Goal: Information Seeking & Learning: Learn about a topic

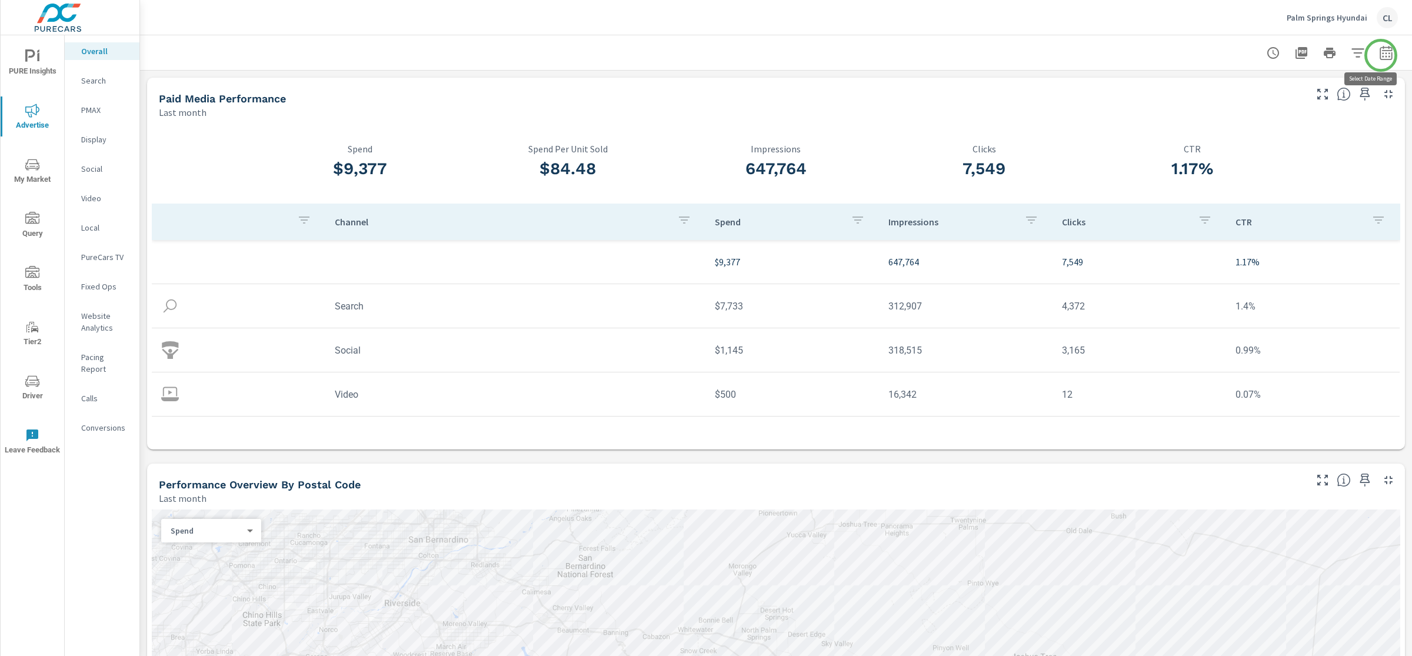
click at [1235, 54] on icon "button" at bounding box center [1387, 53] width 14 height 14
select select "Last month"
click at [1235, 142] on div "Date Range Custom Yesterday Last week Last 7 days Last 14 days Last 30 days Las…" at bounding box center [1290, 128] width 165 height 109
click at [1235, 135] on p "+ Add comparison" at bounding box center [1293, 132] width 151 height 14
select select "Previous period"
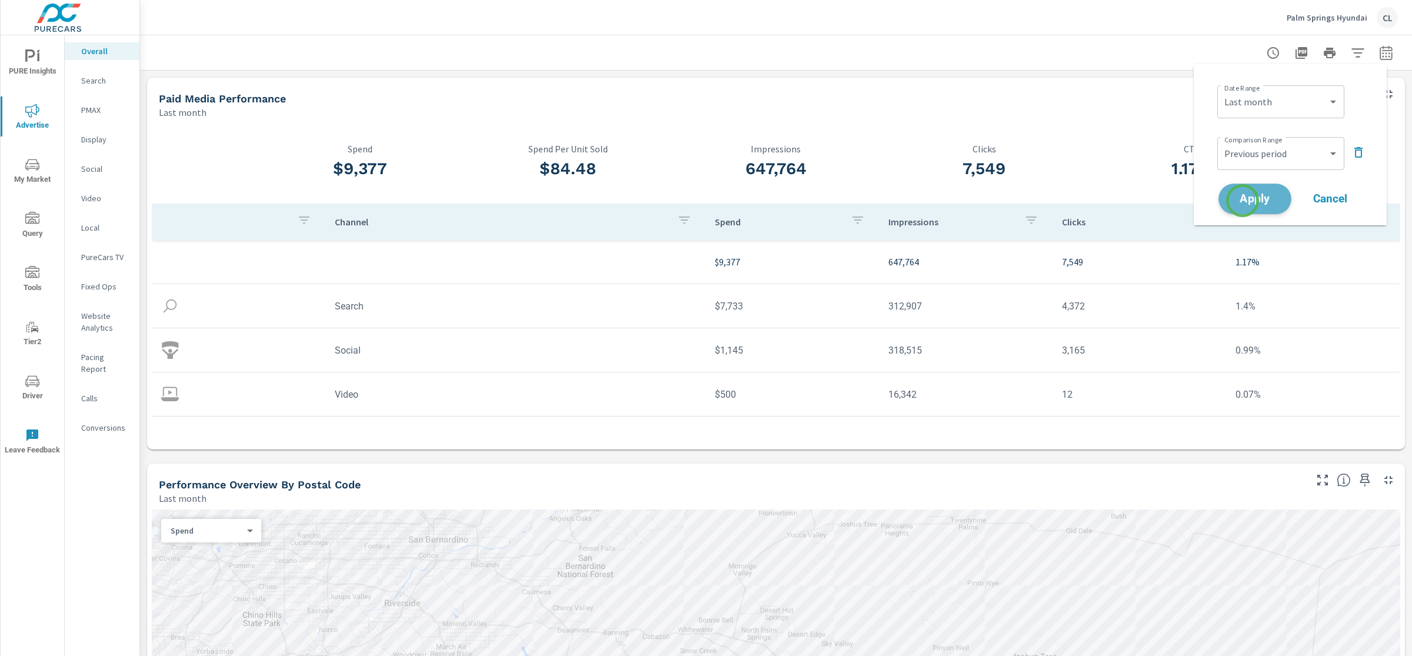
click at [1235, 201] on span "Apply" at bounding box center [1255, 199] width 48 height 11
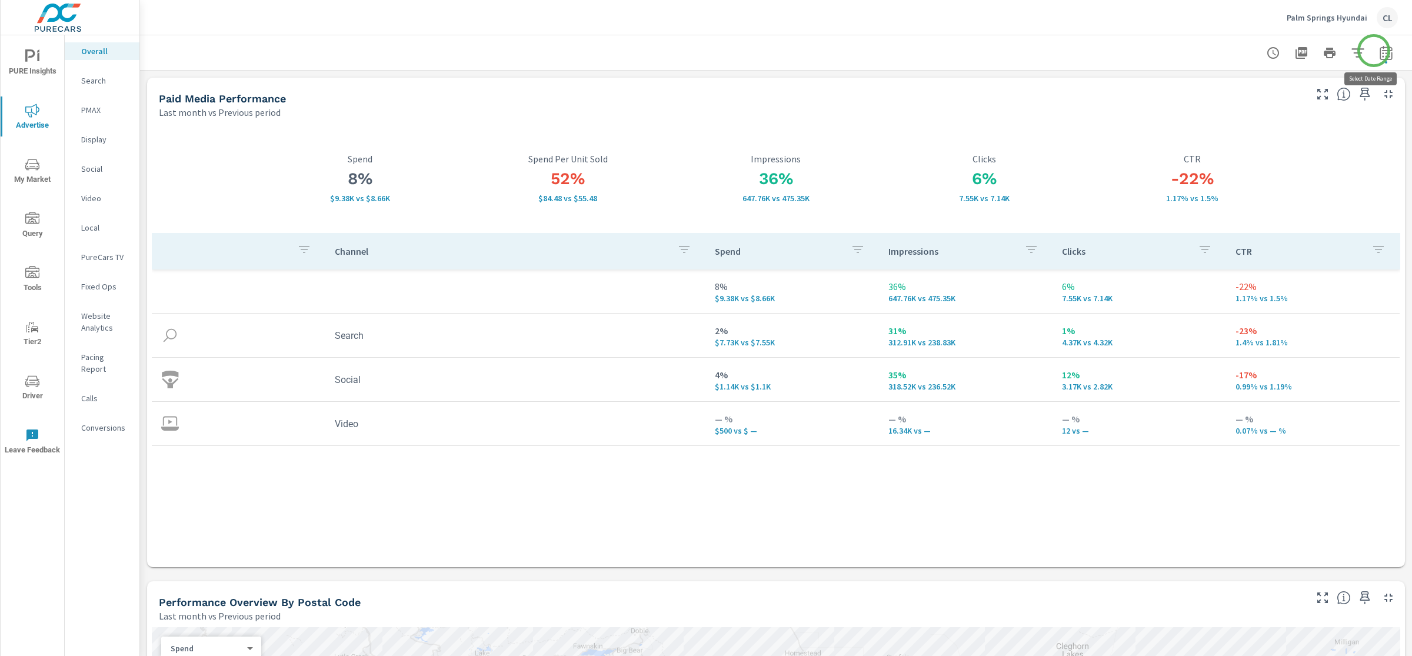
click at [1235, 51] on icon "button" at bounding box center [1387, 53] width 14 height 14
select select "Last month"
select select "Previous period"
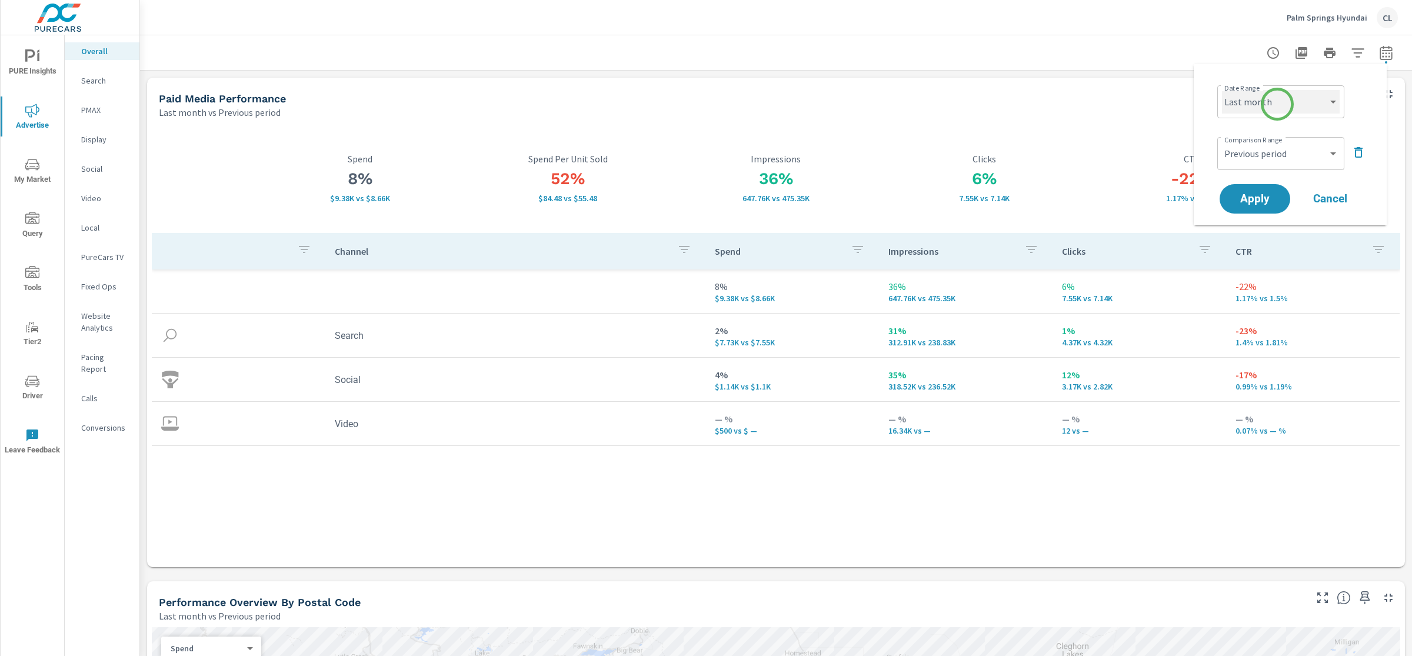
click at [1235, 104] on select "Custom Yesterday Last week Last 7 days Last 14 days Last 30 days Last 45 days L…" at bounding box center [1281, 102] width 118 height 24
click at [1141, 101] on div "Paid Media Performance" at bounding box center [731, 99] width 1145 height 14
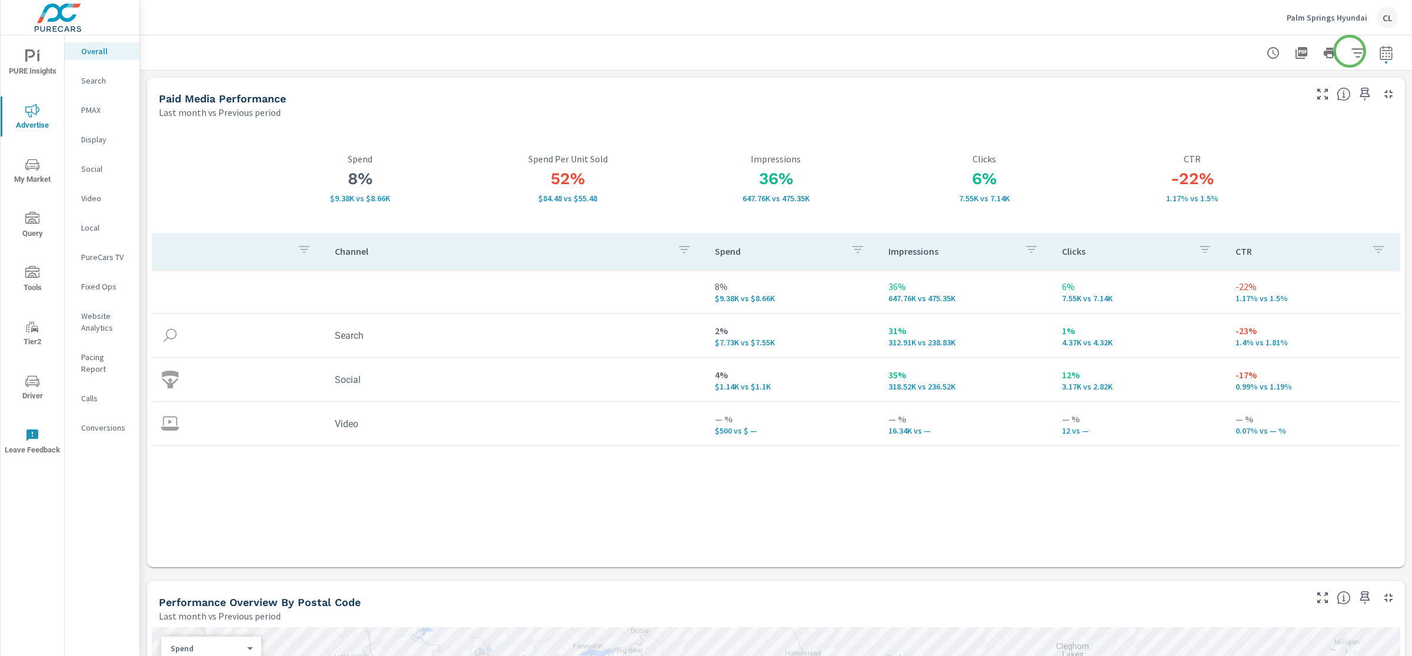
click at [1235, 51] on icon "button" at bounding box center [1358, 53] width 14 height 14
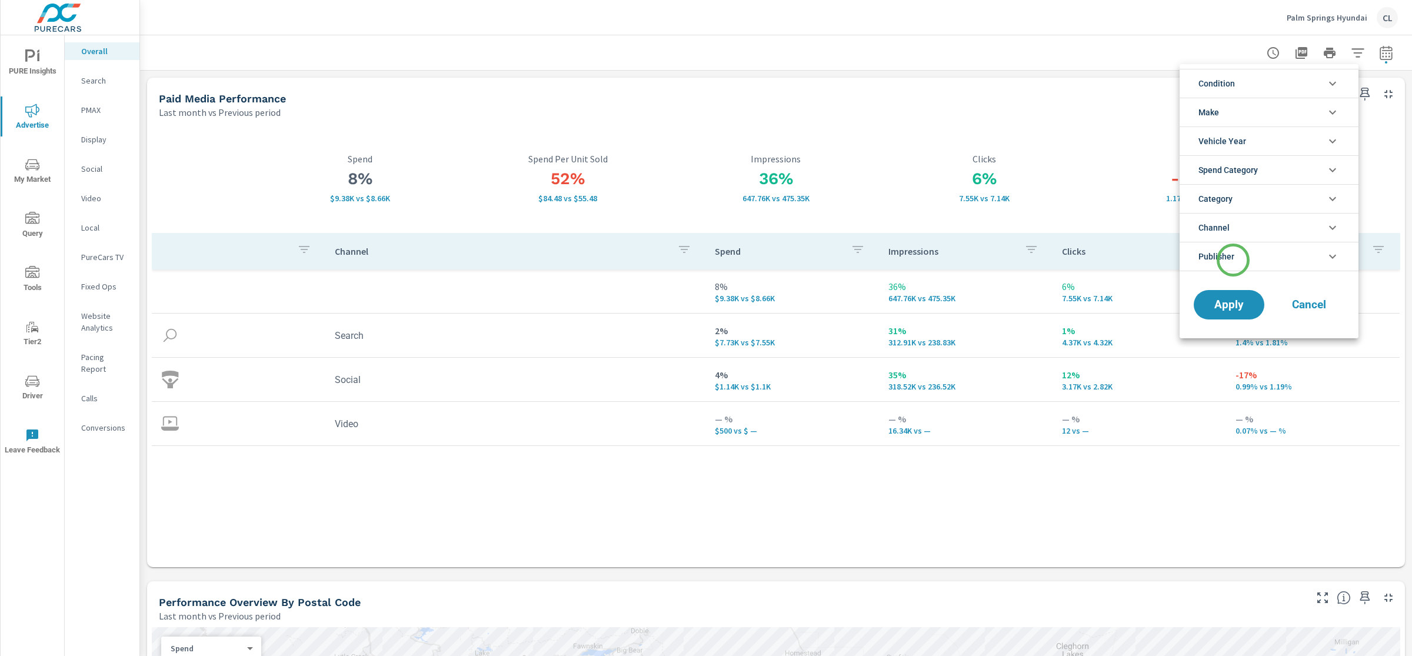
click at [1234, 260] on span "Publisher" at bounding box center [1217, 256] width 36 height 28
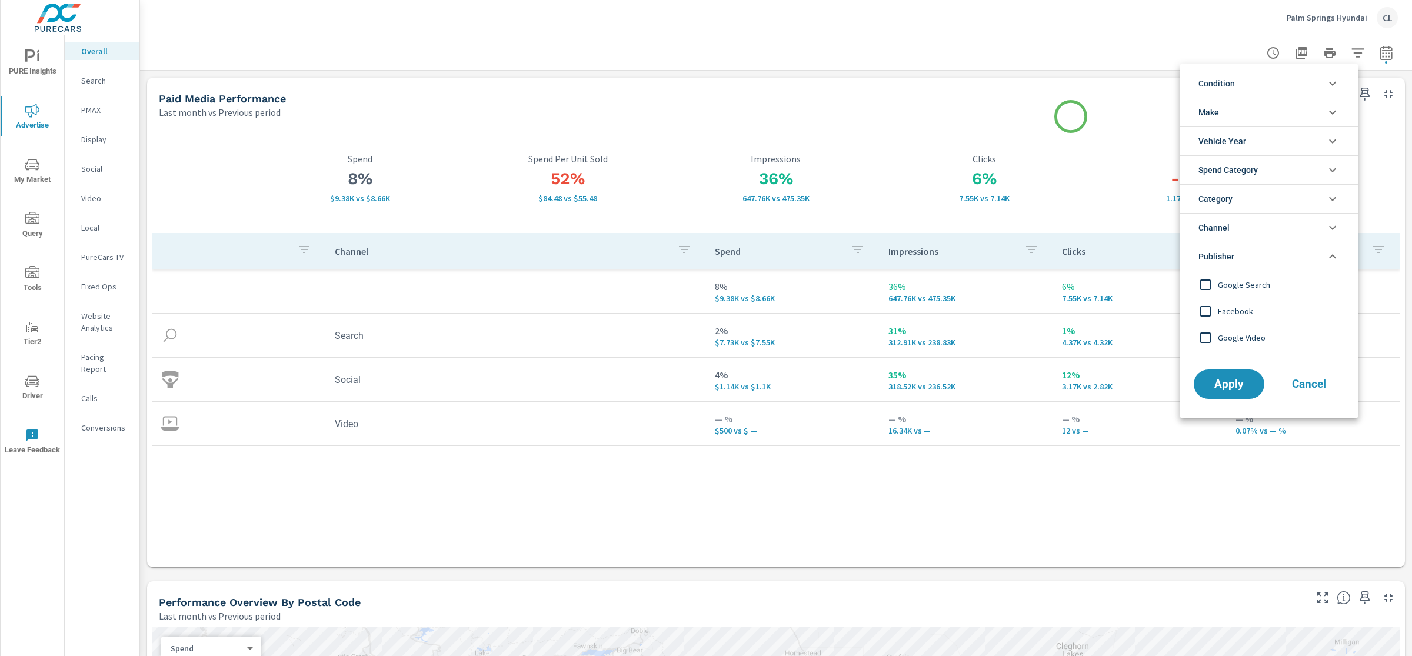
click at [1071, 117] on div at bounding box center [706, 328] width 1412 height 656
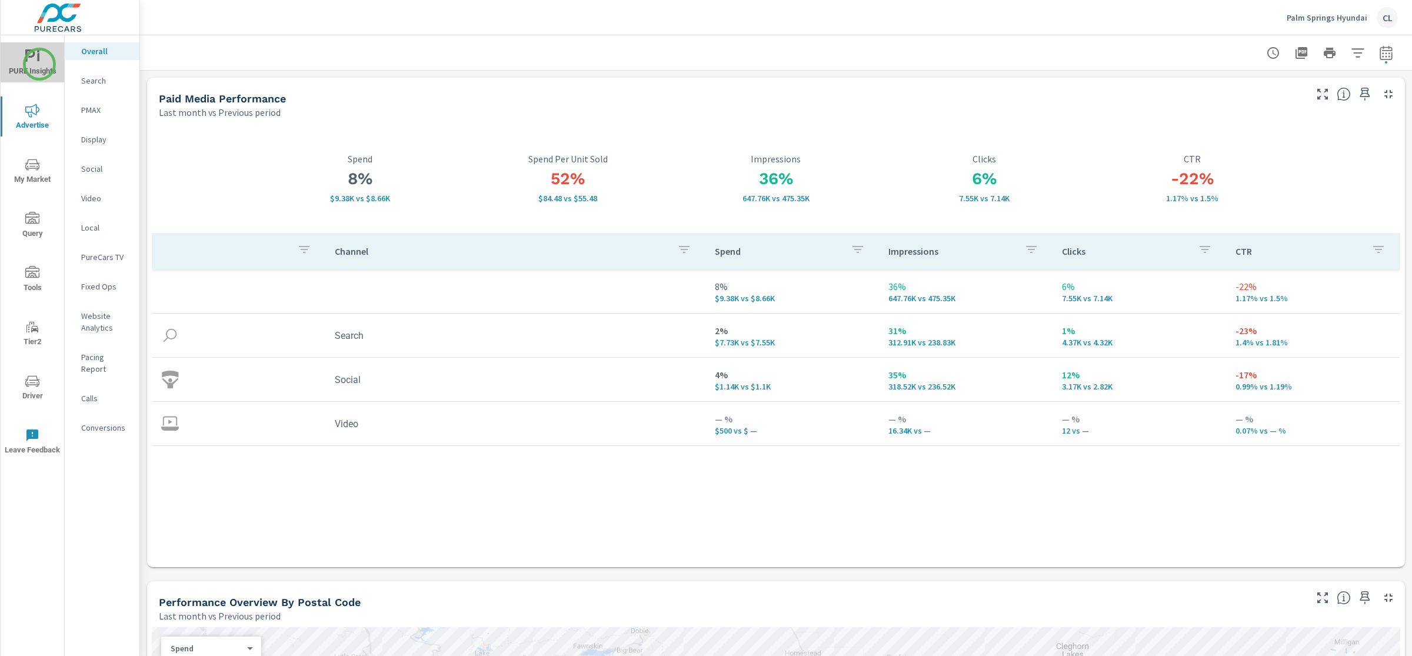
click at [39, 64] on span "PURE Insights" at bounding box center [32, 63] width 56 height 29
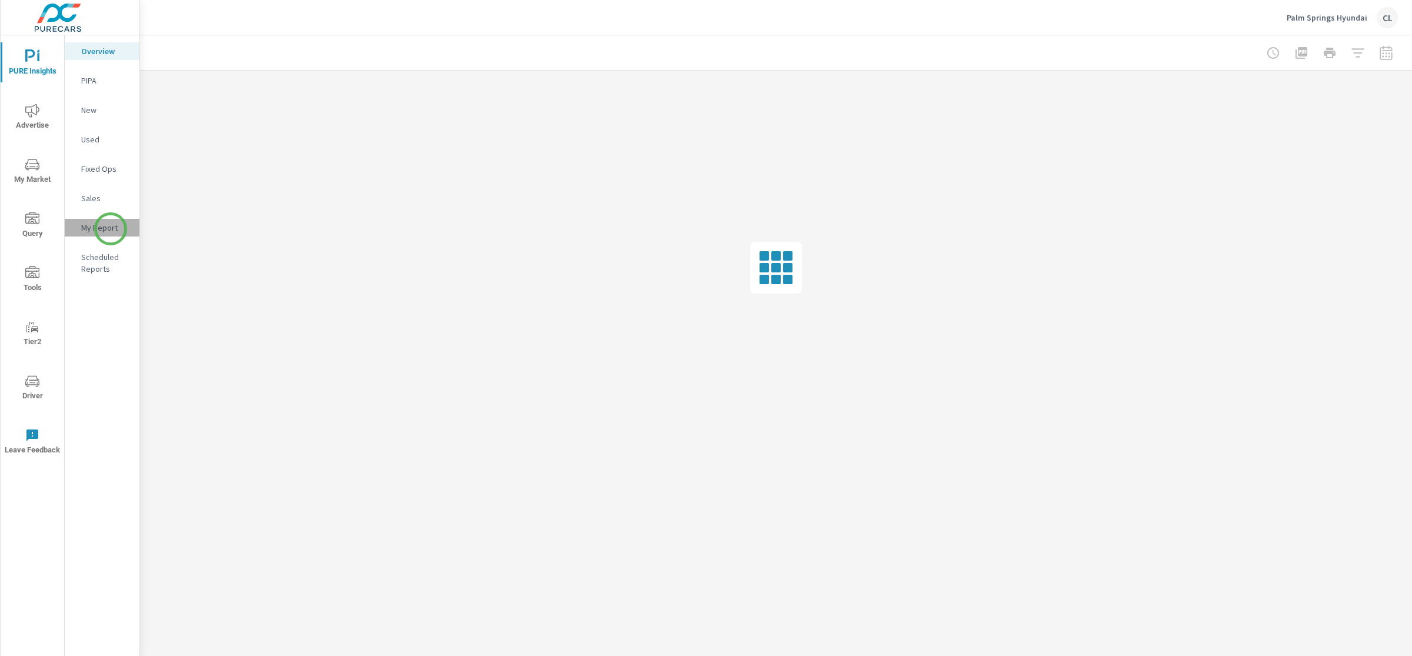
click at [111, 229] on p "My Report" at bounding box center [105, 228] width 49 height 12
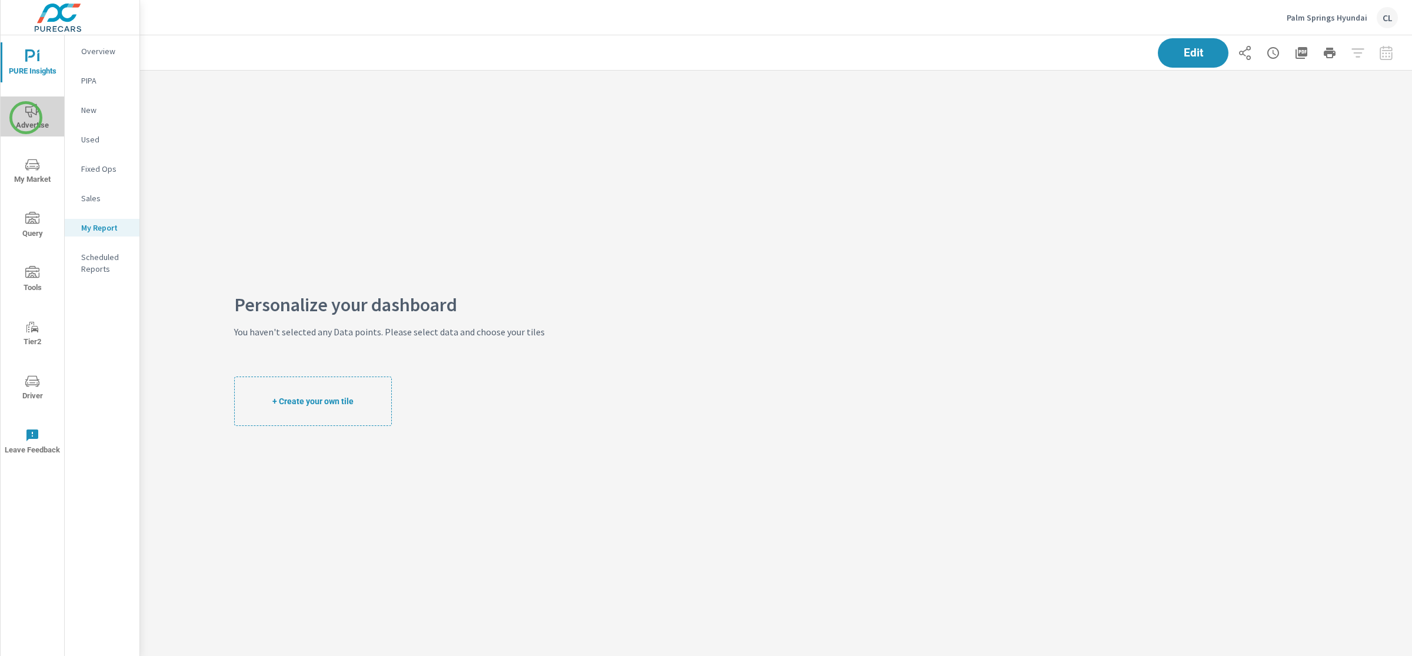
click at [26, 118] on span "Advertise" at bounding box center [32, 118] width 56 height 29
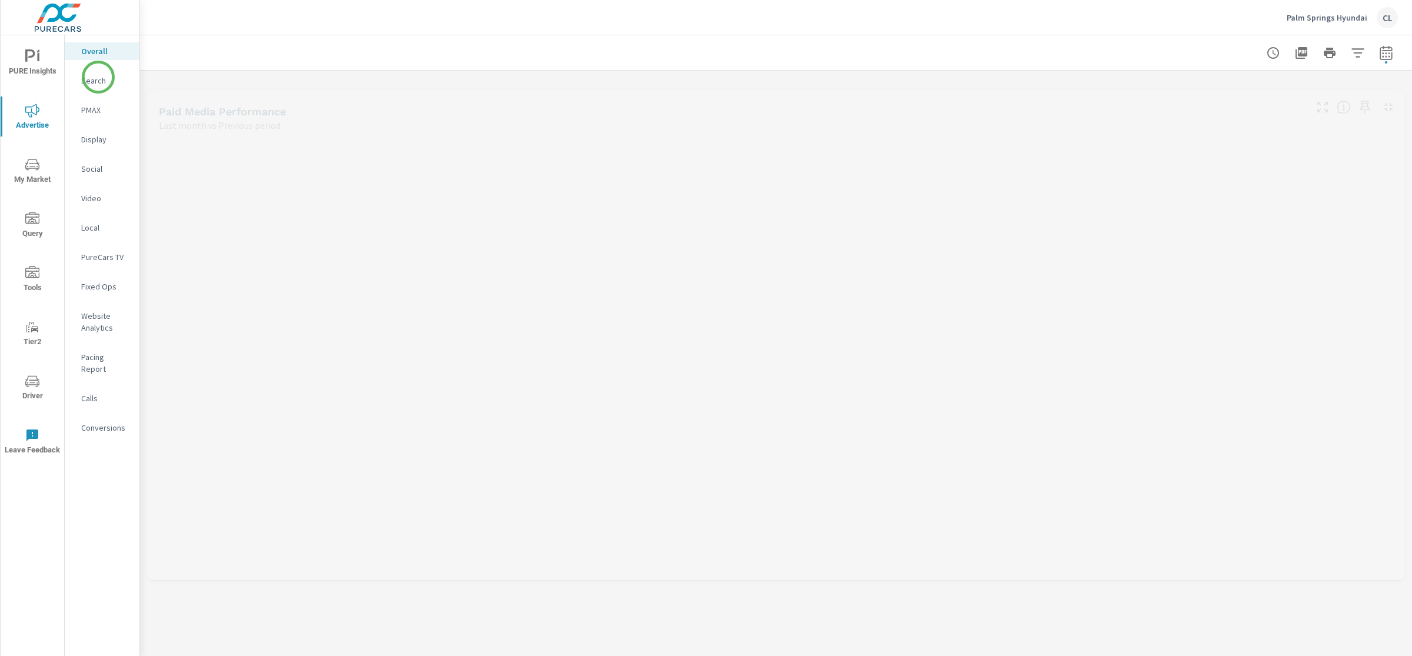
click at [98, 77] on p "Search" at bounding box center [105, 81] width 49 height 12
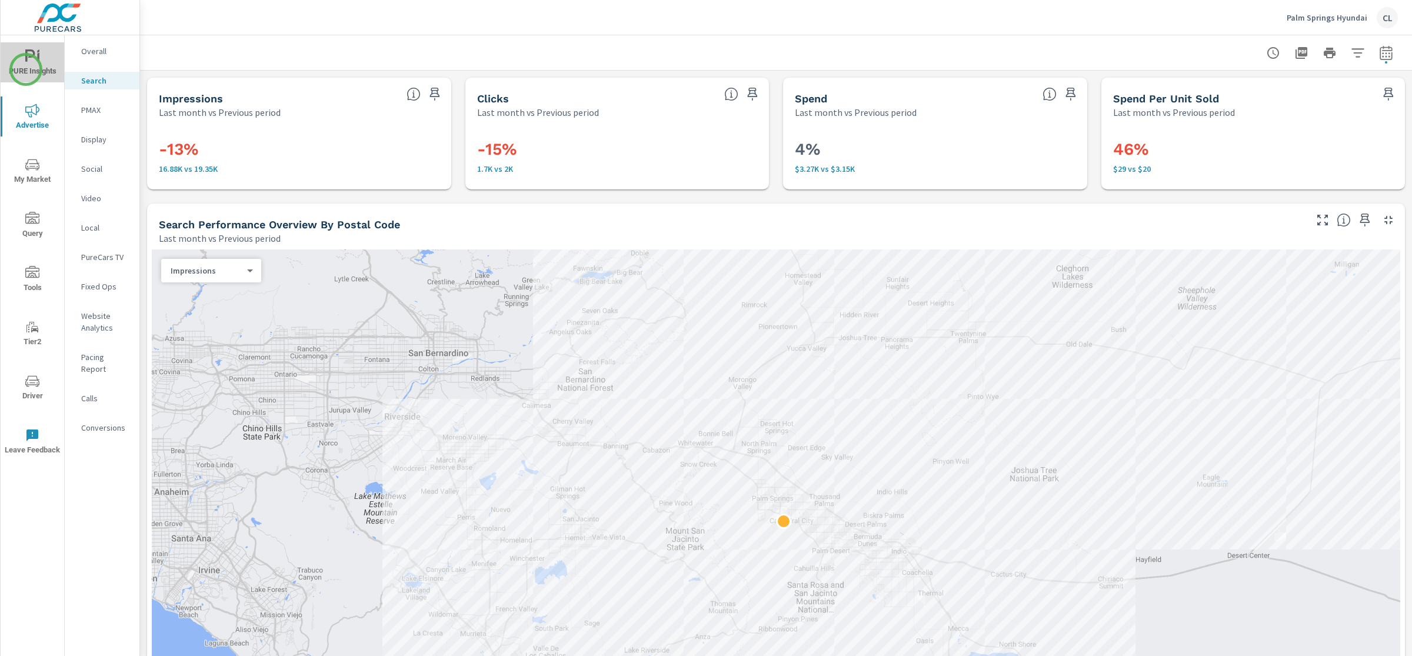
click at [25, 69] on span "PURE Insights" at bounding box center [32, 63] width 56 height 29
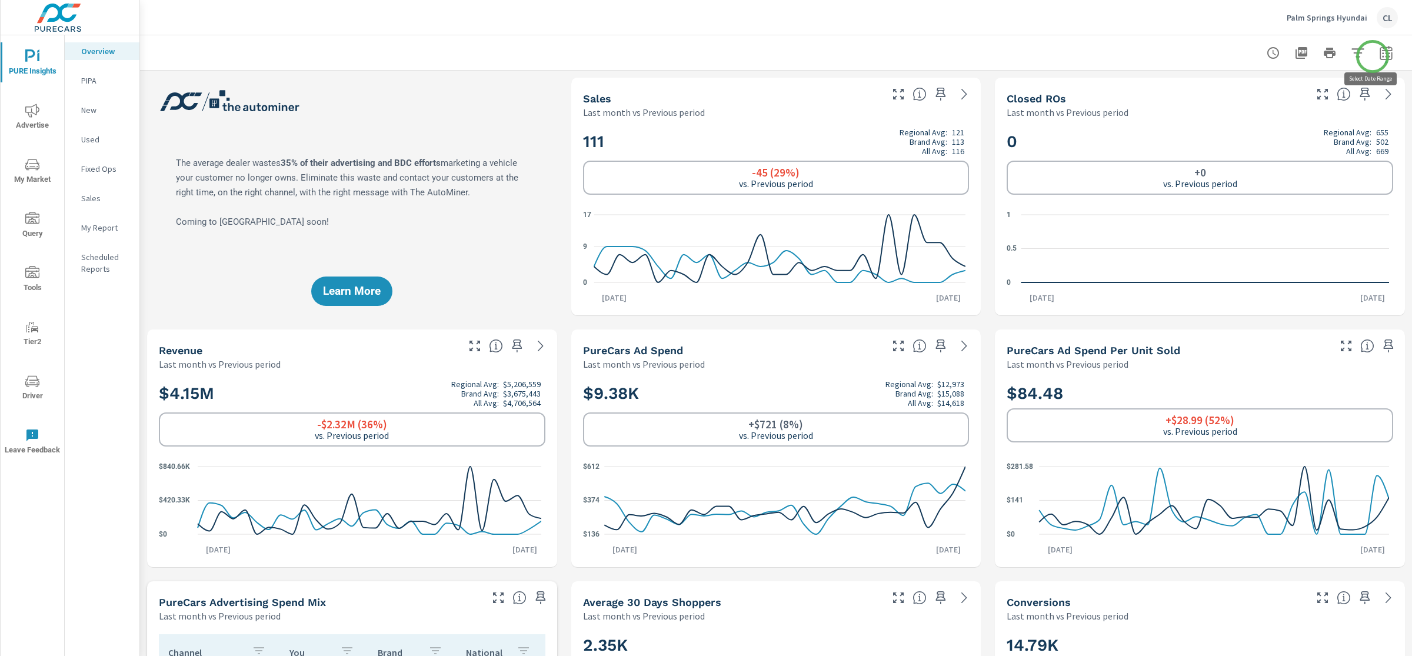
click at [1235, 56] on icon "button" at bounding box center [1387, 53] width 14 height 14
select select "Last month"
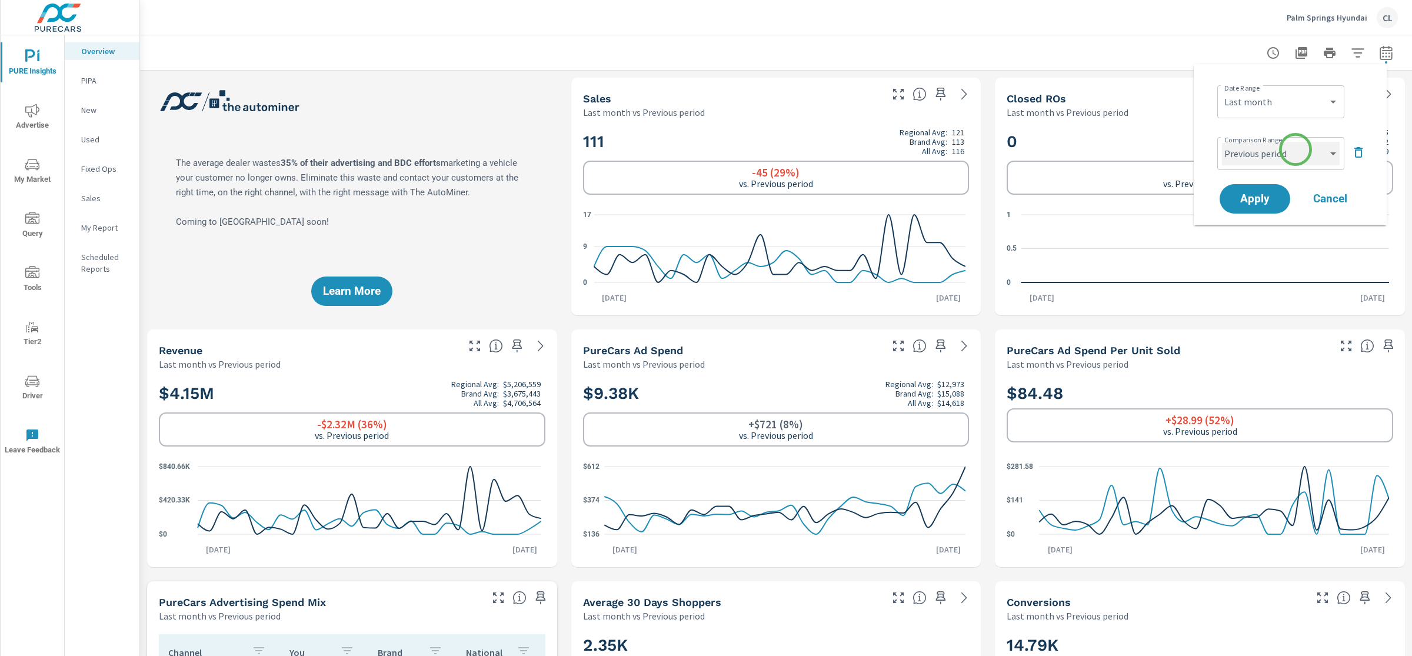
click at [1235, 149] on select "Custom Previous period Previous month Previous year" at bounding box center [1281, 154] width 118 height 24
click at [1222, 142] on select "Custom Previous period Previous month Previous year" at bounding box center [1281, 154] width 118 height 24
click at [1235, 145] on select "Custom Previous period Previous month Previous year" at bounding box center [1281, 154] width 118 height 24
click at [1222, 142] on select "Custom Previous period Previous month Previous year" at bounding box center [1281, 154] width 118 height 24
select select "Previous month"
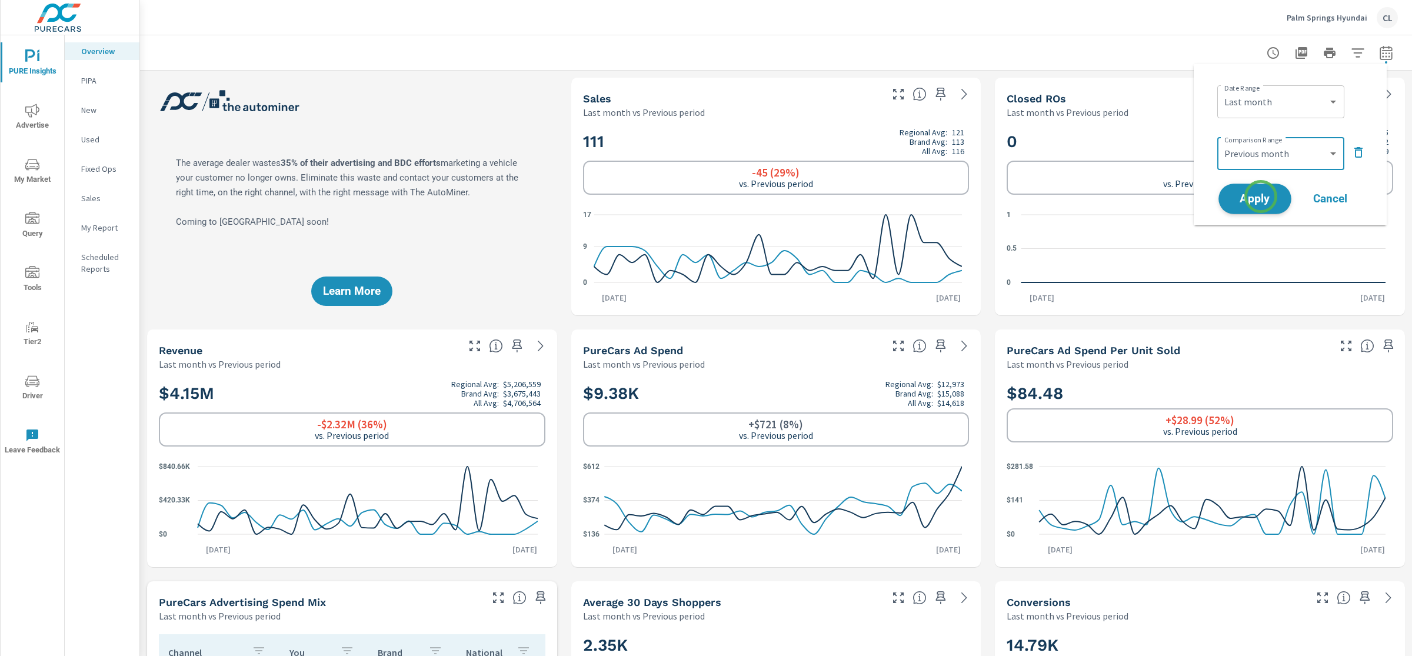
click at [1235, 197] on span "Apply" at bounding box center [1255, 199] width 48 height 11
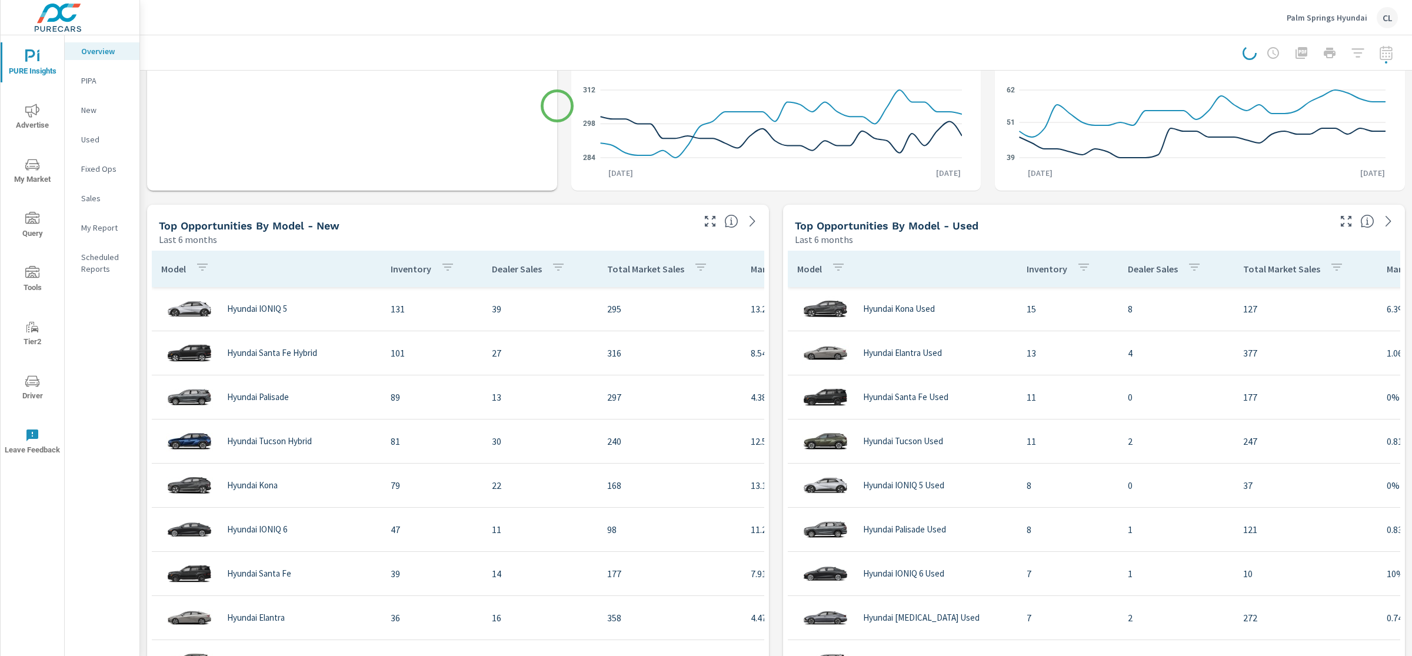
scroll to position [963, 0]
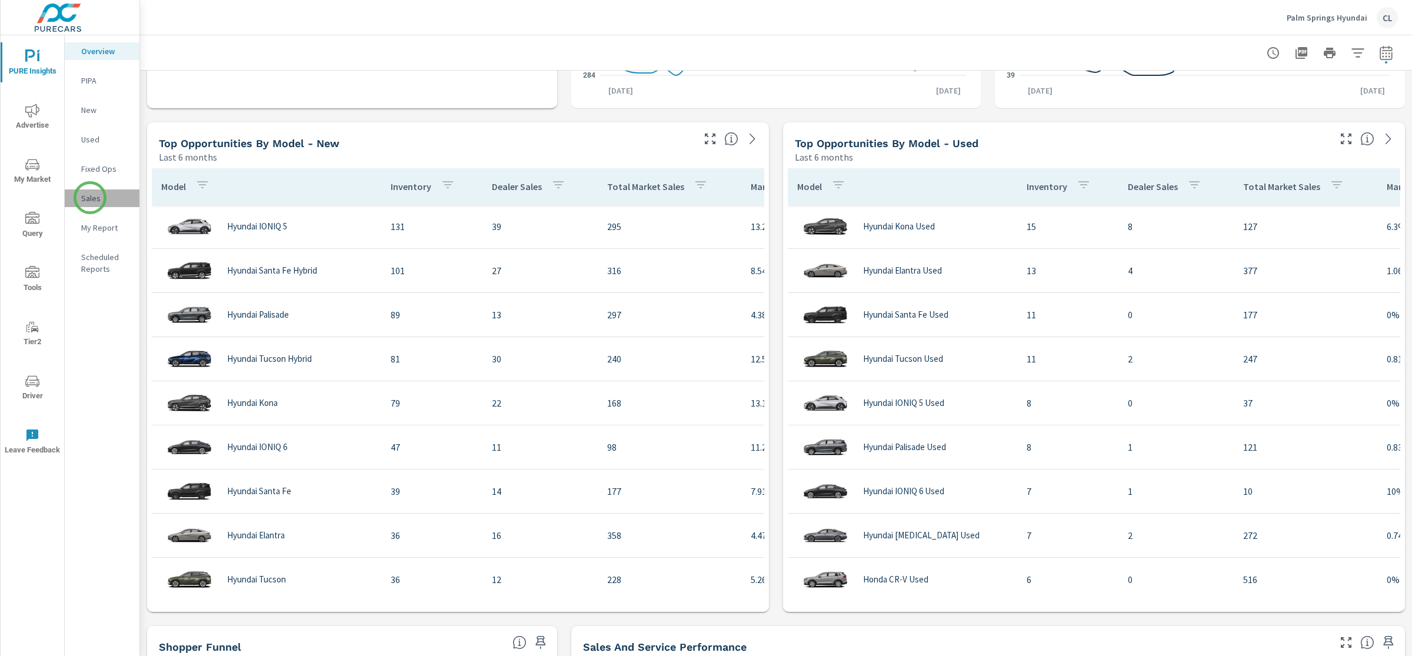
click at [90, 198] on p "Sales" at bounding box center [105, 198] width 49 height 12
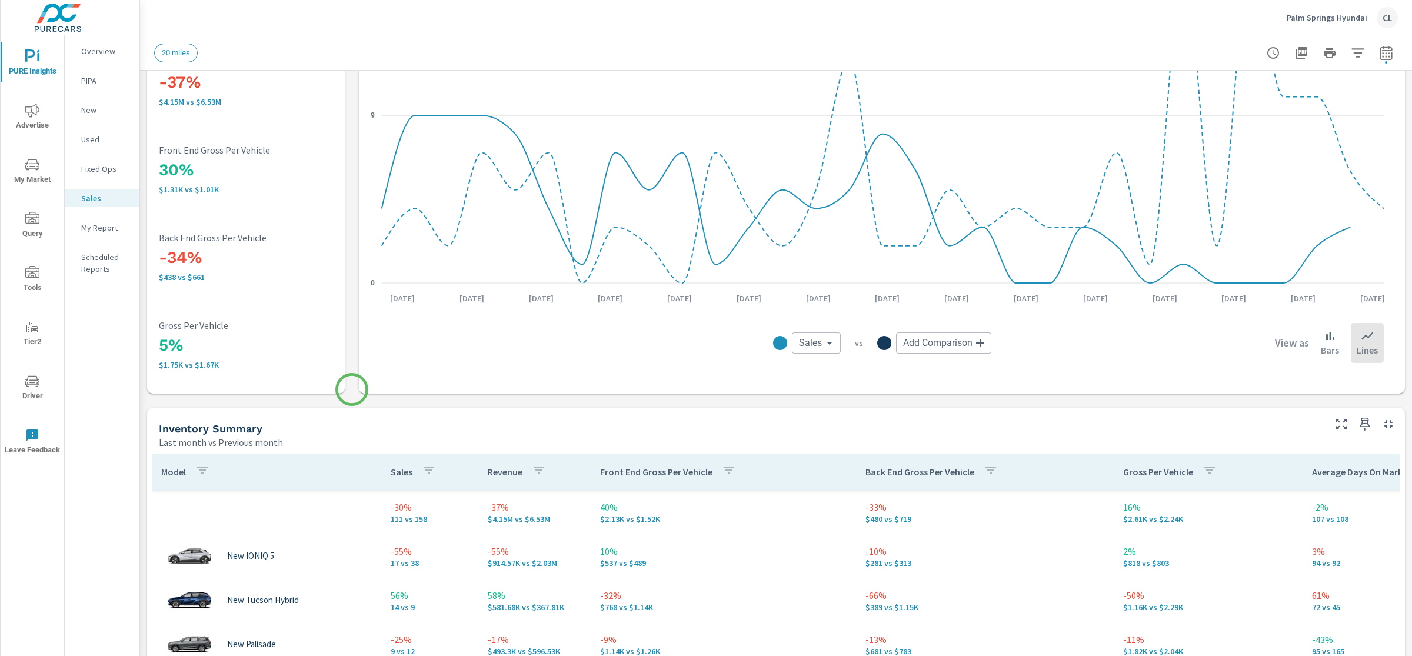
scroll to position [370, 0]
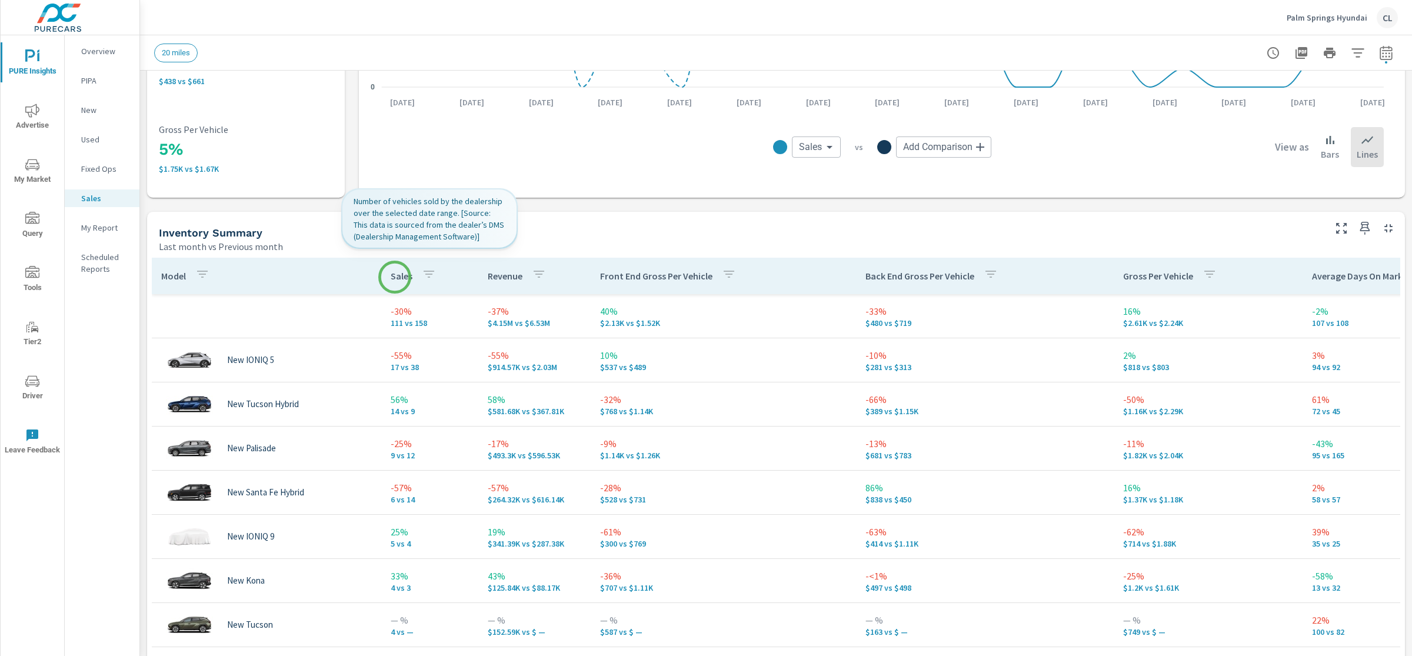
click at [394, 277] on p "Sales" at bounding box center [402, 276] width 22 height 12
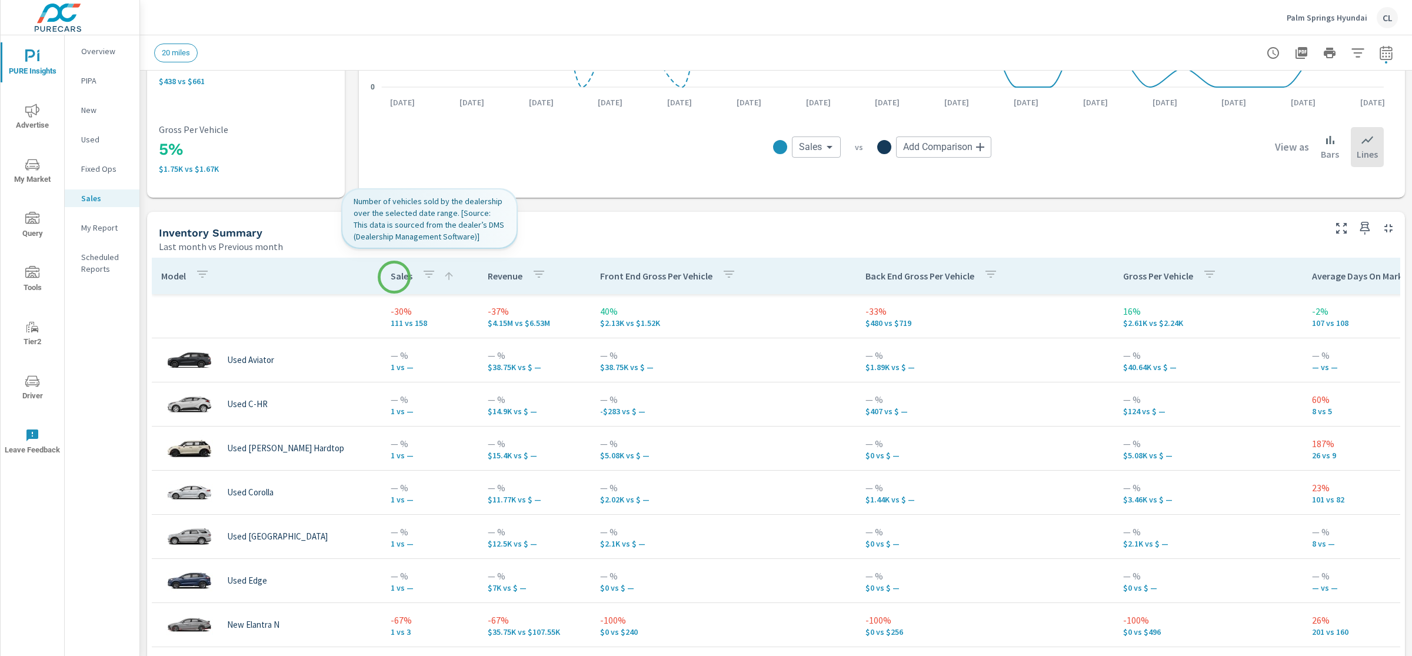
click at [394, 277] on p "Sales" at bounding box center [402, 276] width 22 height 12
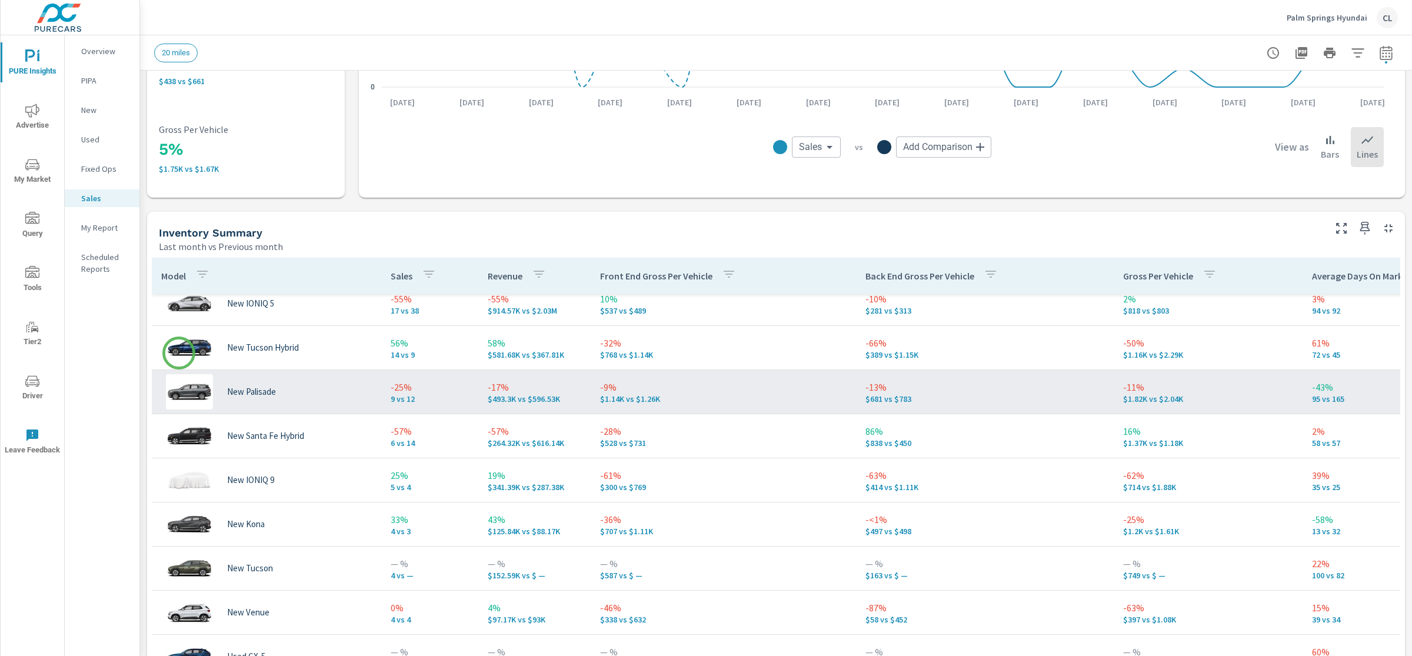
scroll to position [66, 0]
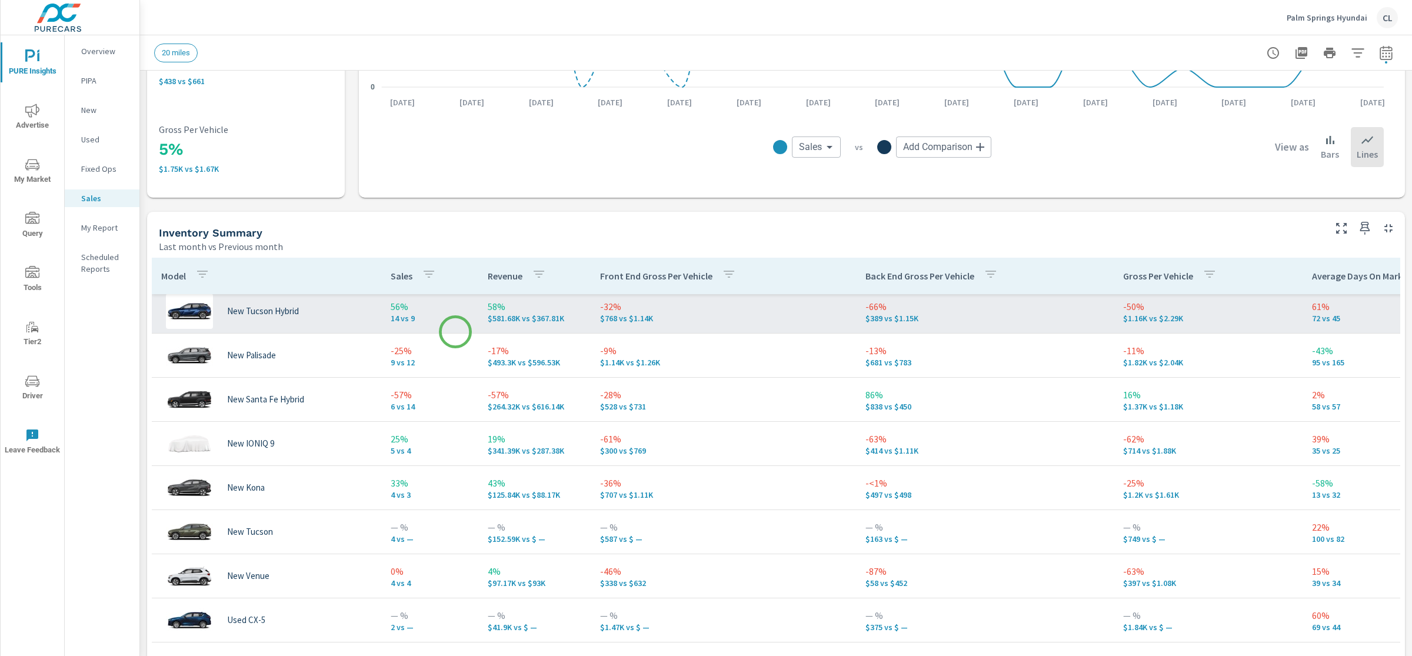
scroll to position [115, 0]
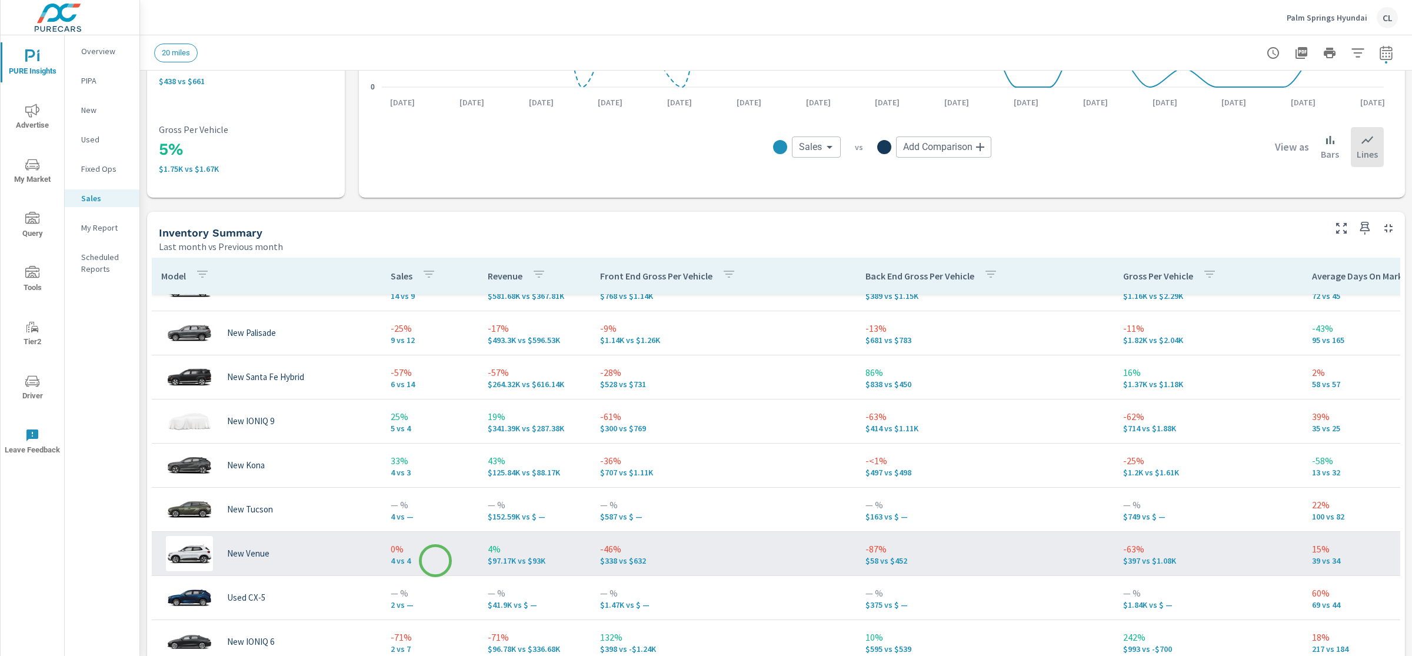
scroll to position [85, 0]
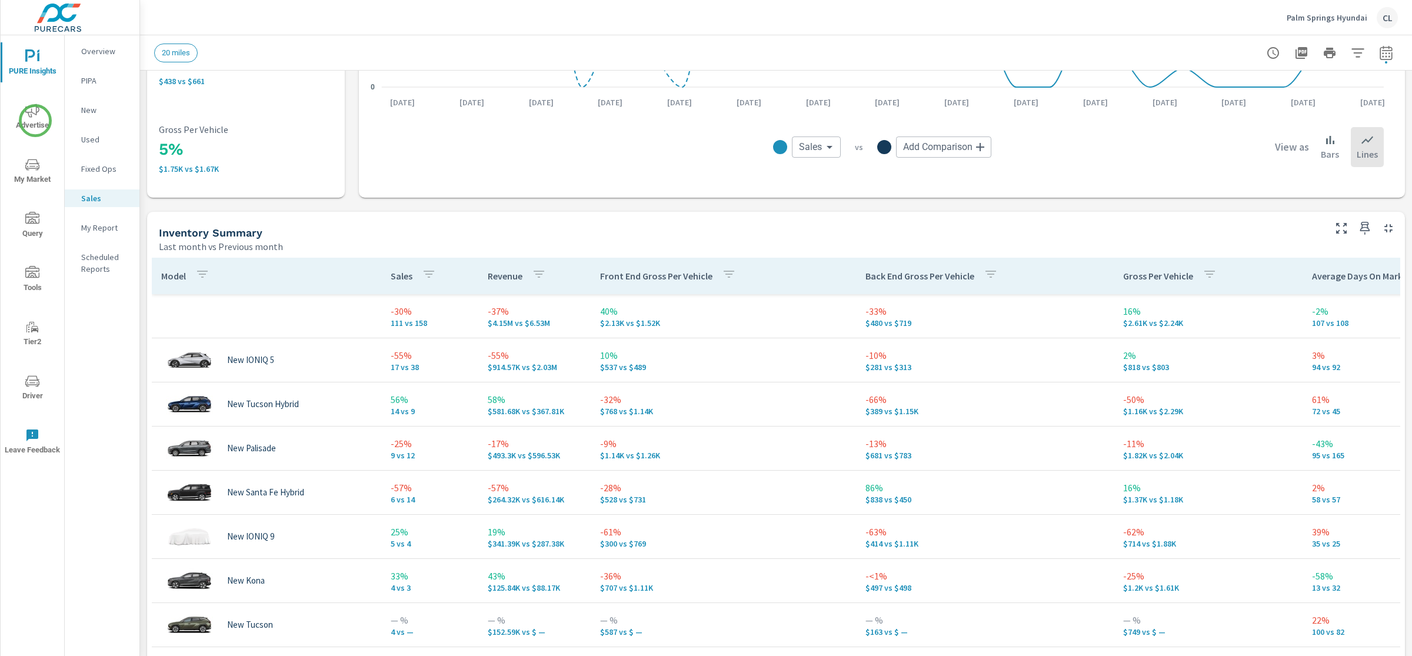
click at [35, 119] on span "Advertise" at bounding box center [32, 118] width 56 height 29
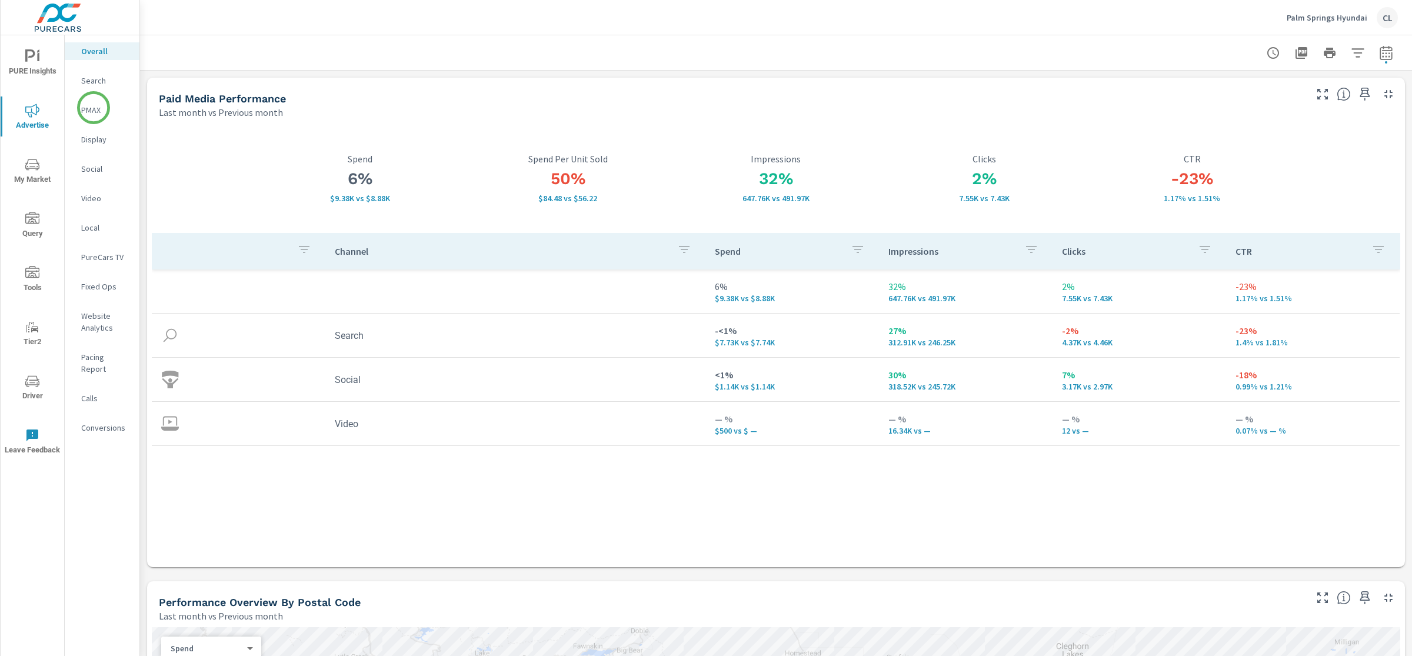
click at [94, 108] on p "PMAX" at bounding box center [105, 110] width 49 height 12
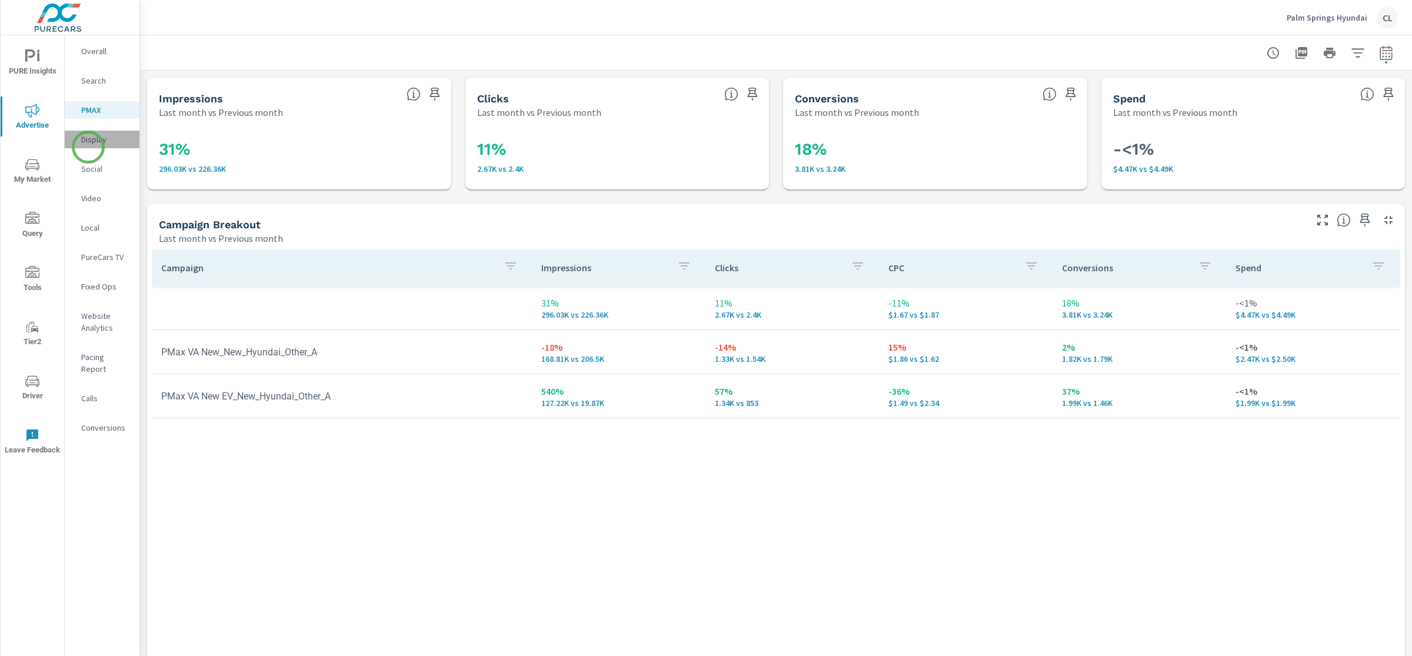
click at [88, 147] on div "Display" at bounding box center [102, 140] width 75 height 18
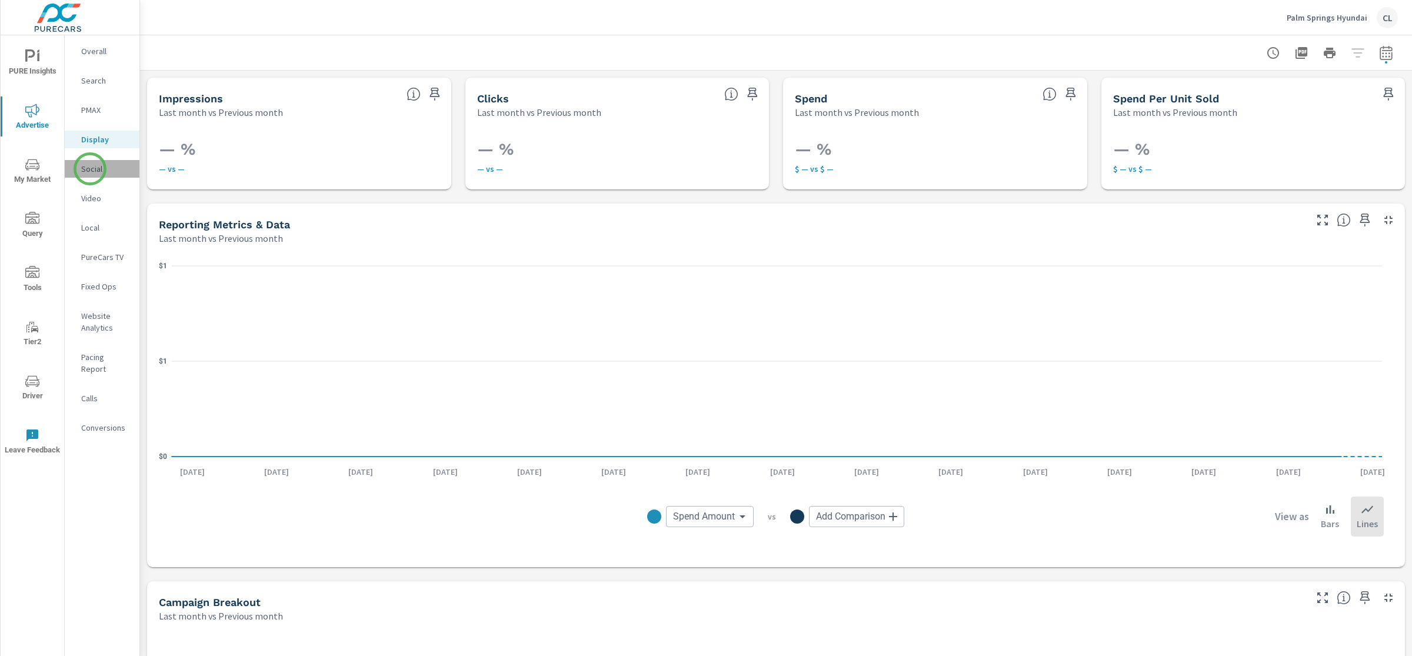
click at [90, 169] on p "Social" at bounding box center [105, 169] width 49 height 12
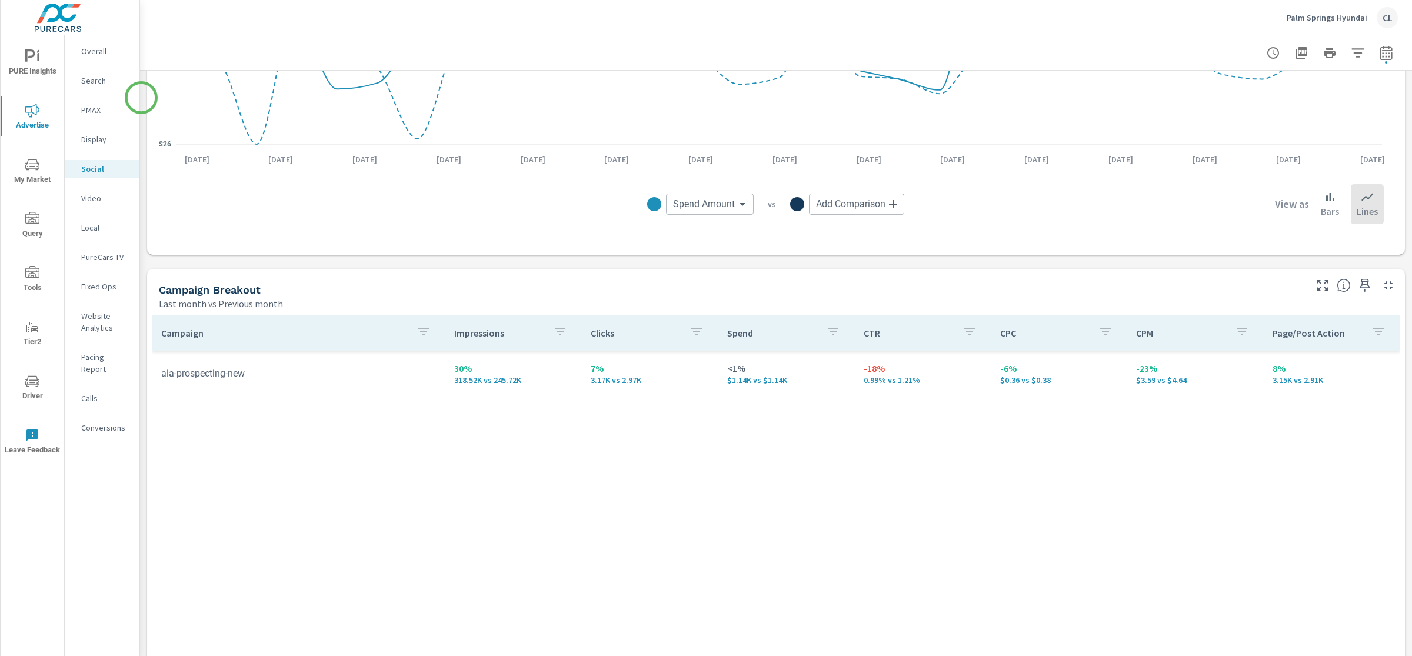
scroll to position [325, 0]
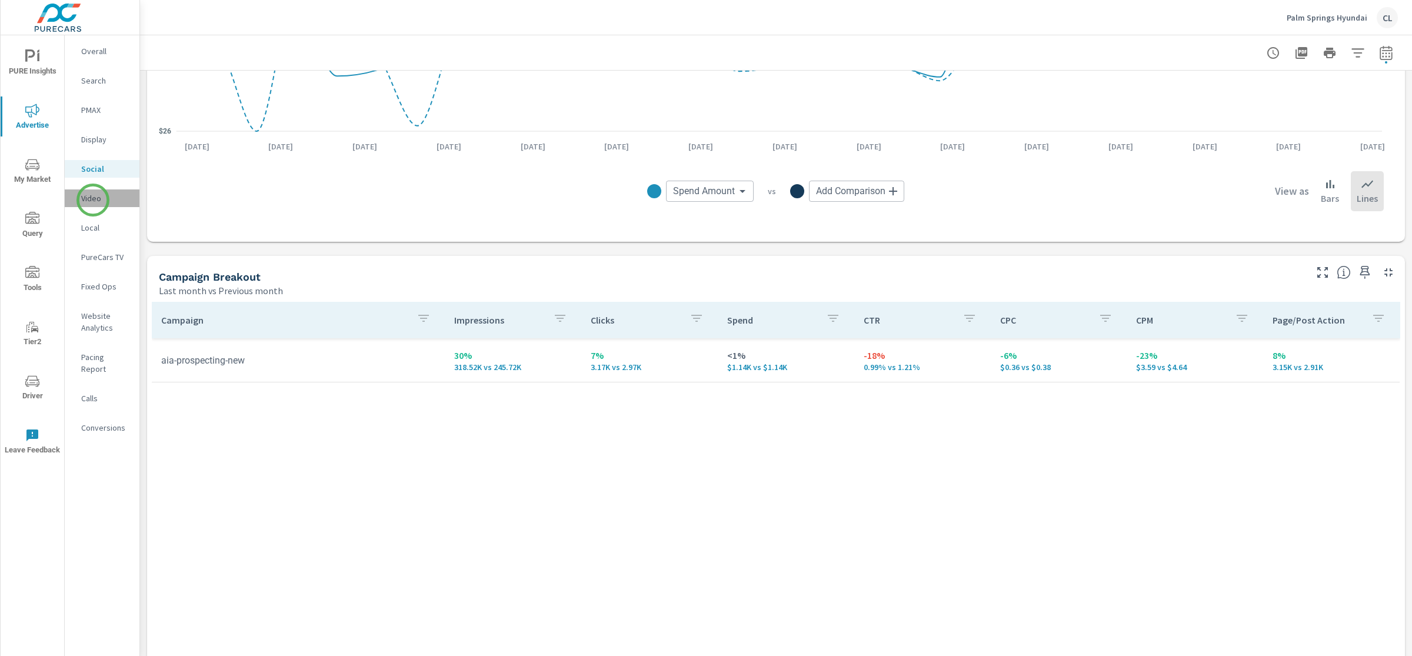
click at [93, 200] on p "Video" at bounding box center [105, 198] width 49 height 12
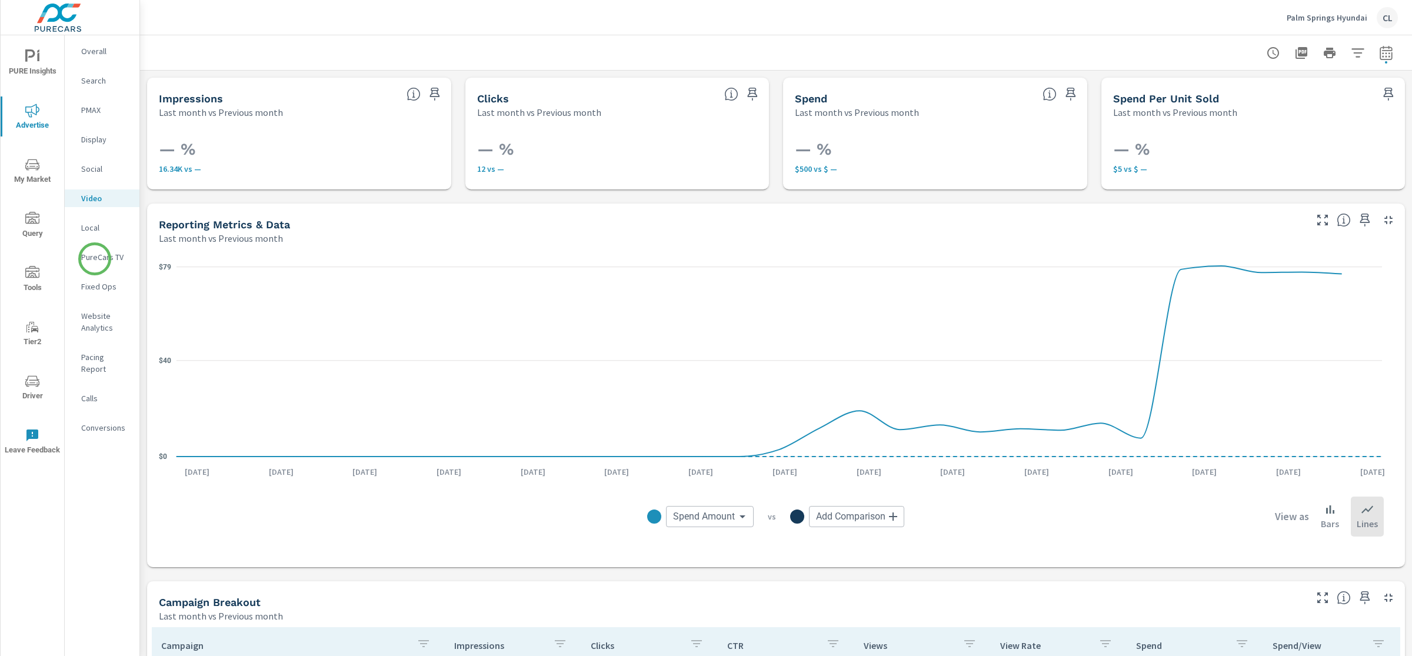
click at [95, 259] on p "PureCars TV" at bounding box center [105, 257] width 49 height 12
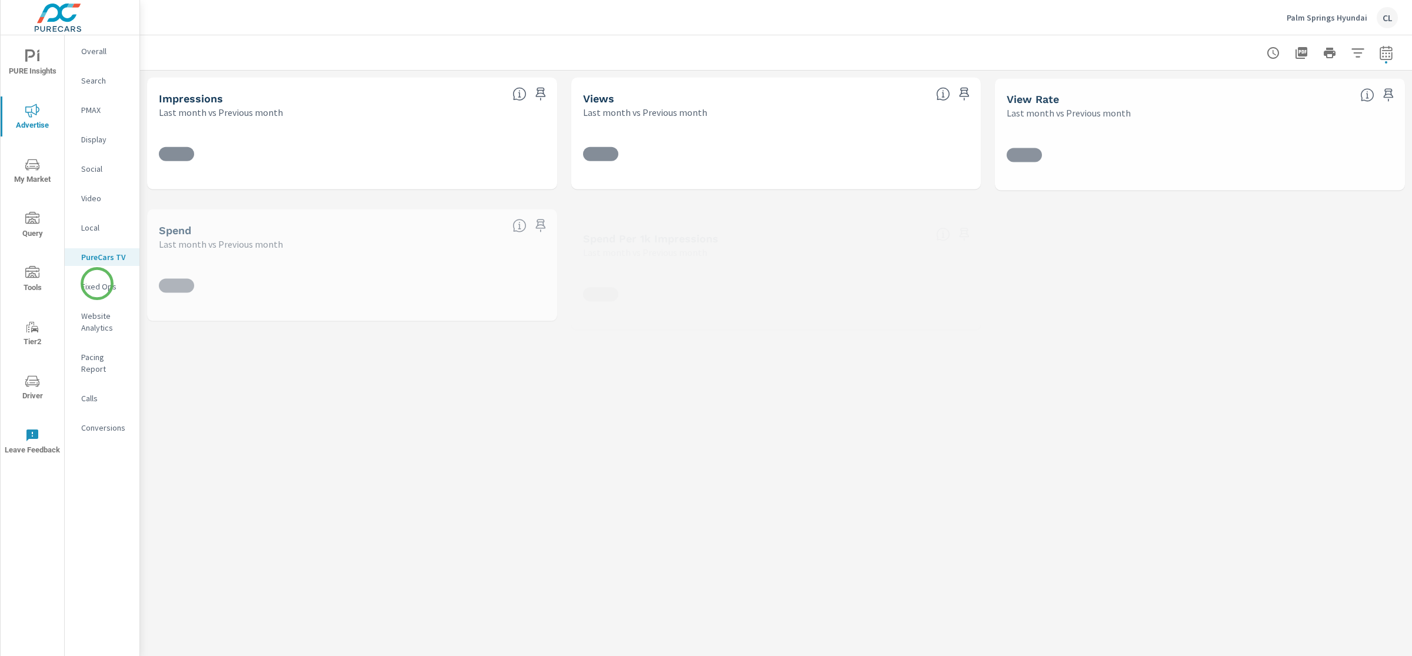
click at [97, 284] on p "Fixed Ops" at bounding box center [105, 287] width 49 height 12
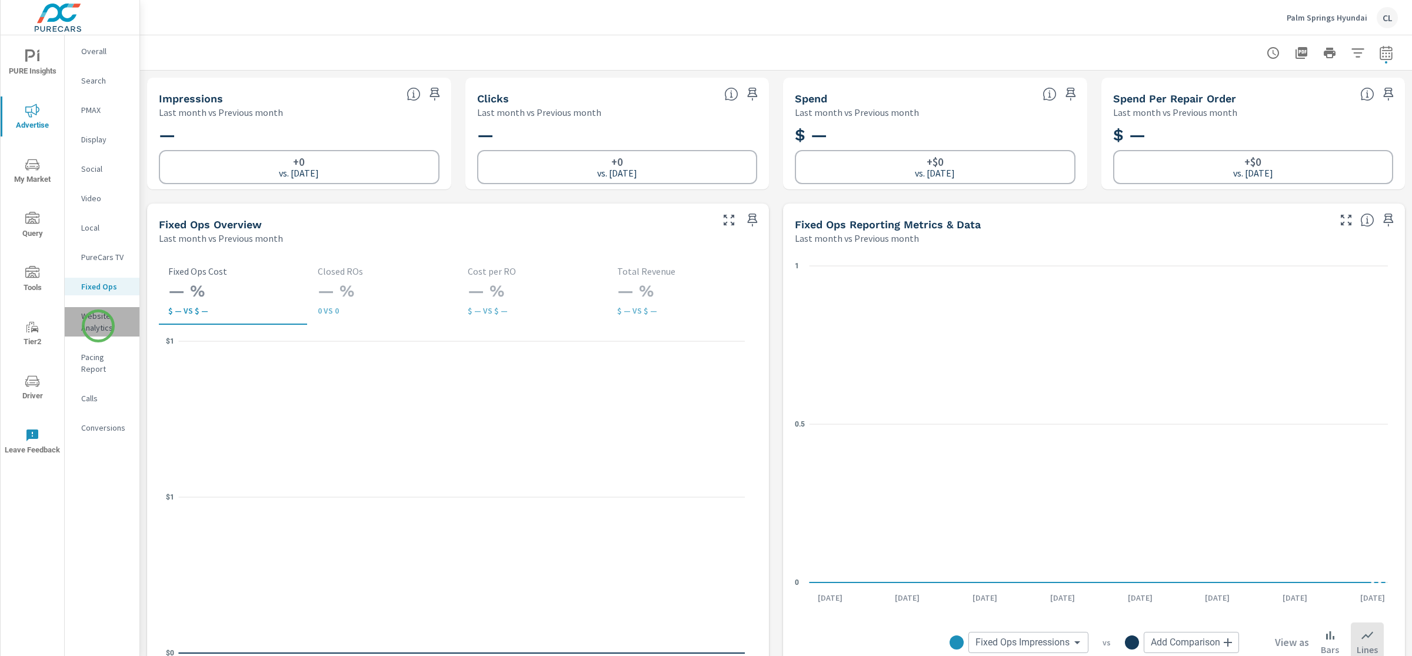
click at [98, 326] on p "Website Analytics" at bounding box center [105, 322] width 49 height 24
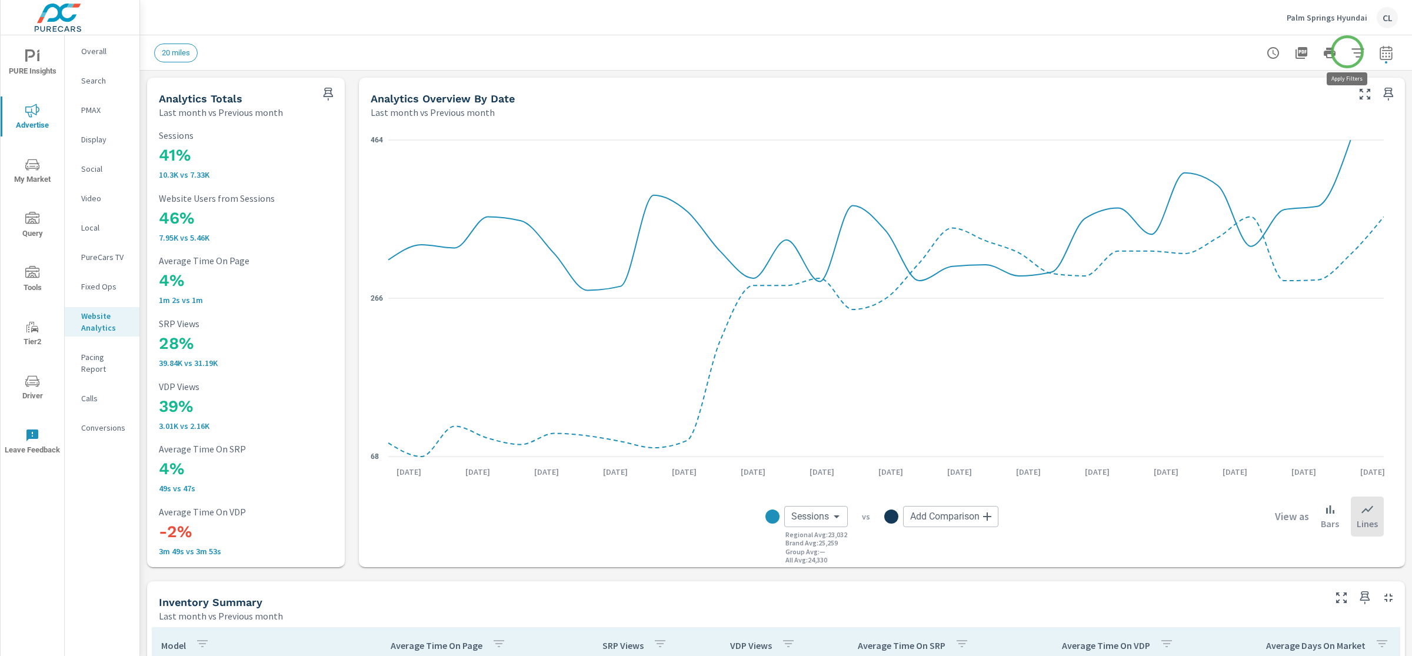
click at [1235, 52] on icon "button" at bounding box center [1358, 53] width 14 height 14
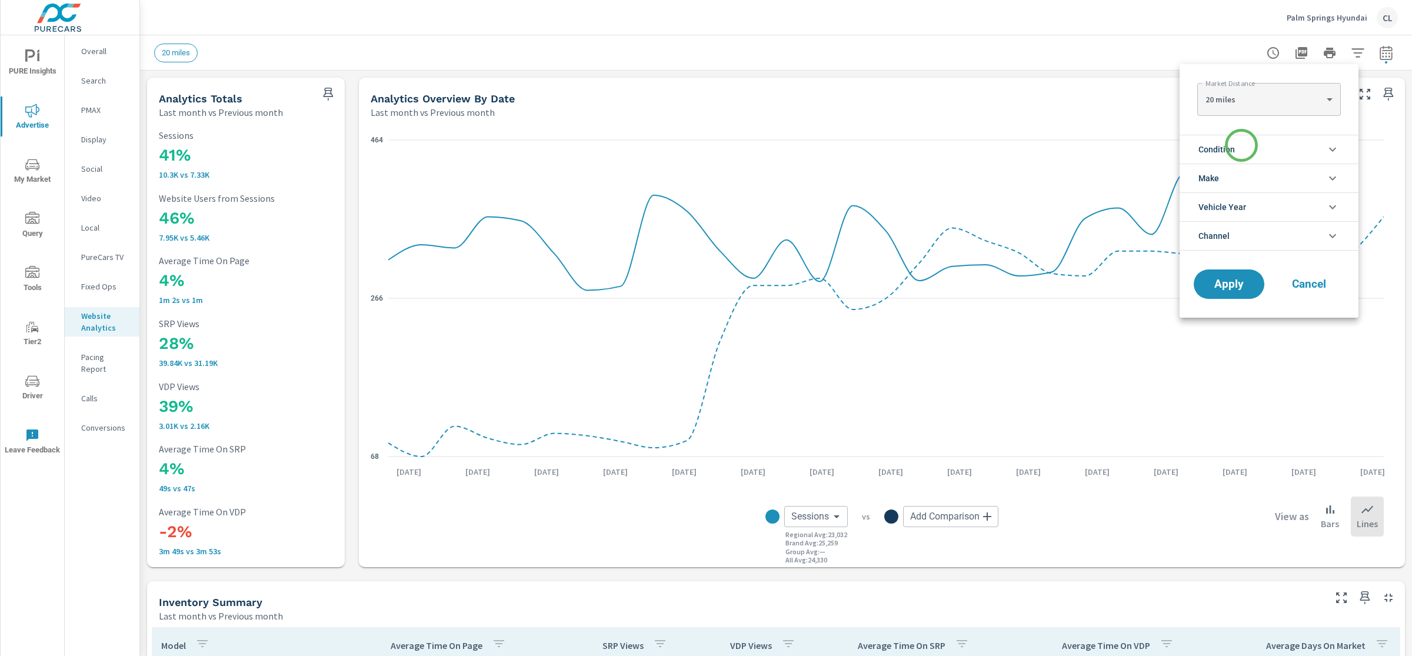
click at [1235, 146] on li "Condition" at bounding box center [1269, 149] width 179 height 29
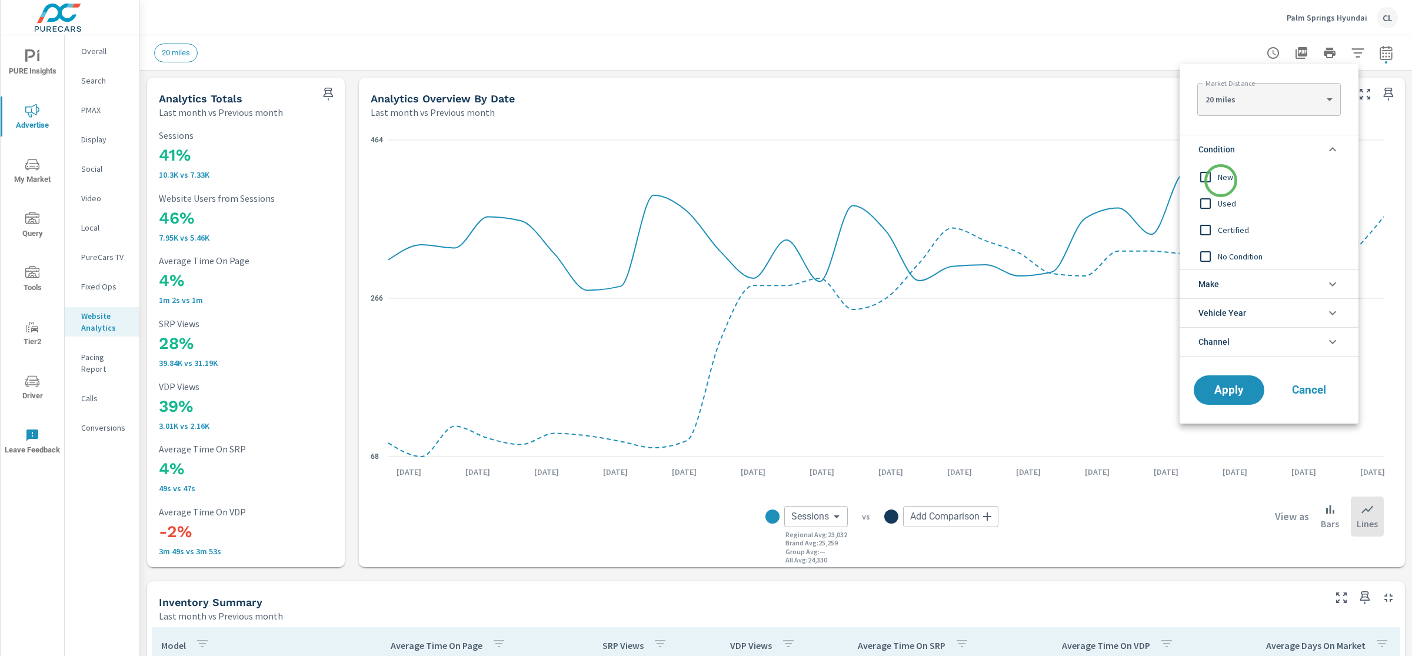
click at [1221, 174] on span "New" at bounding box center [1282, 177] width 129 height 14
click at [1235, 281] on li "Make" at bounding box center [1269, 284] width 179 height 29
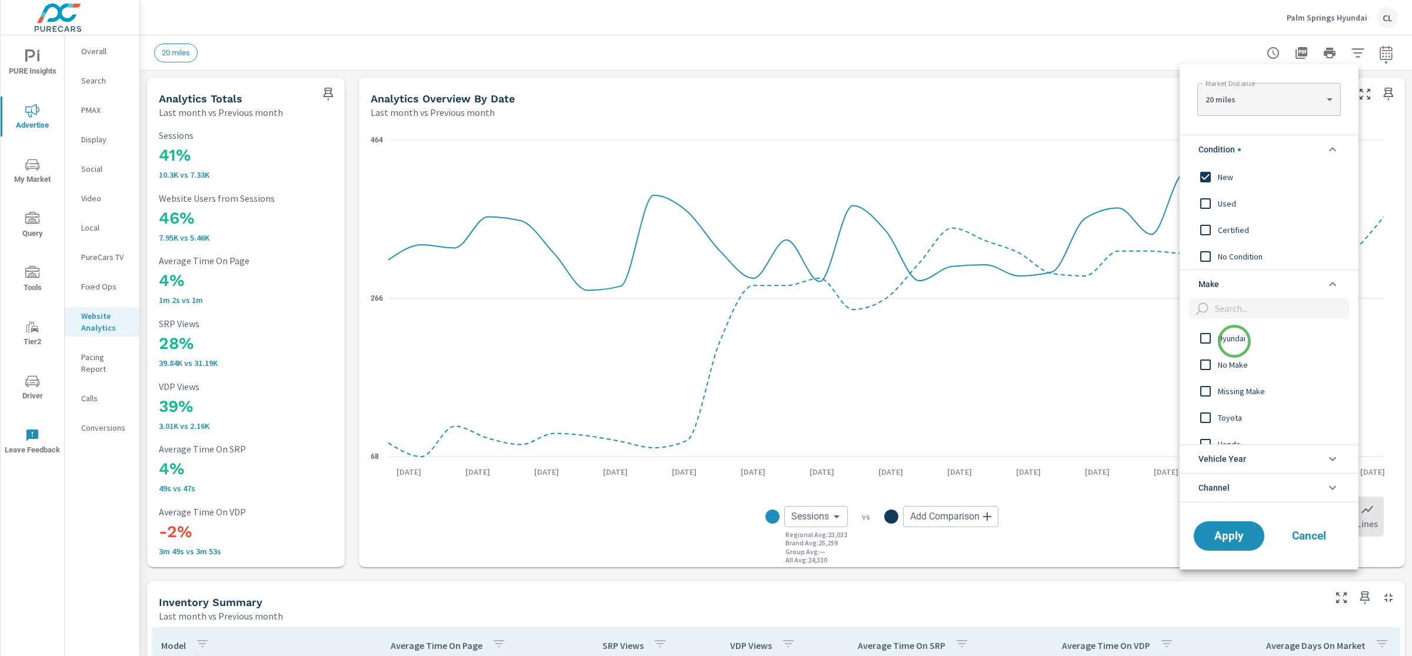
click at [1235, 341] on span "Hyundai" at bounding box center [1282, 338] width 129 height 14
click at [1231, 541] on span "Apply" at bounding box center [1229, 535] width 48 height 11
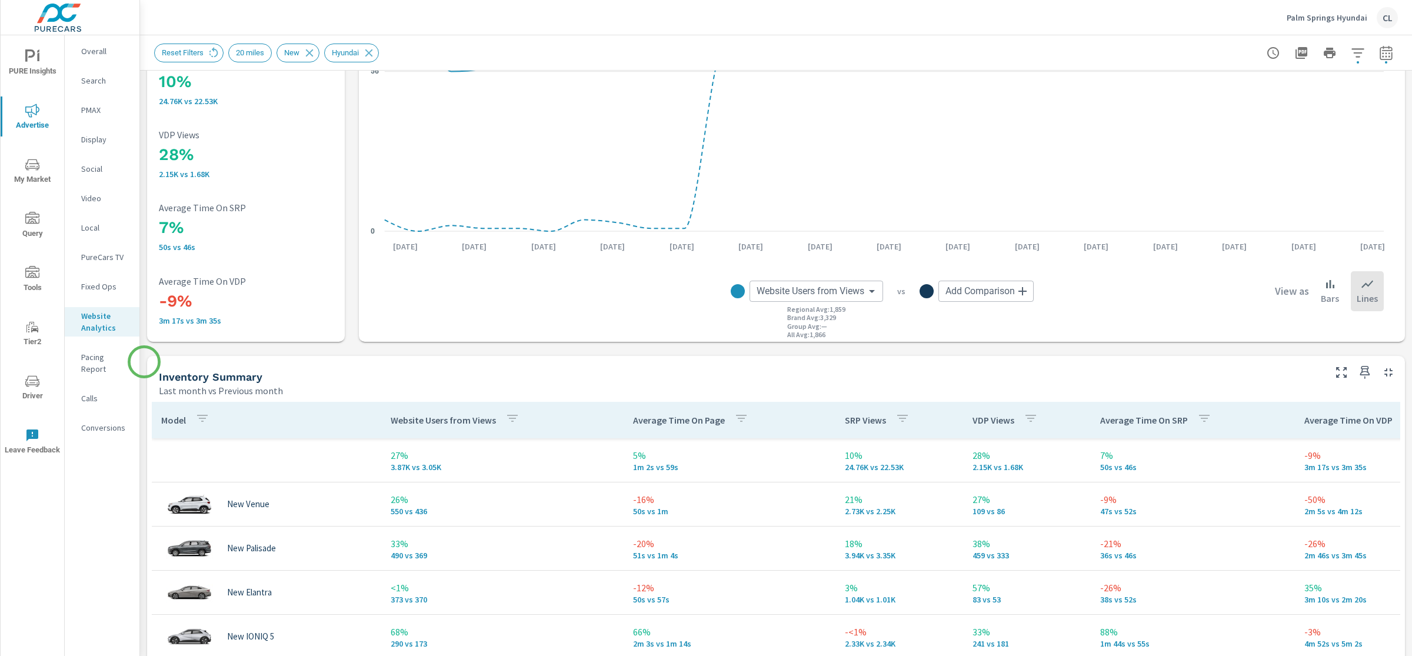
scroll to position [402, 0]
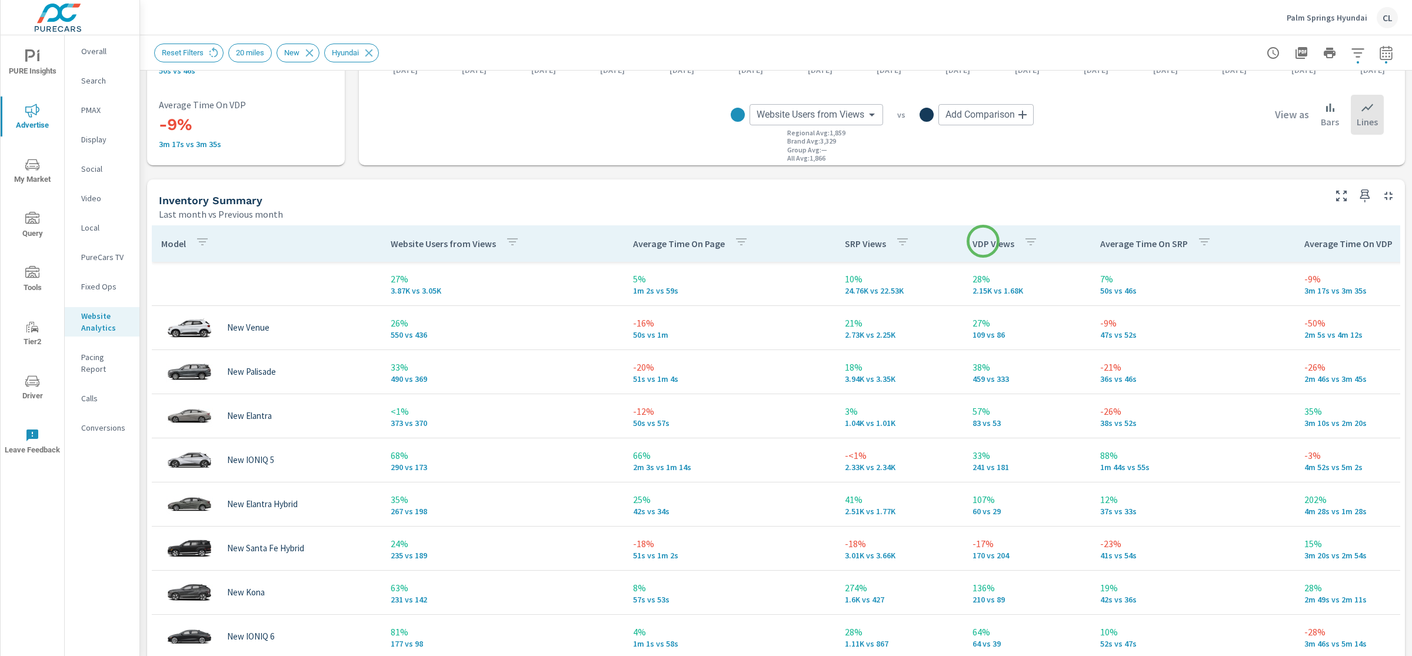
click at [983, 241] on p "VDP Views" at bounding box center [994, 244] width 42 height 12
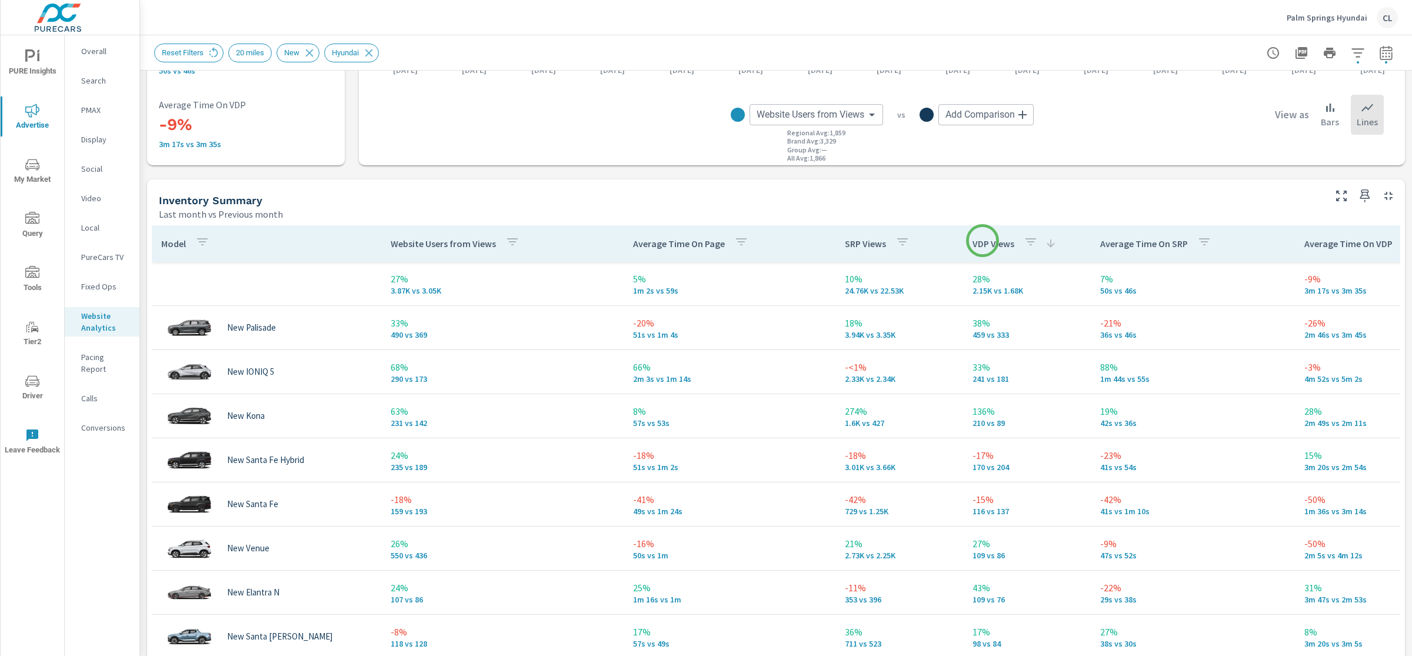
click at [983, 241] on p "VDP Views" at bounding box center [994, 244] width 42 height 12
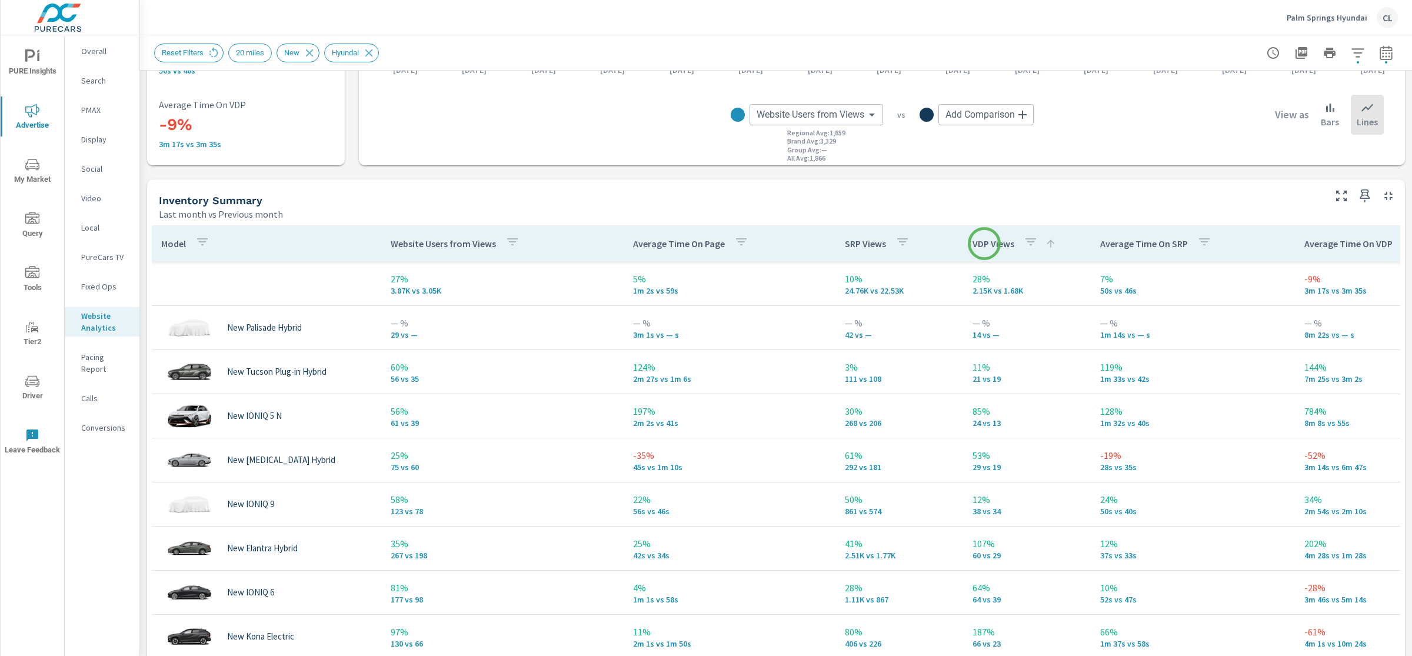
click at [985, 244] on p "VDP Views" at bounding box center [994, 244] width 42 height 12
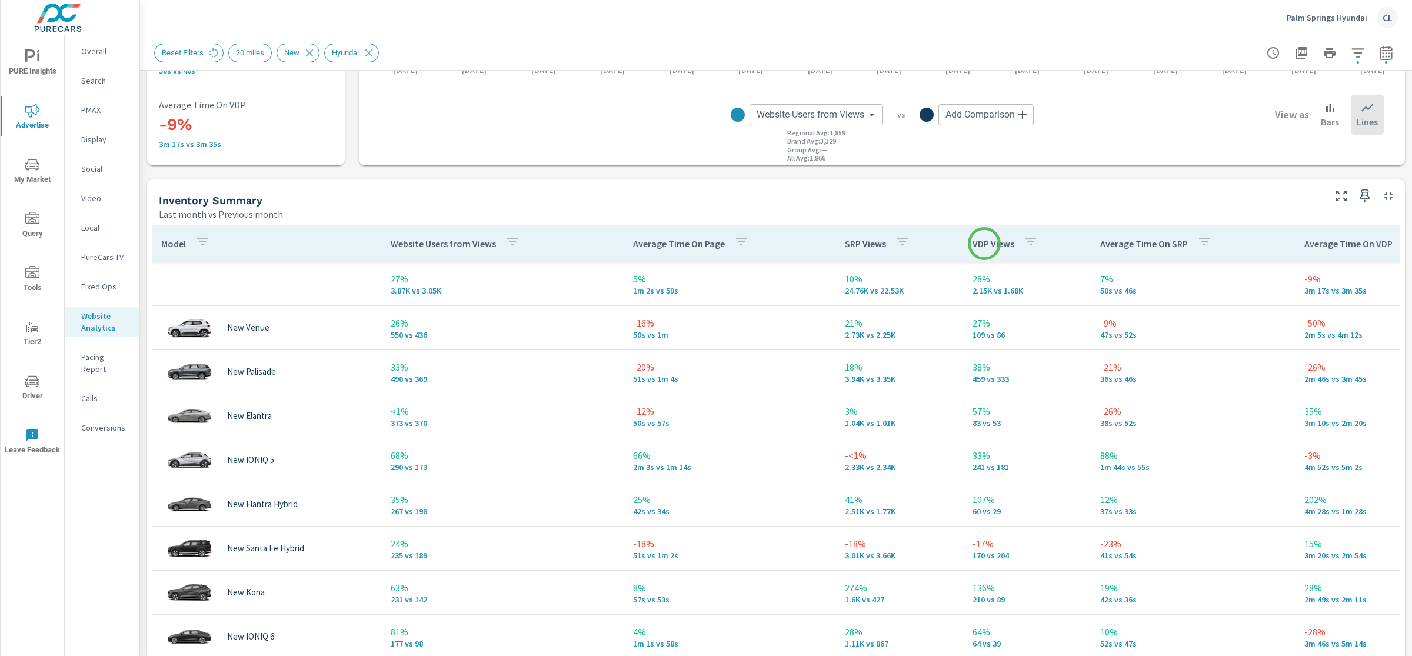
click at [985, 244] on p "VDP Views" at bounding box center [994, 244] width 42 height 12
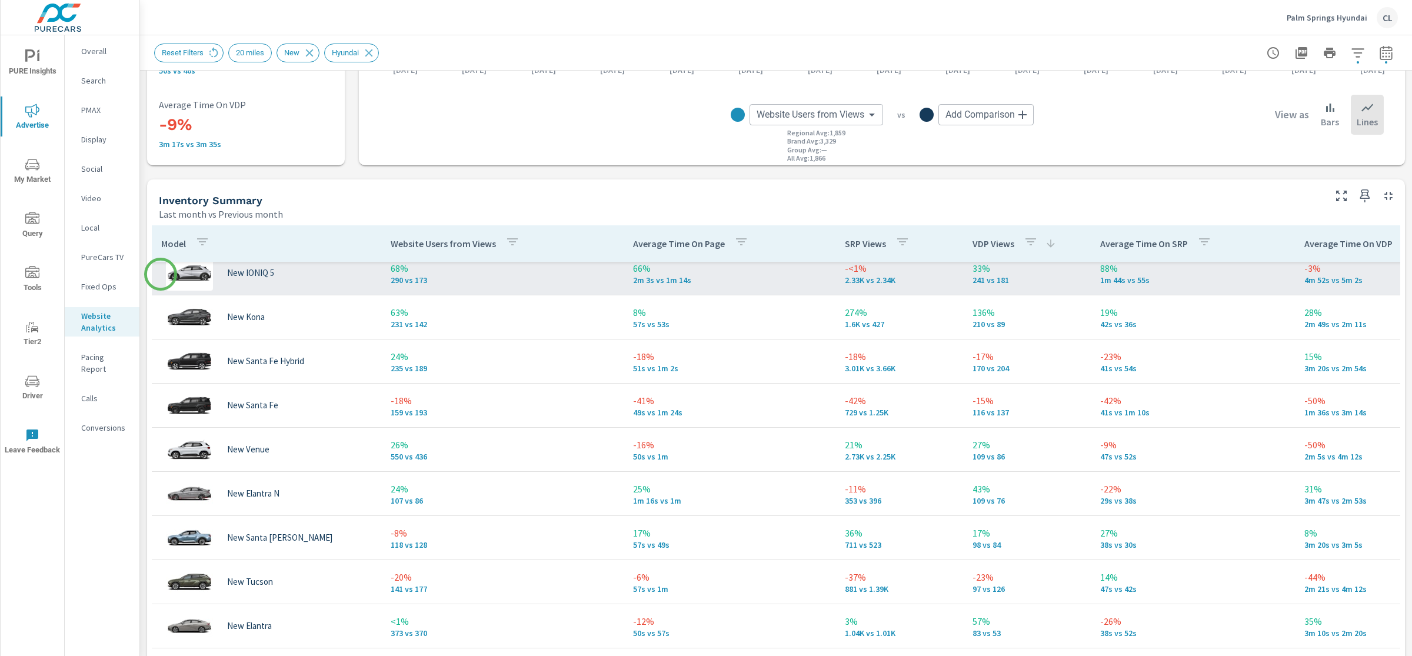
scroll to position [8, 0]
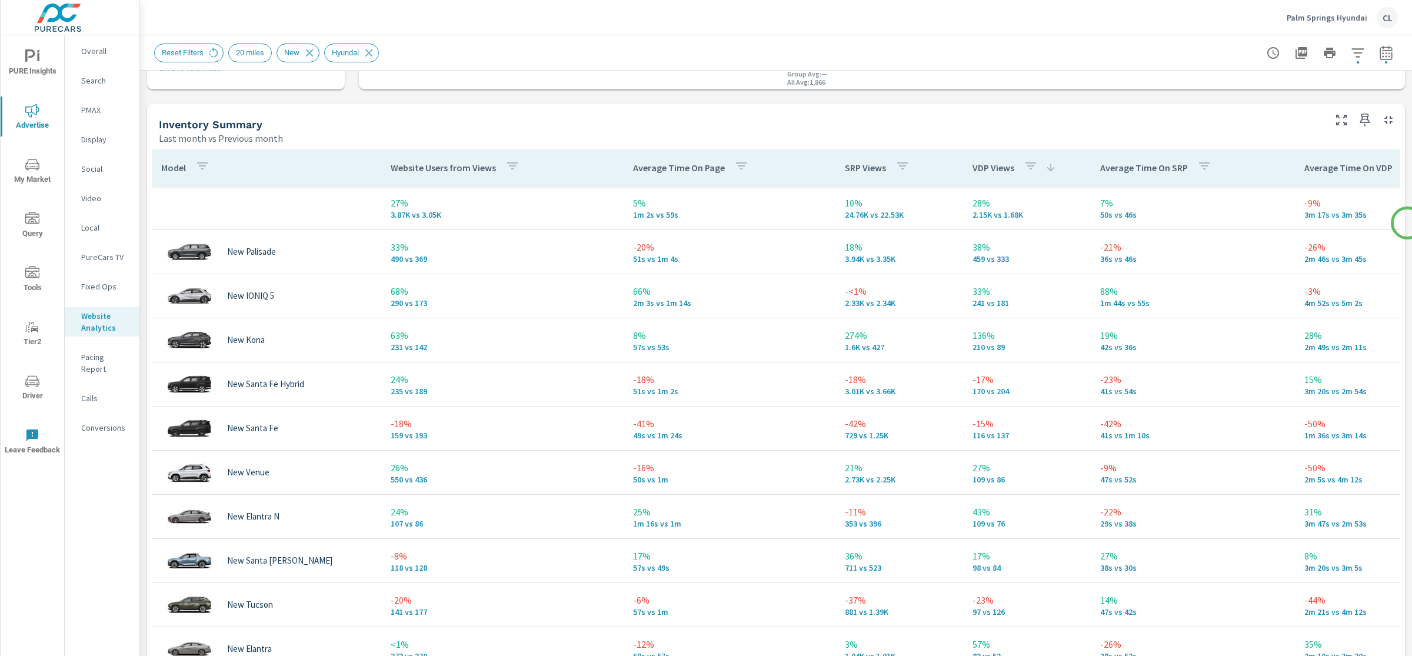
scroll to position [480, 0]
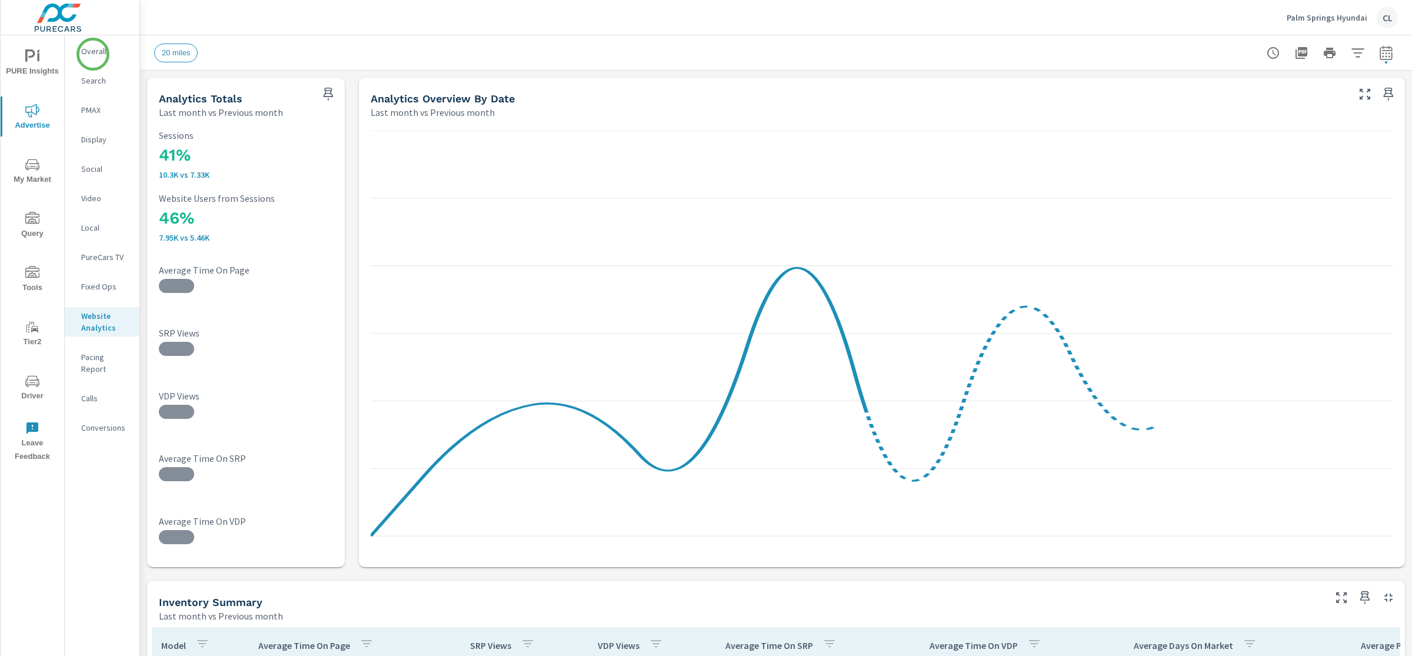
click at [93, 54] on p "Overall" at bounding box center [105, 51] width 49 height 12
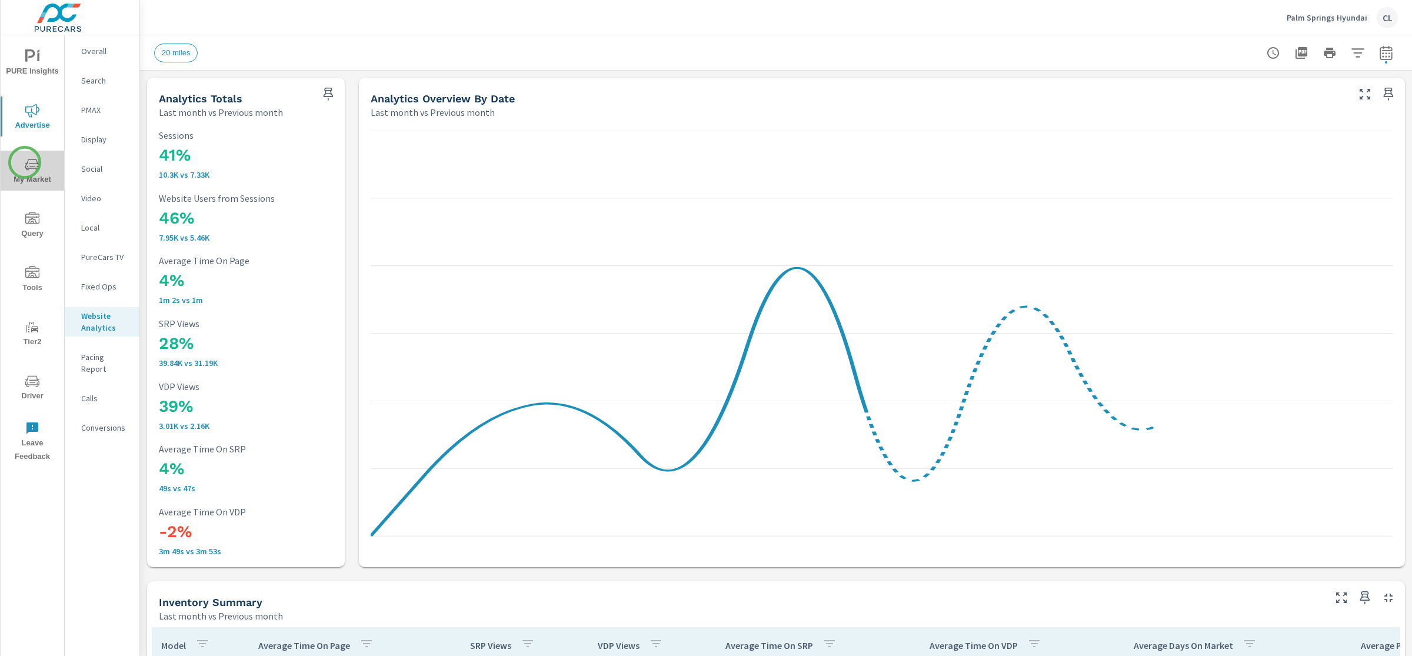
click at [25, 162] on icon "nav menu" at bounding box center [32, 165] width 14 height 14
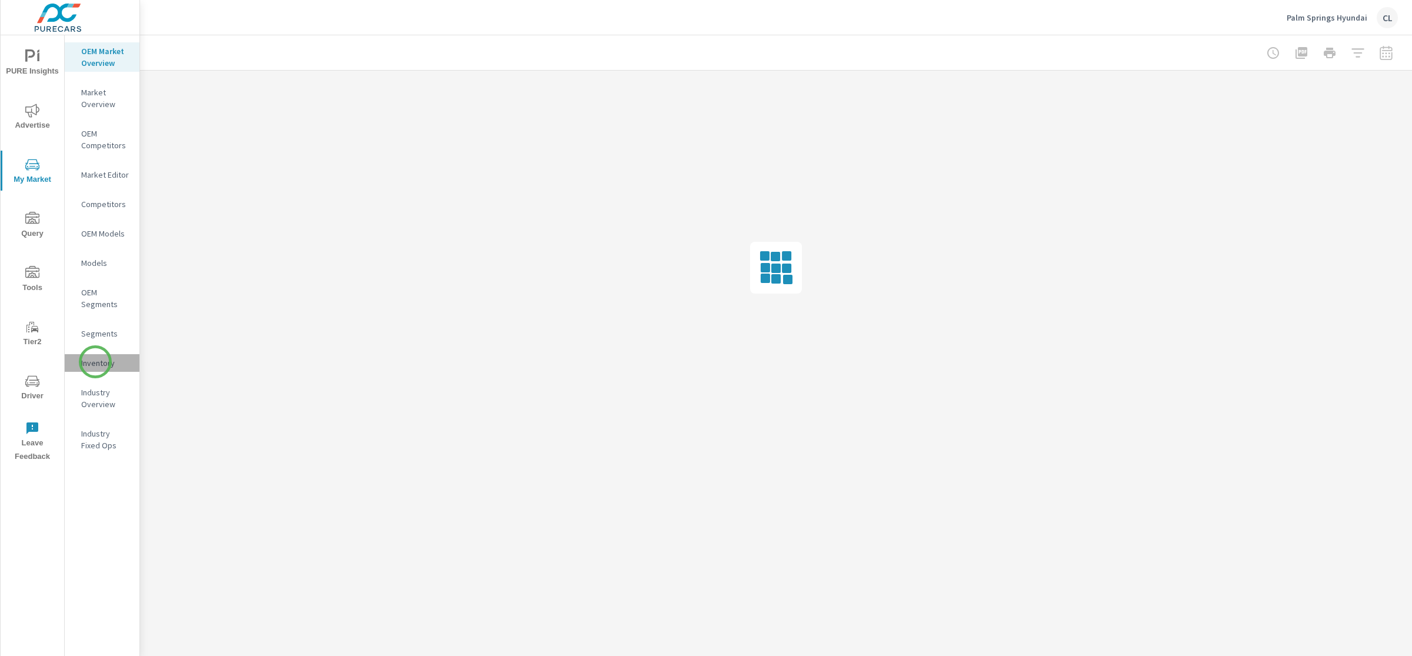
click at [95, 362] on p "Inventory" at bounding box center [105, 363] width 49 height 12
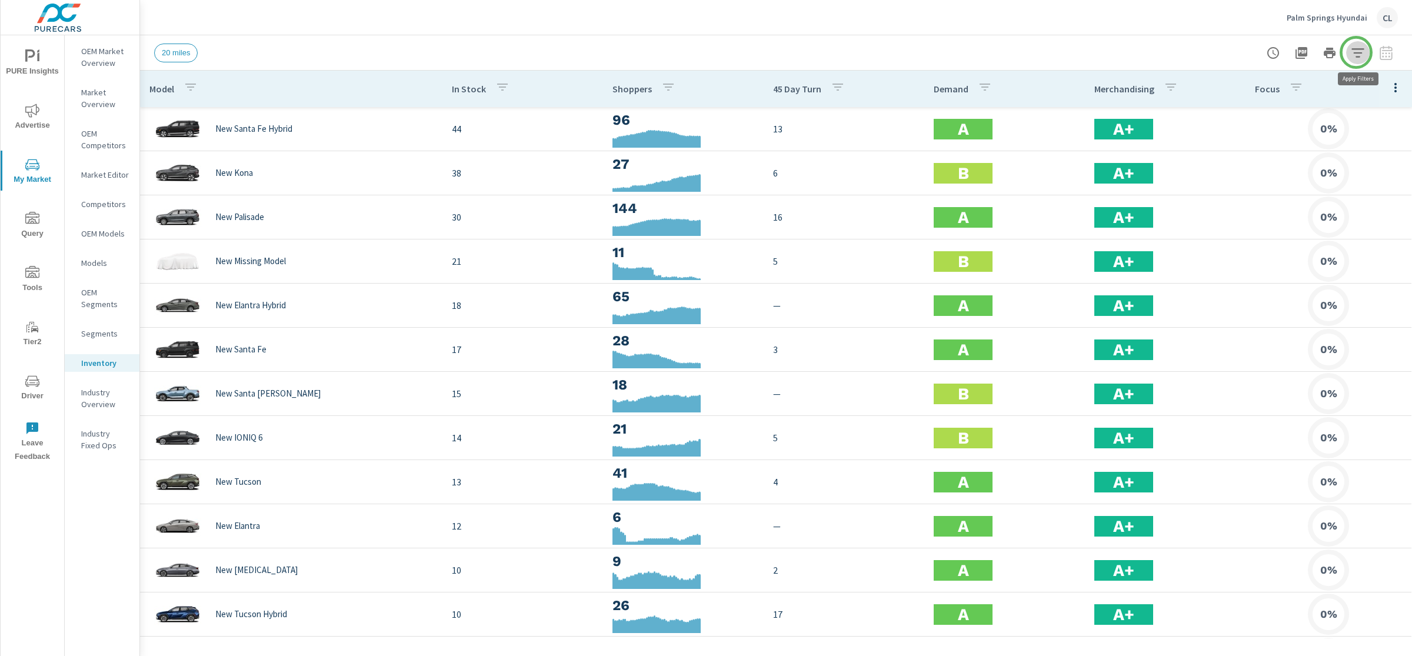
click at [1357, 52] on icon "button" at bounding box center [1358, 52] width 12 height 9
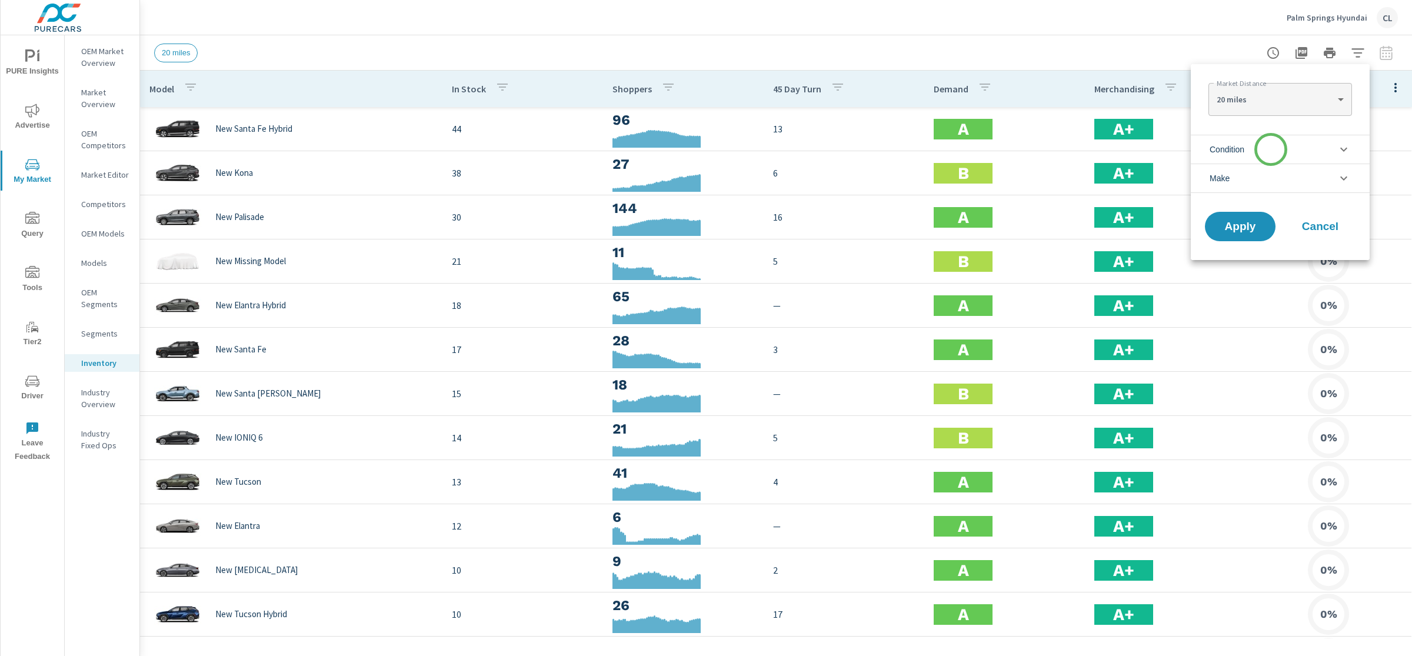
click at [1271, 149] on li "Condition" at bounding box center [1280, 149] width 179 height 29
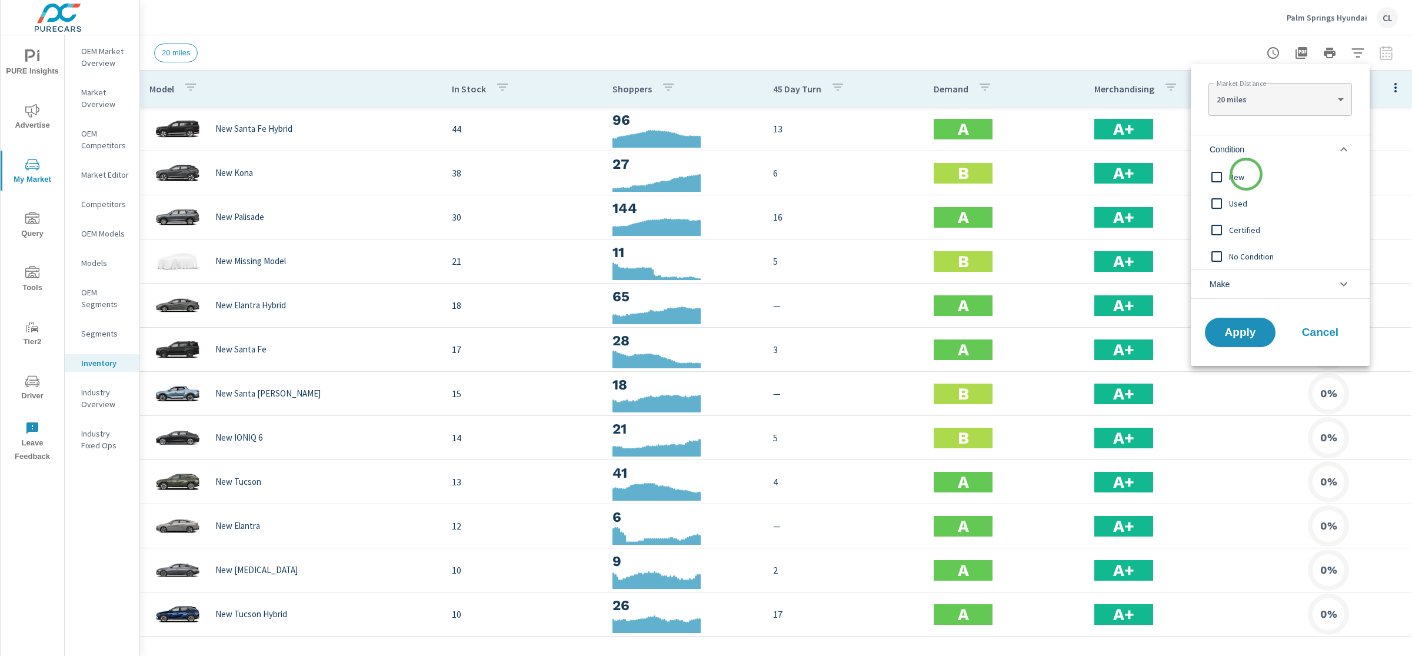
click at [1247, 174] on span "New" at bounding box center [1293, 177] width 129 height 14
click at [1249, 281] on li "Make" at bounding box center [1280, 284] width 179 height 29
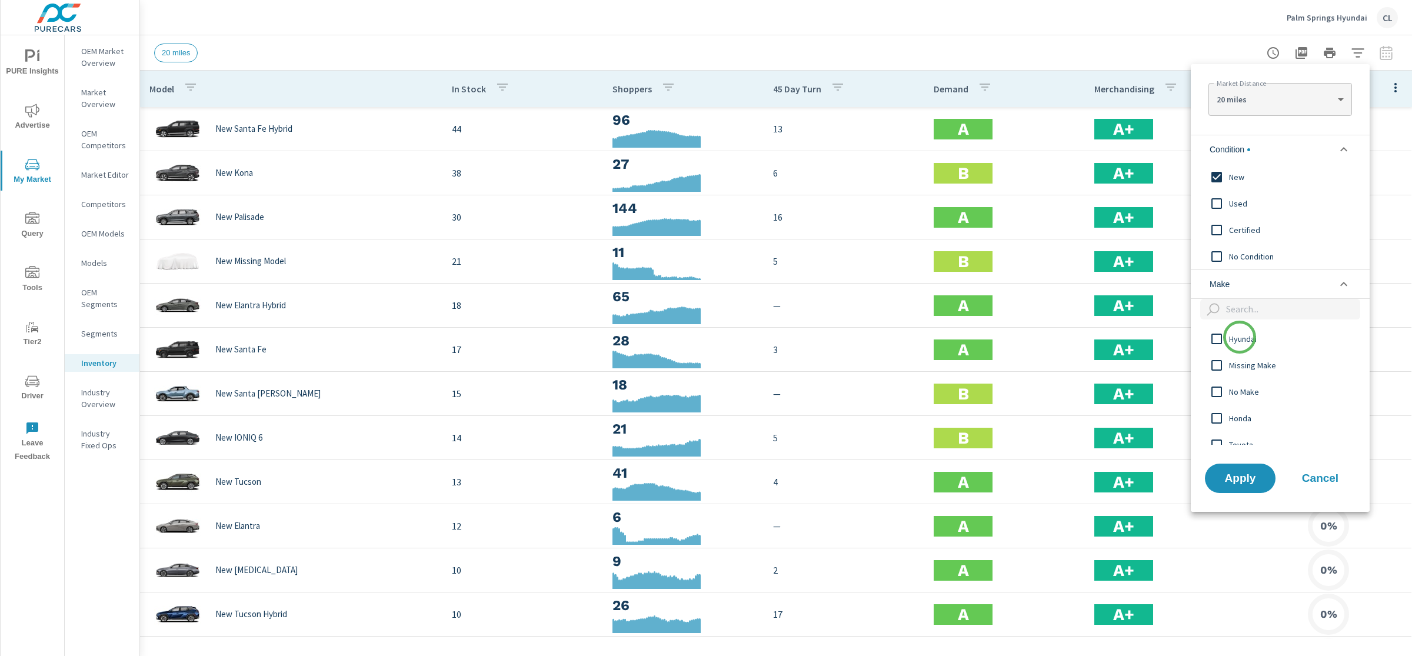
click at [1241, 338] on span "Hyundai" at bounding box center [1293, 339] width 129 height 14
click at [1246, 487] on button "Apply" at bounding box center [1240, 478] width 73 height 31
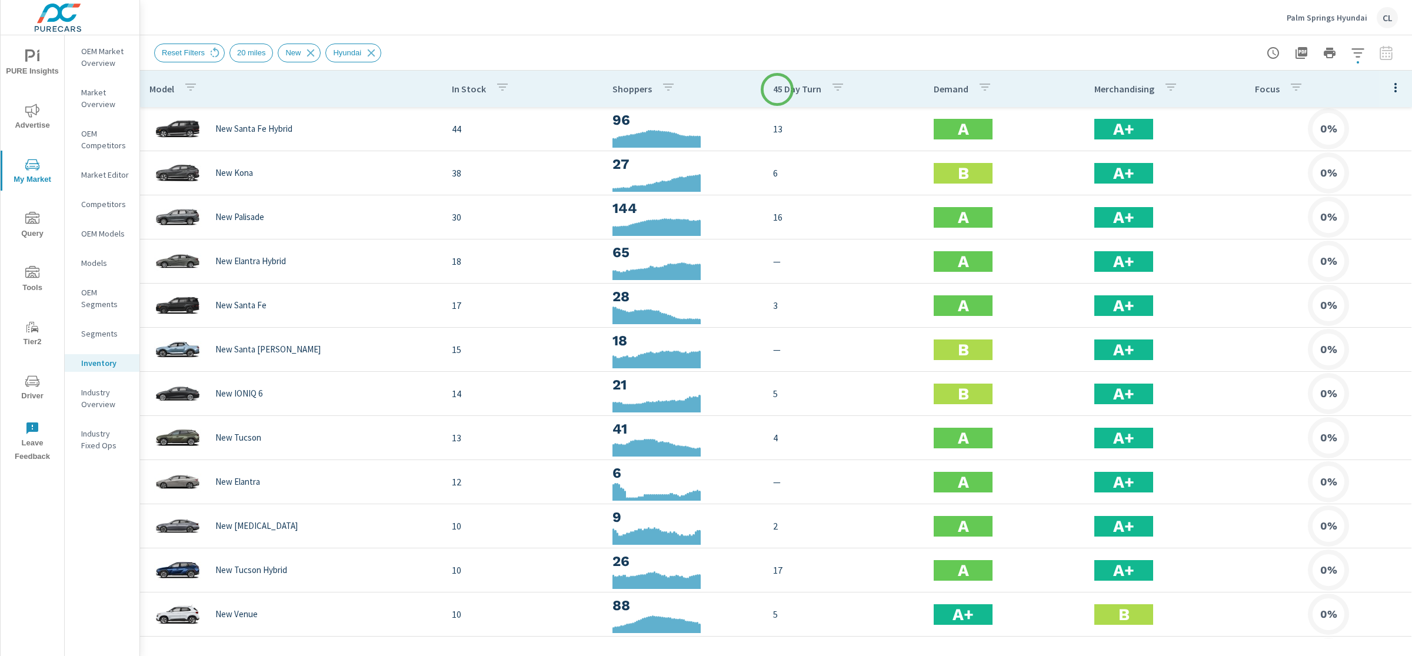
click at [778, 89] on p "45 Day Turn" at bounding box center [797, 89] width 48 height 12
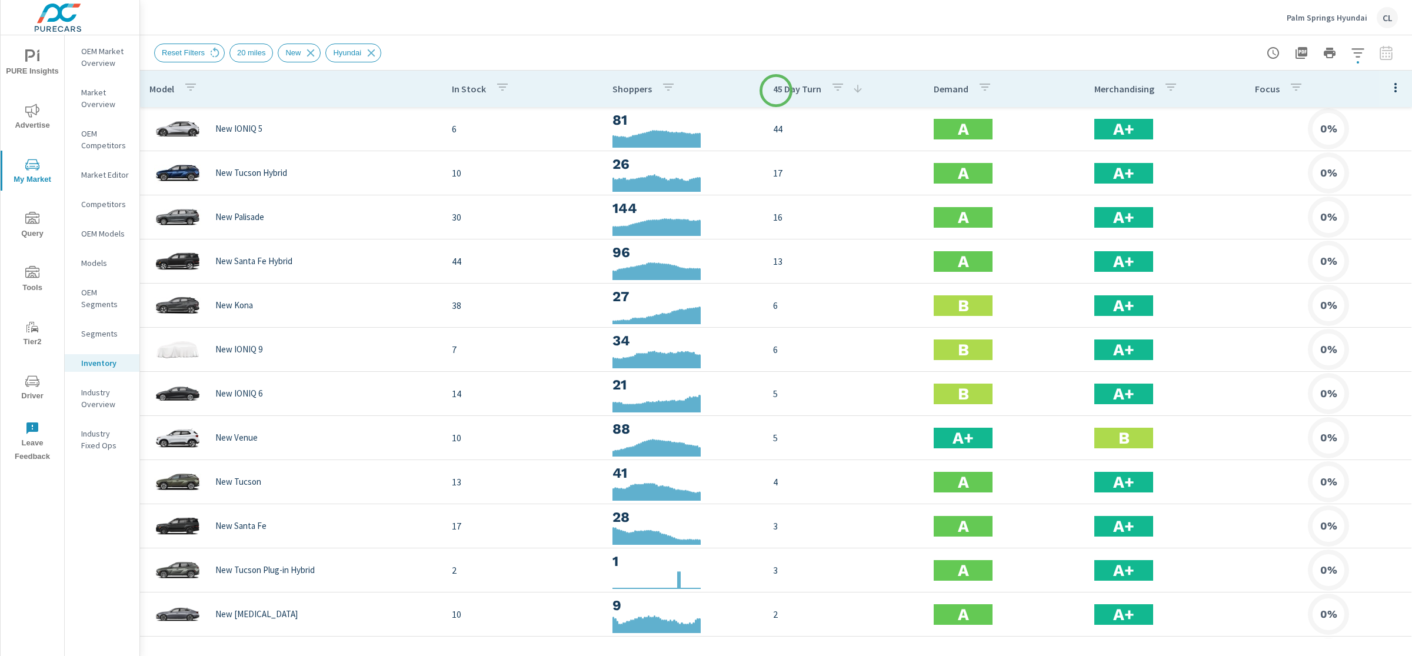
click at [776, 91] on p "45 Day Turn" at bounding box center [797, 89] width 48 height 12
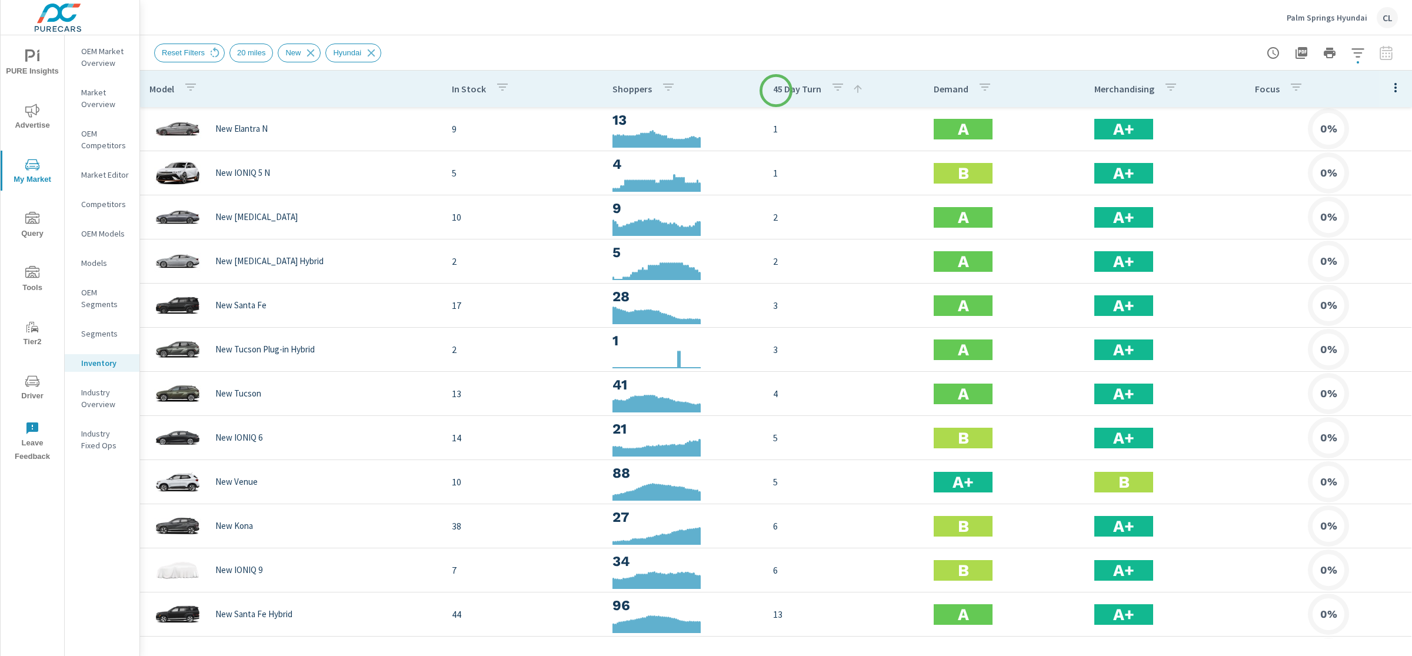
click at [776, 91] on p "45 Day Turn" at bounding box center [797, 89] width 48 height 12
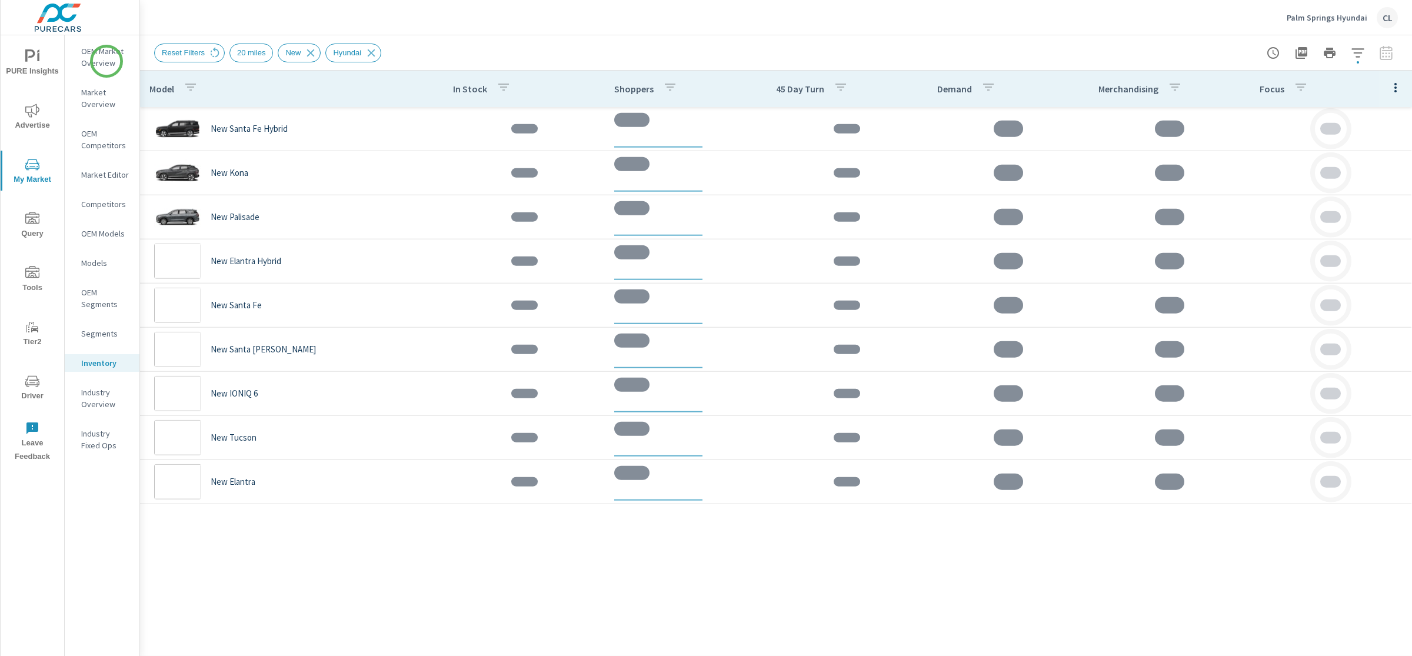
click at [105, 60] on p "OEM Market Overview" at bounding box center [105, 57] width 49 height 24
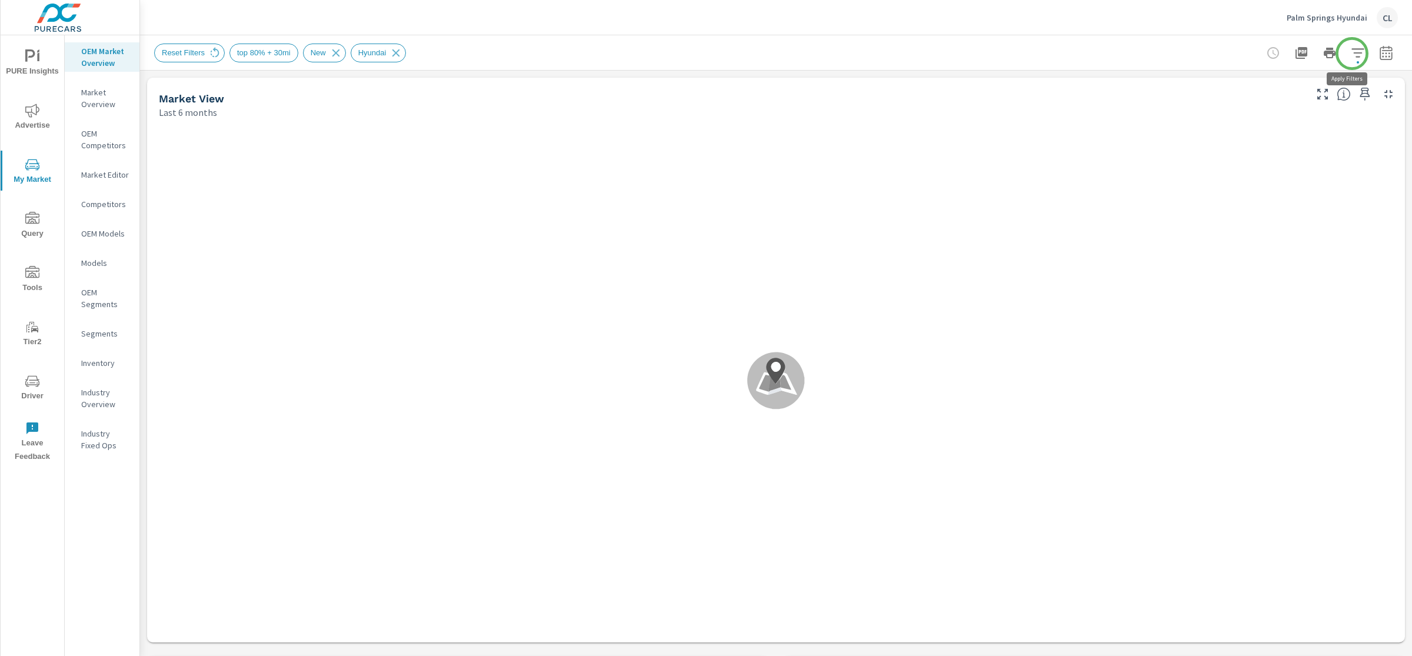
click at [1352, 53] on icon "button" at bounding box center [1358, 53] width 14 height 14
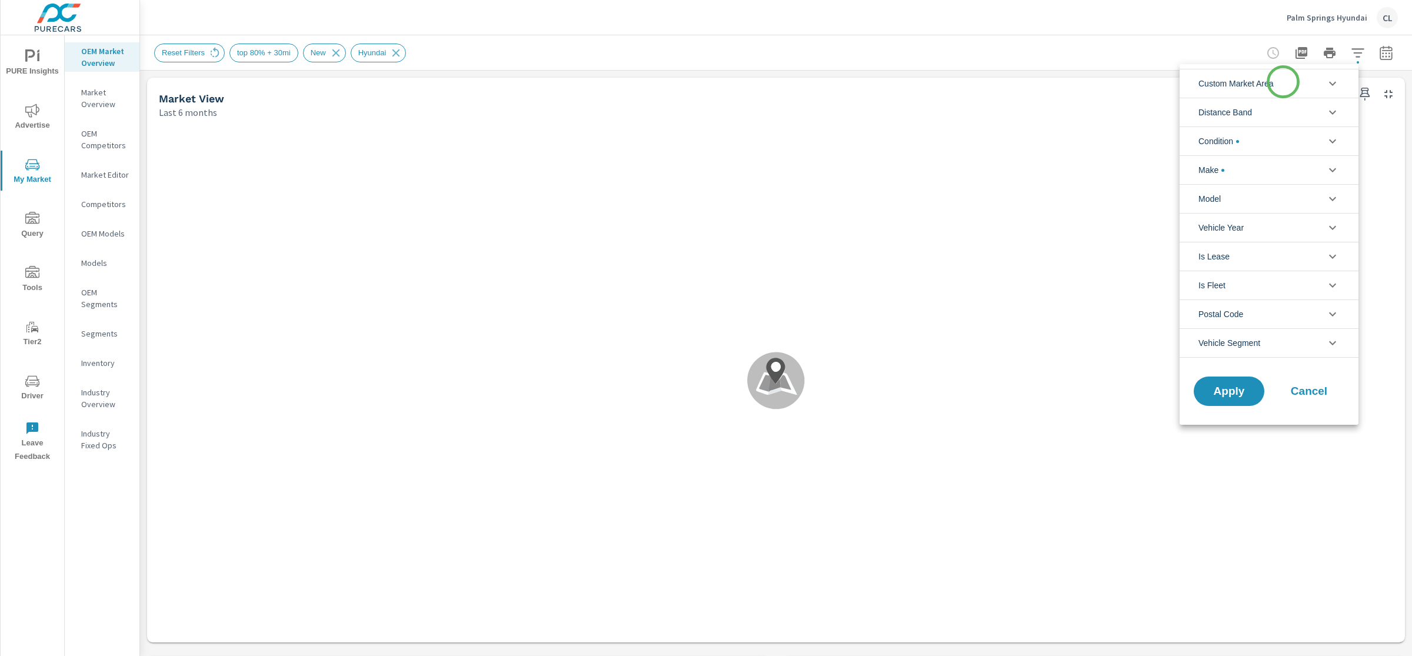
click at [1282, 82] on li "Custom Market Area" at bounding box center [1269, 83] width 179 height 29
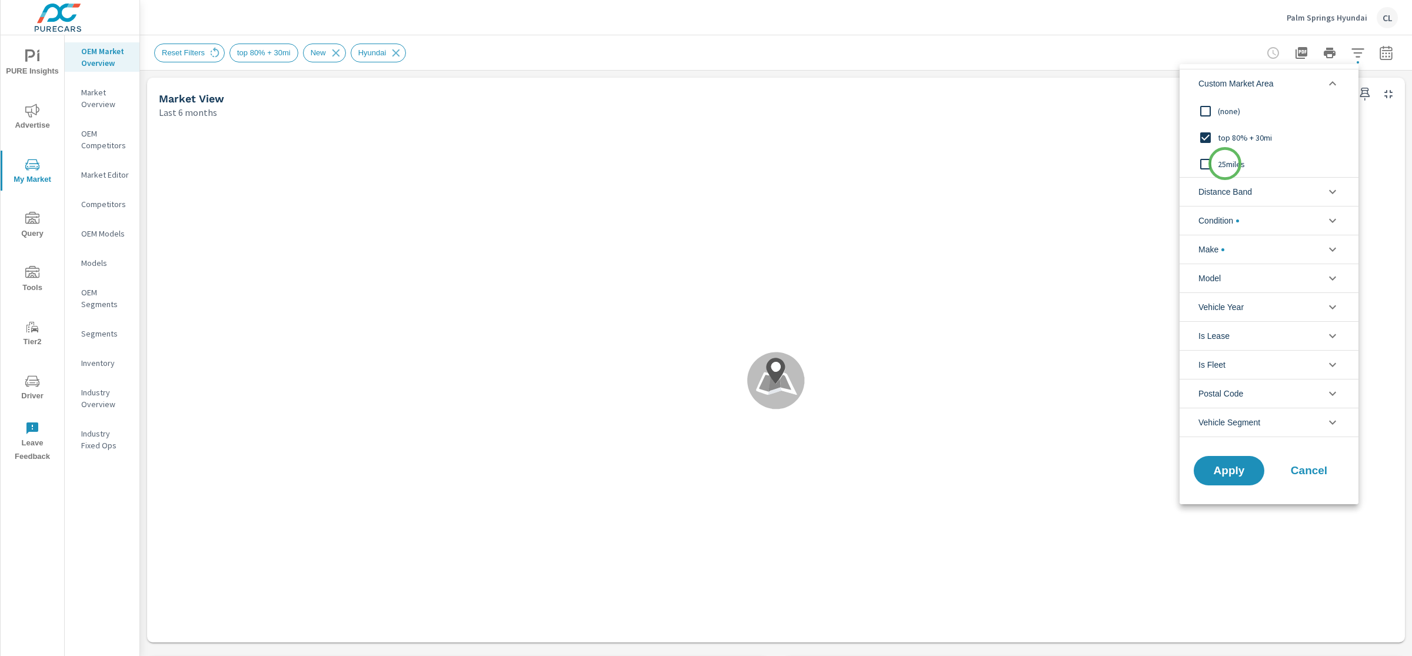
click at [1225, 164] on span "25miles" at bounding box center [1282, 164] width 129 height 14
click at [1246, 217] on li "Condition" at bounding box center [1269, 220] width 179 height 29
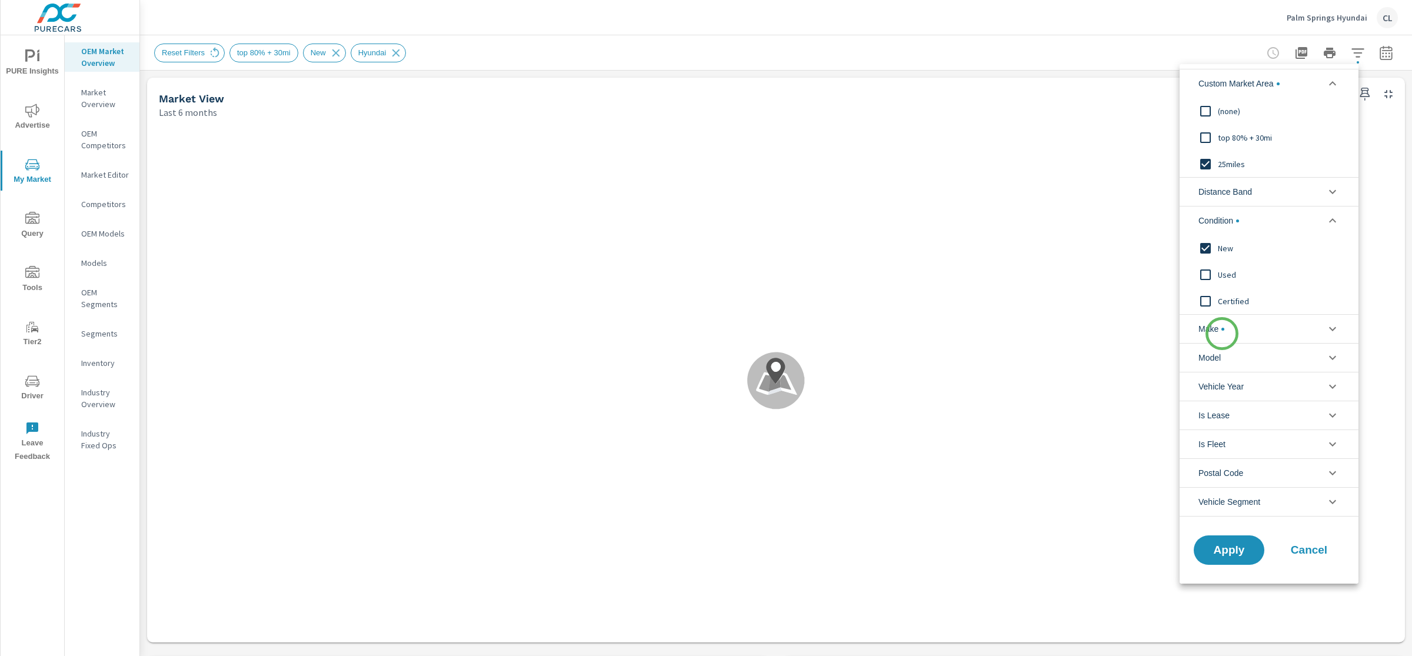
click at [1222, 334] on span "Make" at bounding box center [1212, 329] width 26 height 28
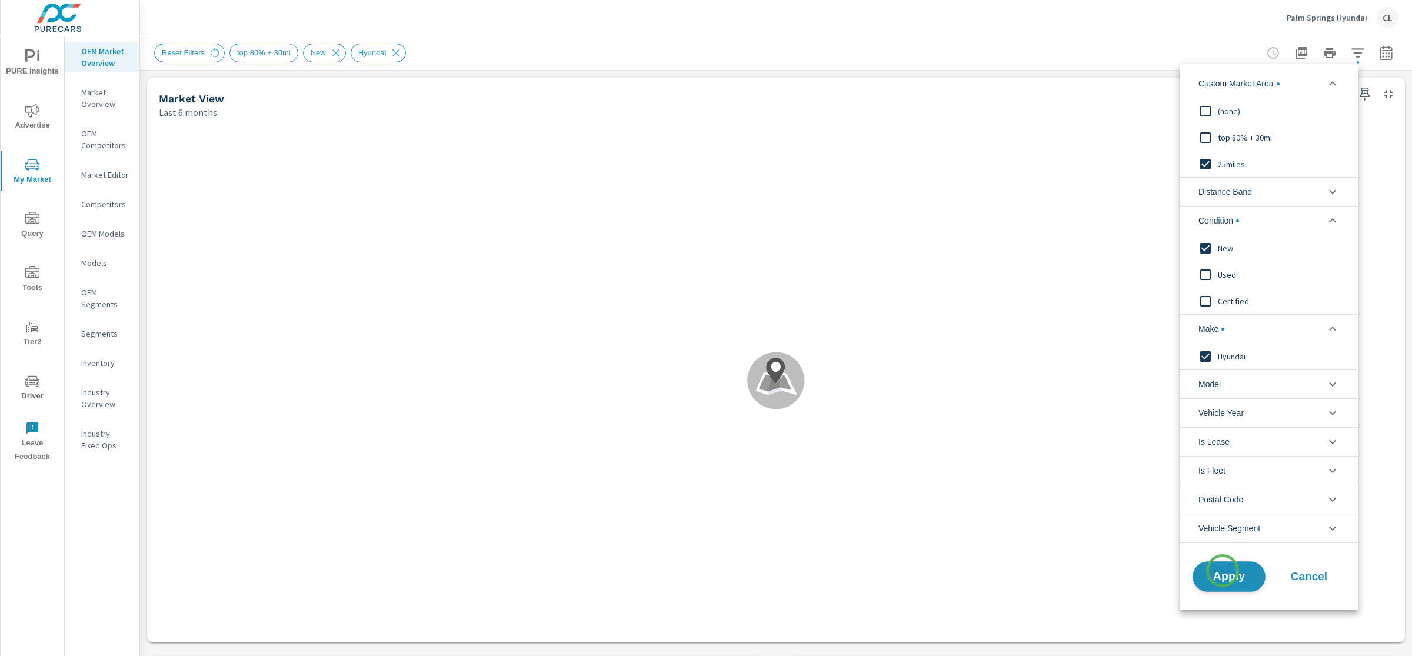
click at [1224, 573] on span "Apply" at bounding box center [1229, 576] width 48 height 11
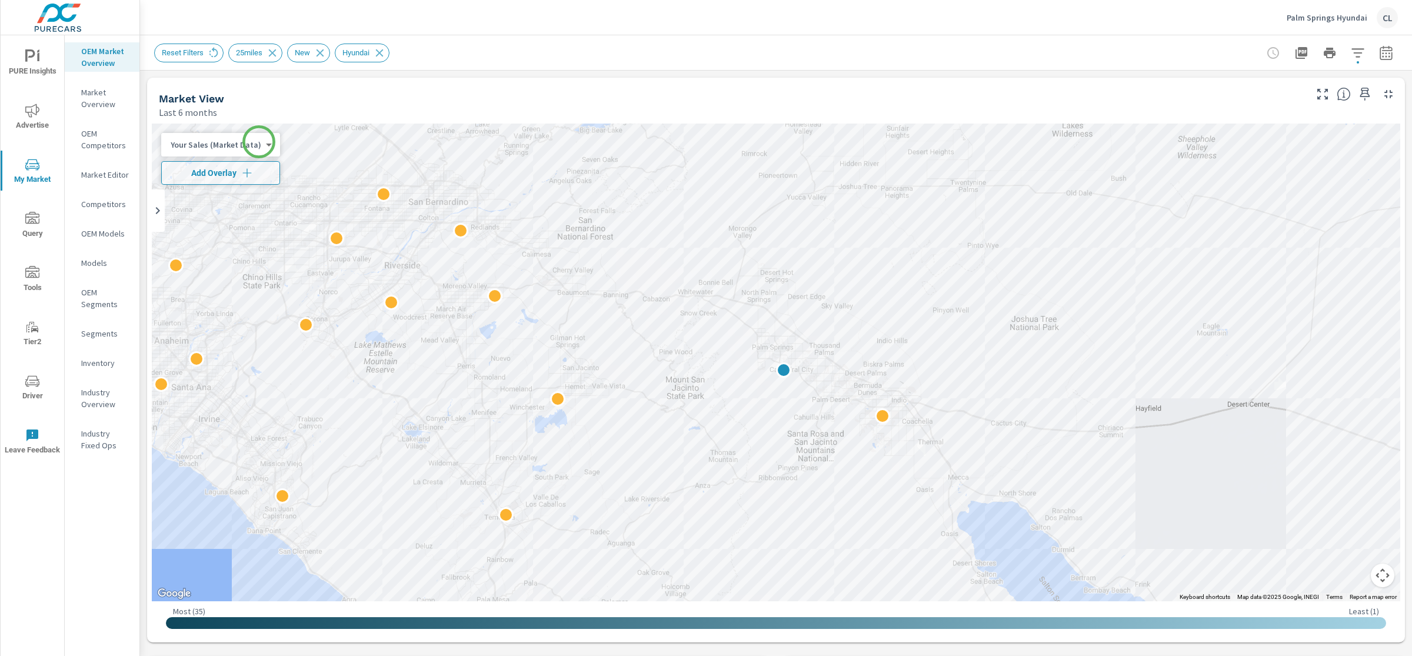
click at [259, 142] on body "PURE Insights Advertise My Market Query Tools Tier2 Driver Leave Feedback OEM M…" at bounding box center [706, 328] width 1412 height 656
click at [228, 182] on li "Total Market Sales" at bounding box center [218, 182] width 115 height 19
click at [230, 178] on span "Add Overlay" at bounding box center [213, 173] width 93 height 12
click at [1380, 51] on icon "button" at bounding box center [1387, 53] width 14 height 14
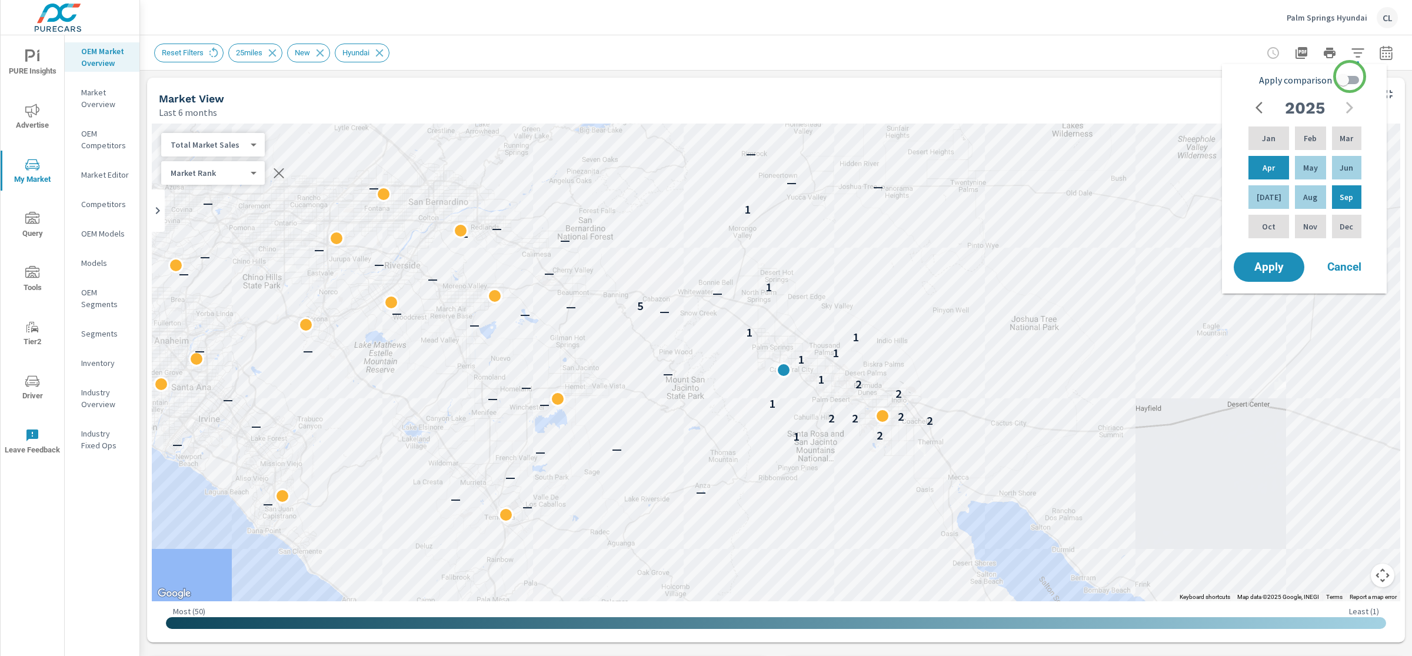
click at [1350, 77] on input "Apply comparison" at bounding box center [1343, 80] width 67 height 22
checkbox input "true"
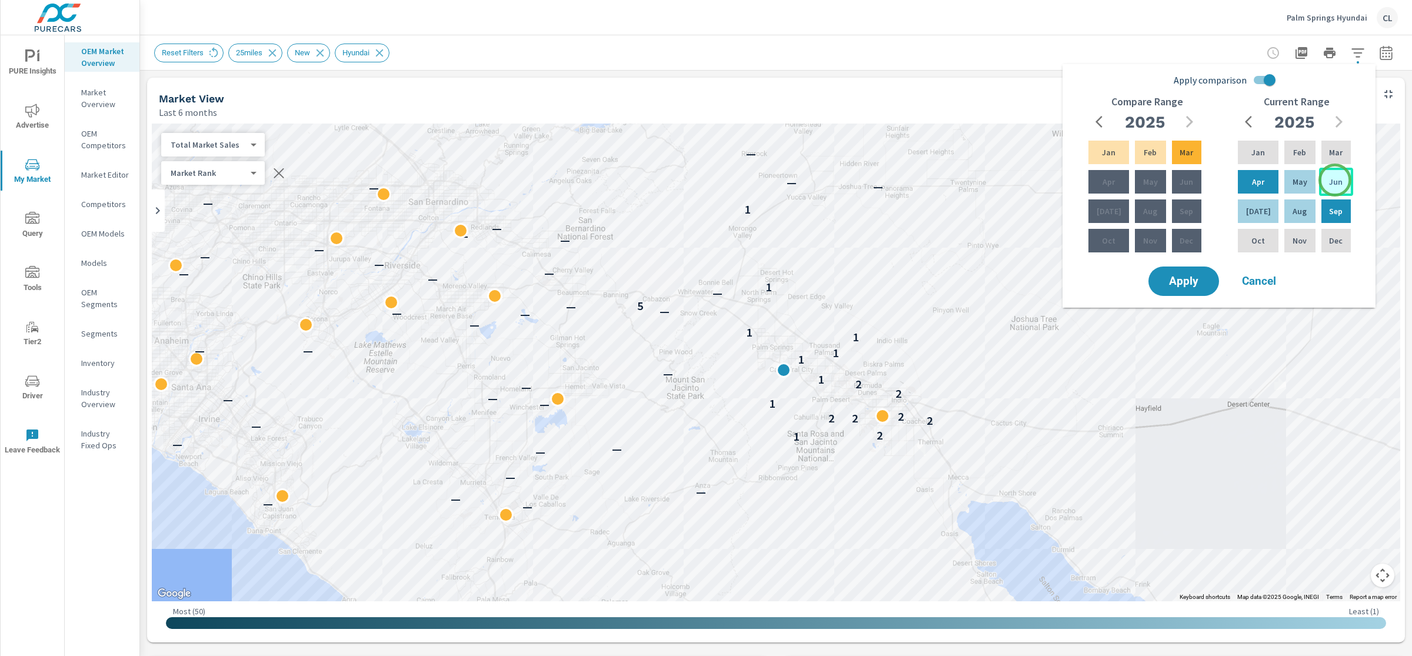
click at [1336, 184] on p "Jun" at bounding box center [1336, 182] width 14 height 12
click at [1295, 211] on p "Aug" at bounding box center [1300, 211] width 14 height 12
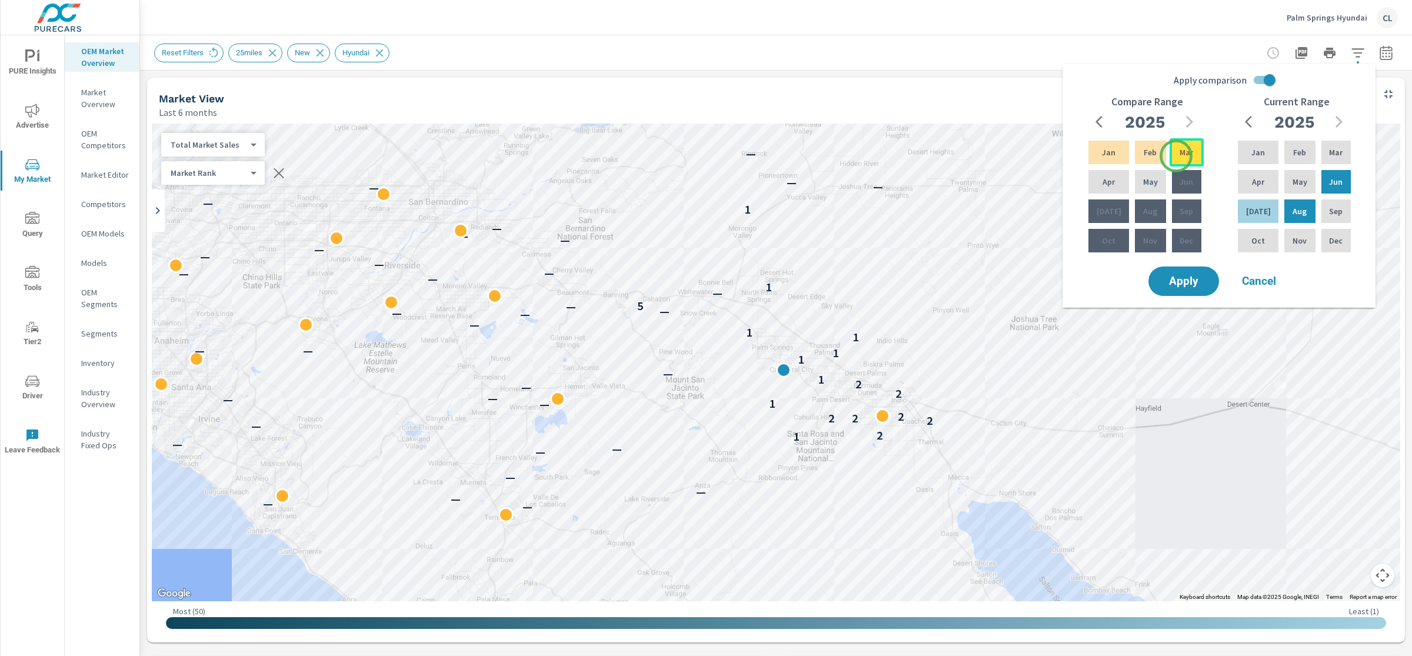
click at [1176, 156] on div "Mar" at bounding box center [1187, 152] width 34 height 28
click at [1153, 185] on div "May" at bounding box center [1150, 182] width 35 height 28
click at [1179, 280] on span "Apply" at bounding box center [1184, 281] width 48 height 11
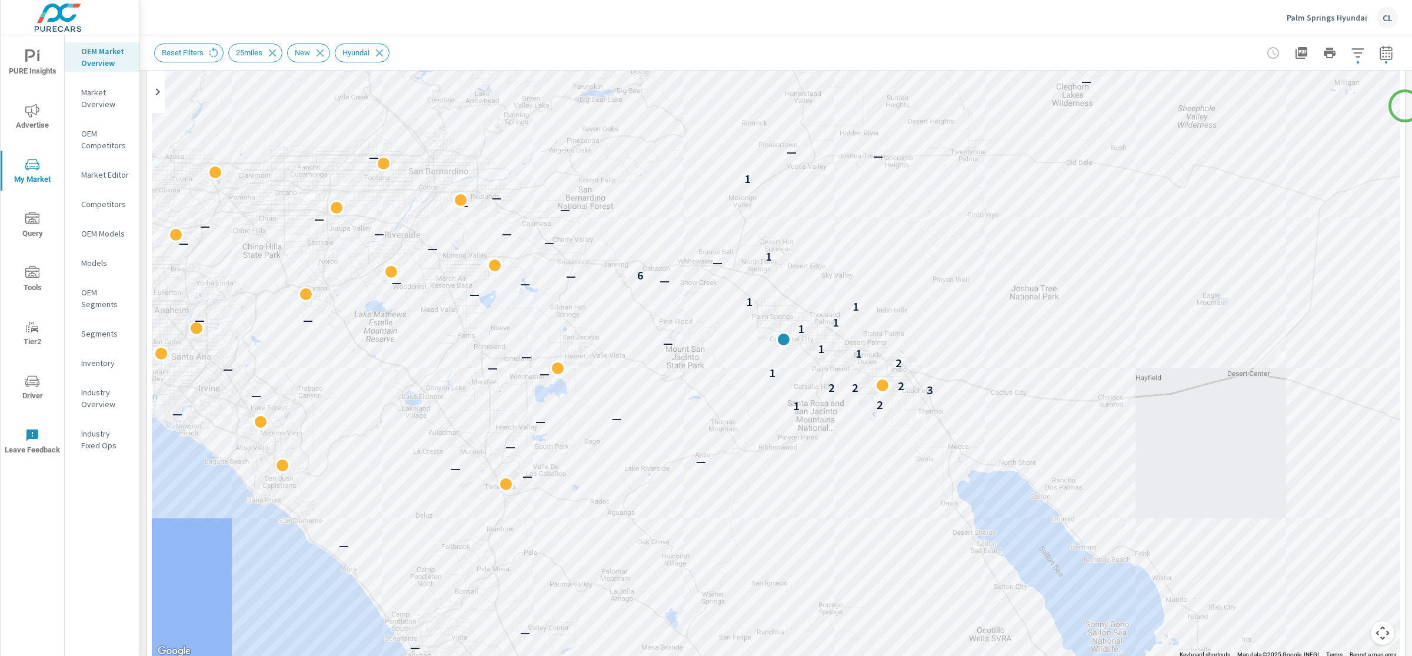
scroll to position [127, 0]
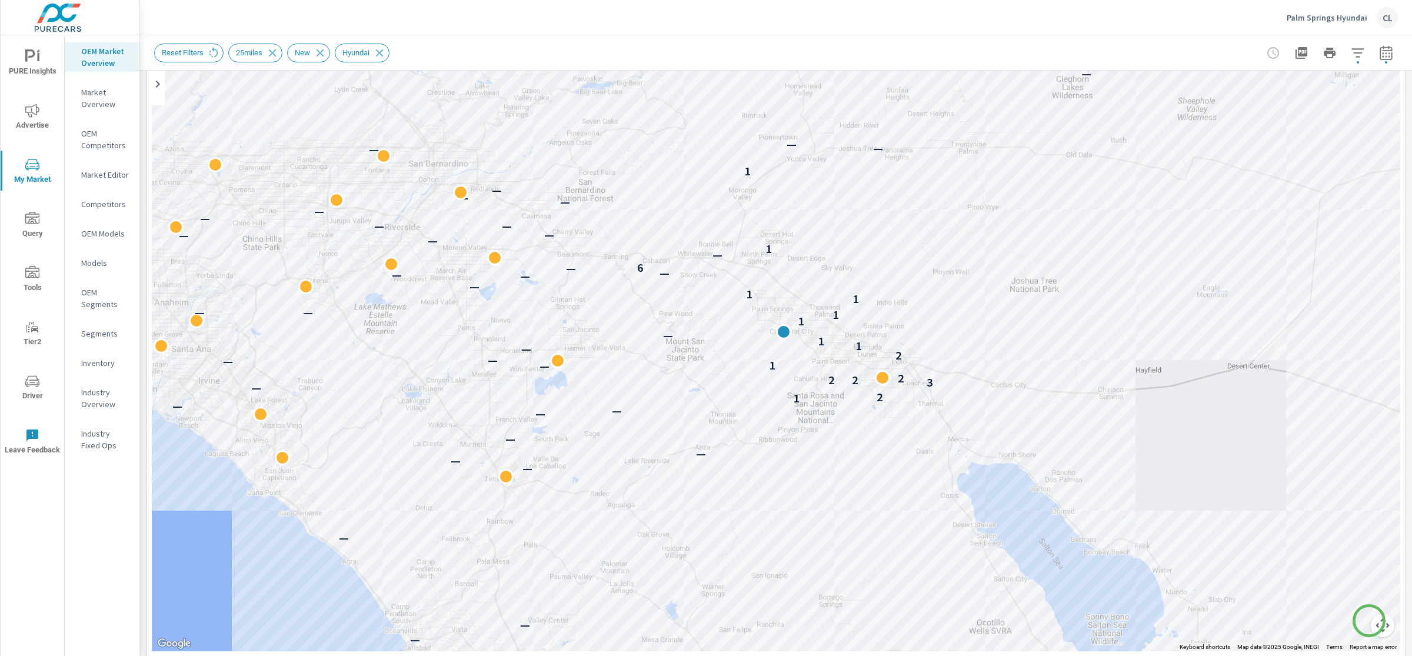
click at [1371, 621] on button "Map camera controls" at bounding box center [1383, 626] width 24 height 24
click at [1348, 564] on button "Zoom in" at bounding box center [1354, 567] width 24 height 24
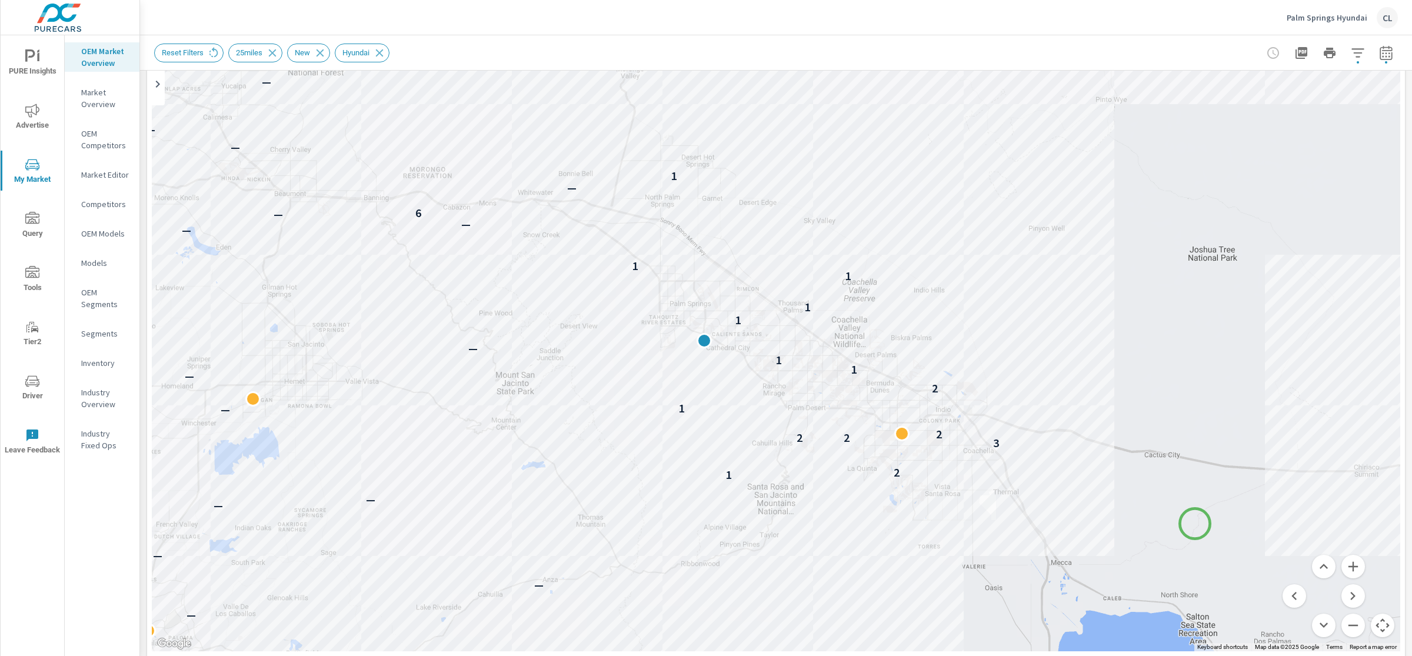
drag, startPoint x: 1279, startPoint y: 518, endPoint x: 1195, endPoint y: 524, distance: 83.8
click at [1195, 524] on div "— — — — — — — — — — — 1 2 — 3 2 2 2 — 1 — 2 — 1 1 — 1 1 — 1 1 — — — — — 6 — 1 —…" at bounding box center [1262, 651] width 1130 height 636
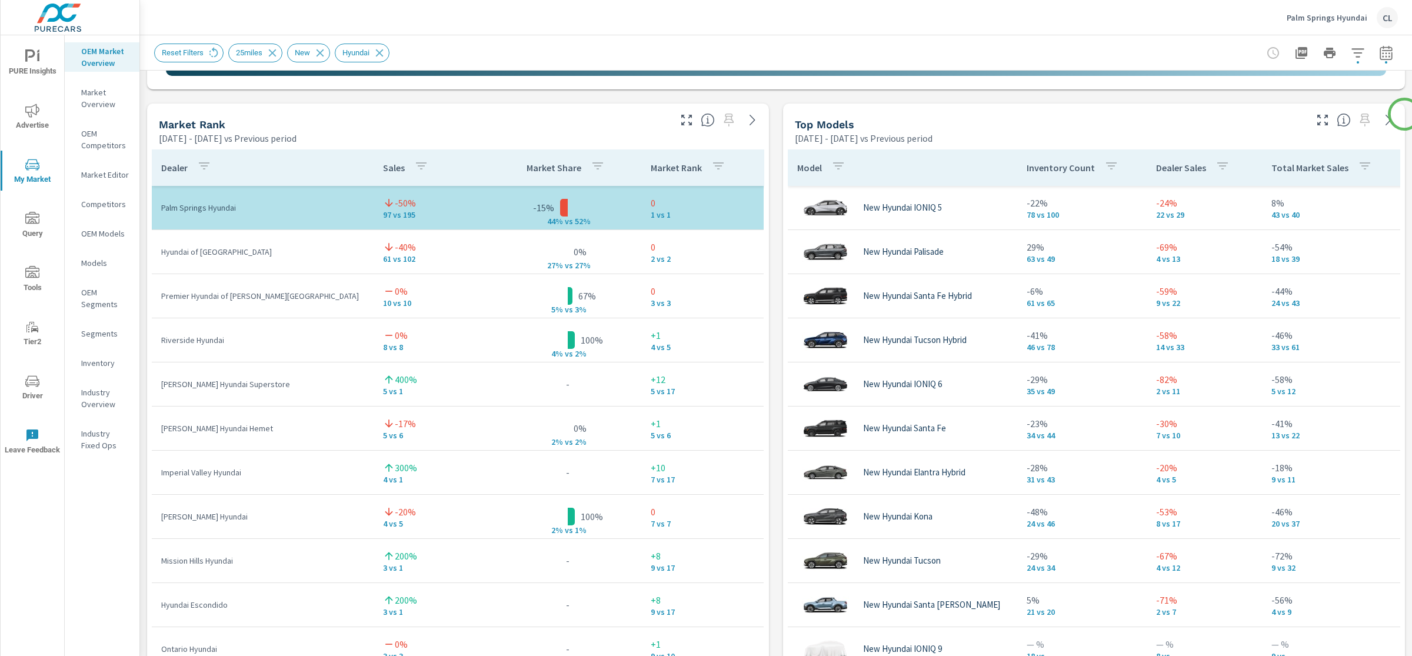
scroll to position [757, 0]
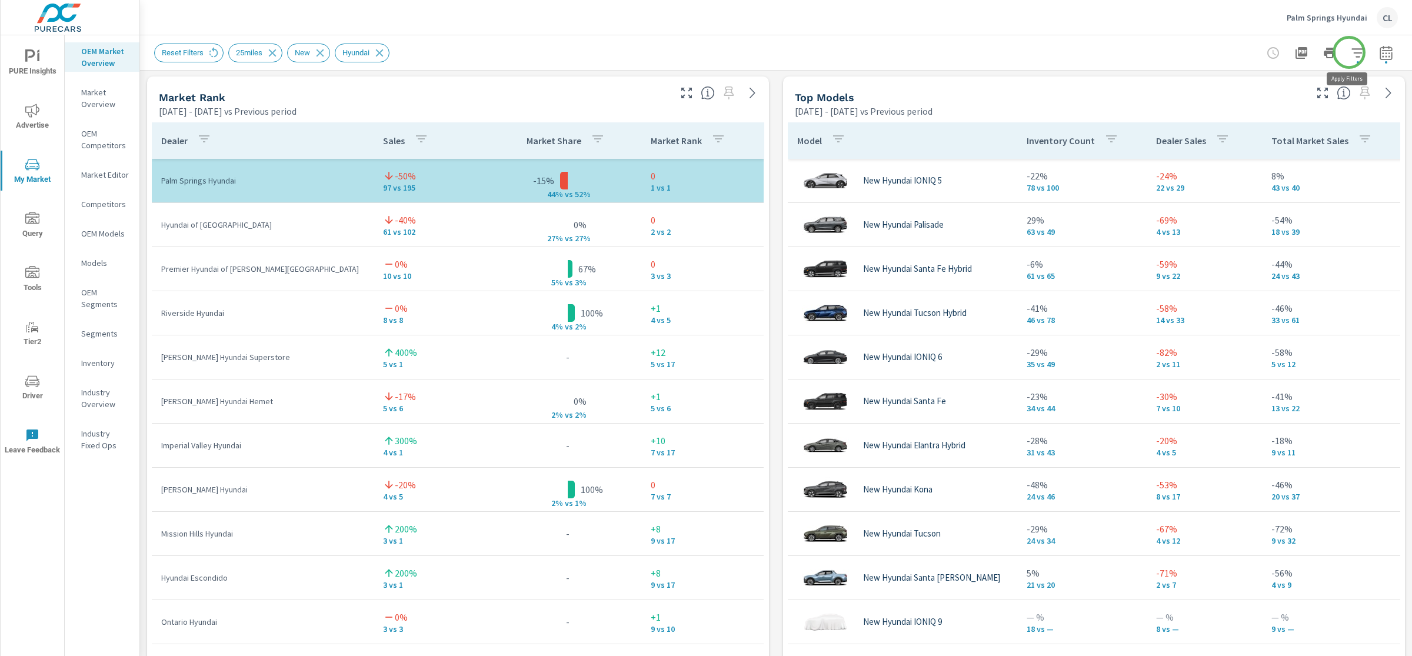
click at [1352, 52] on icon "button" at bounding box center [1358, 52] width 12 height 9
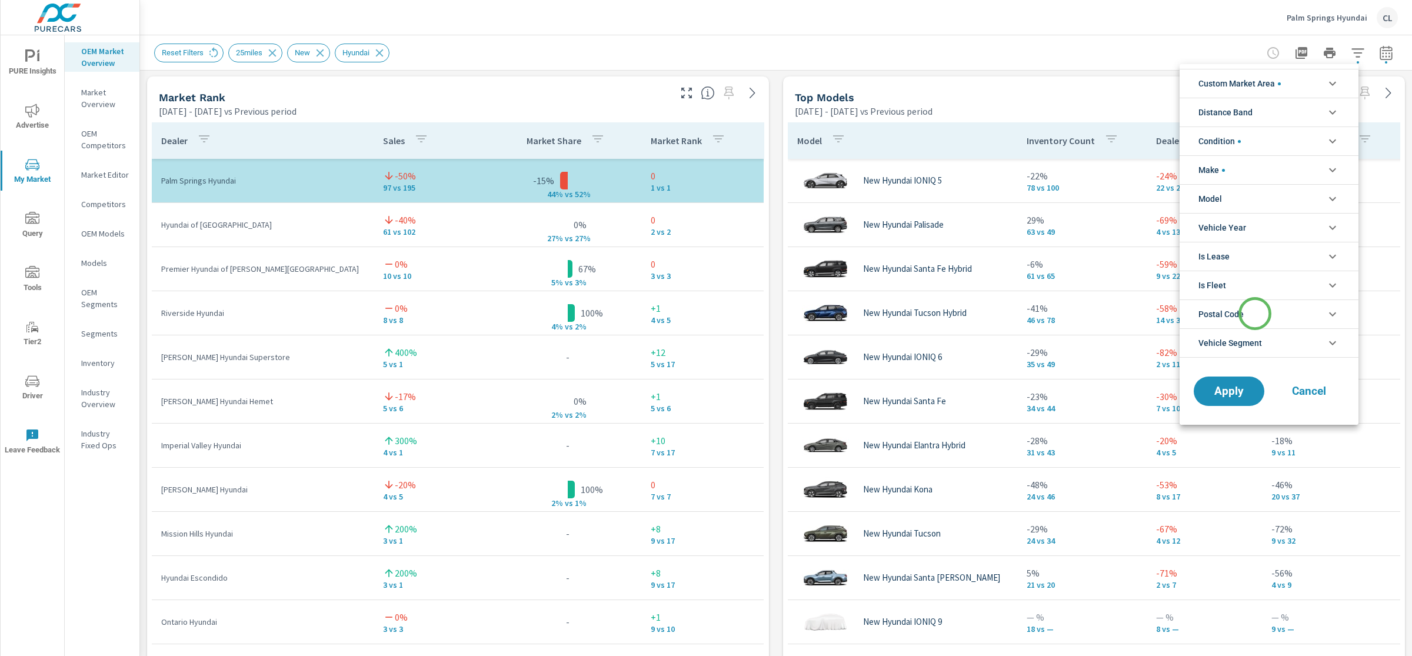
click at [1255, 314] on li "Postal Code" at bounding box center [1269, 314] width 179 height 29
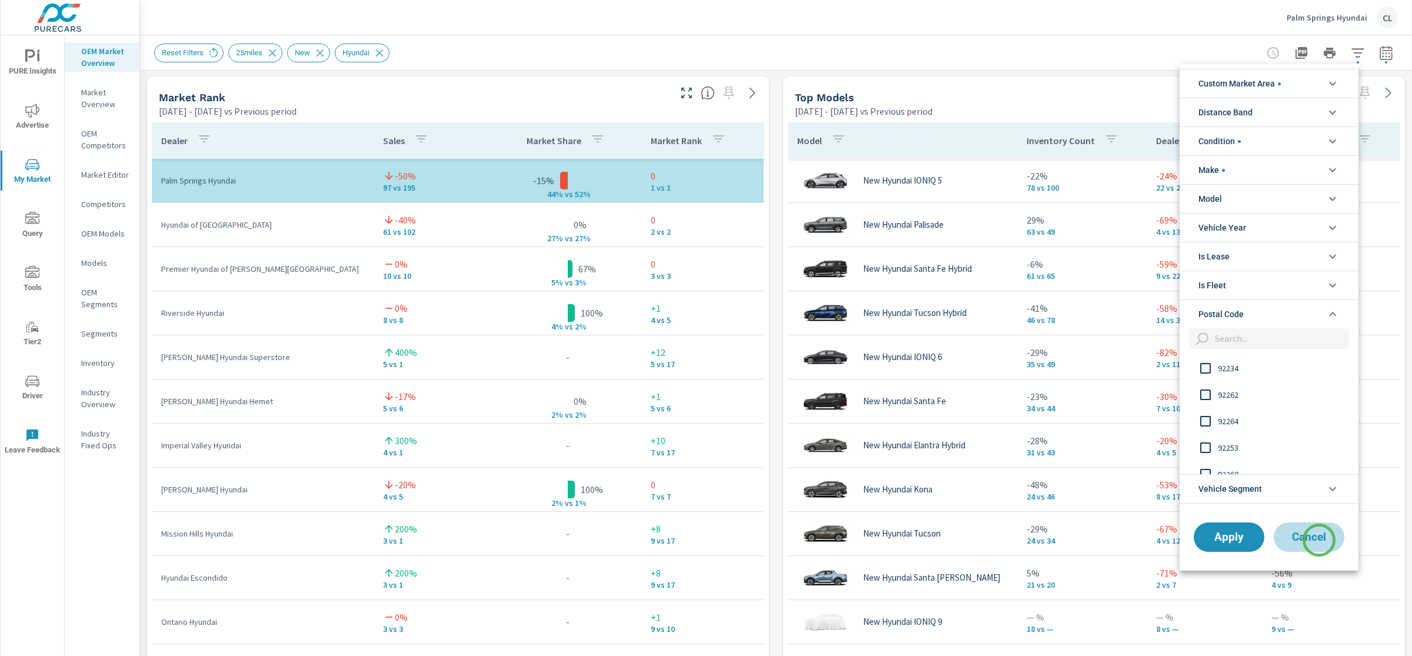
click at [1319, 540] on span "Cancel" at bounding box center [1309, 537] width 47 height 11
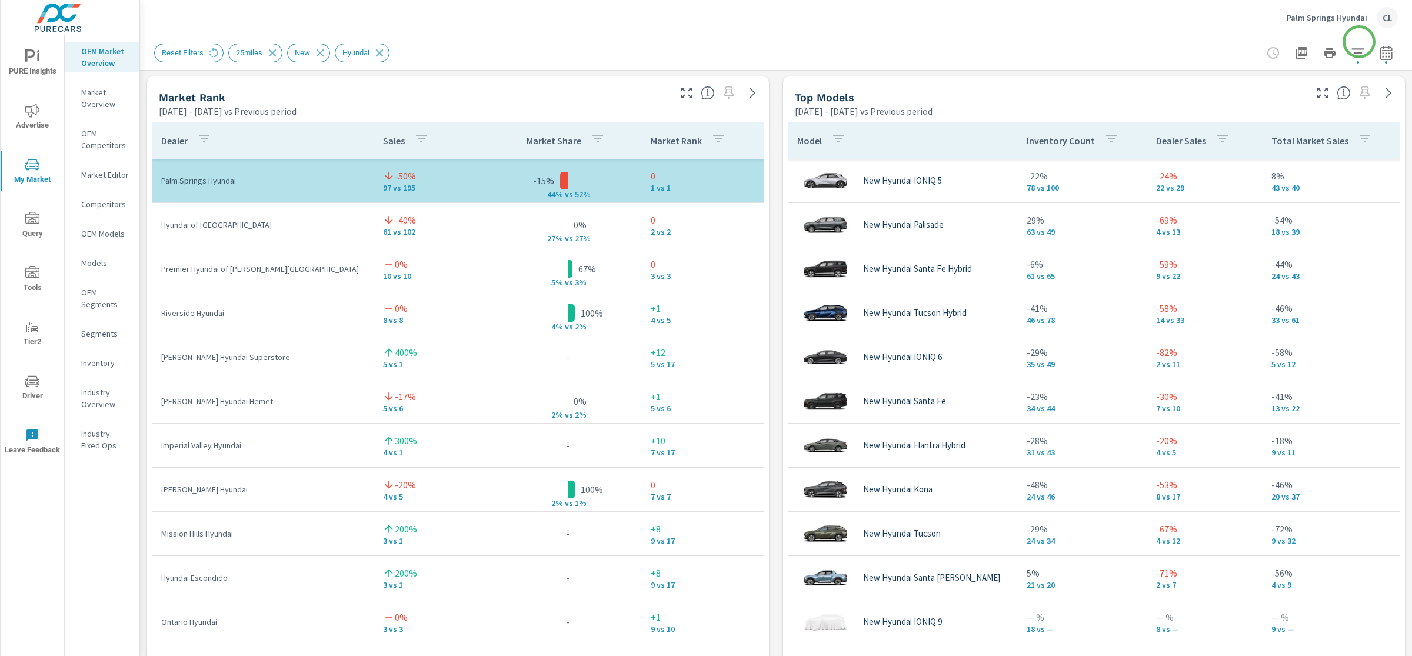
click at [1360, 42] on div at bounding box center [1330, 53] width 137 height 24
click at [1352, 53] on icon "button" at bounding box center [1358, 52] width 12 height 9
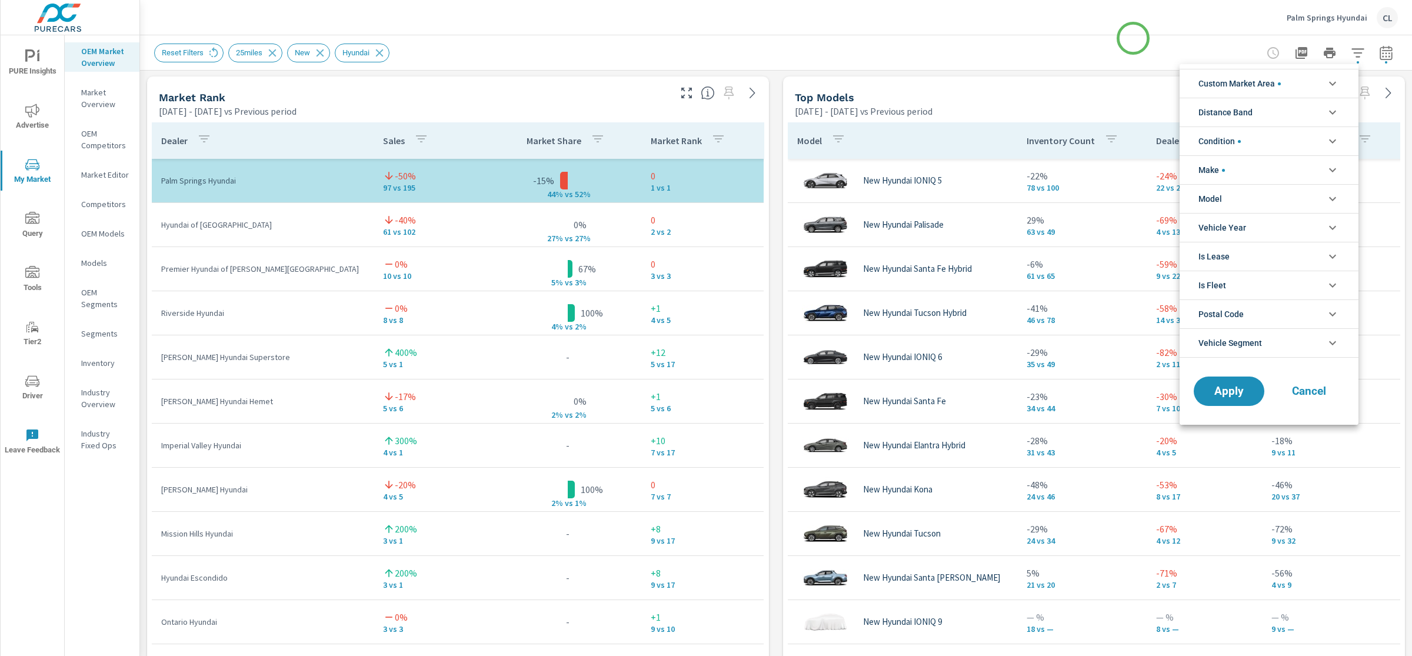
click at [1132, 38] on div at bounding box center [706, 328] width 1412 height 656
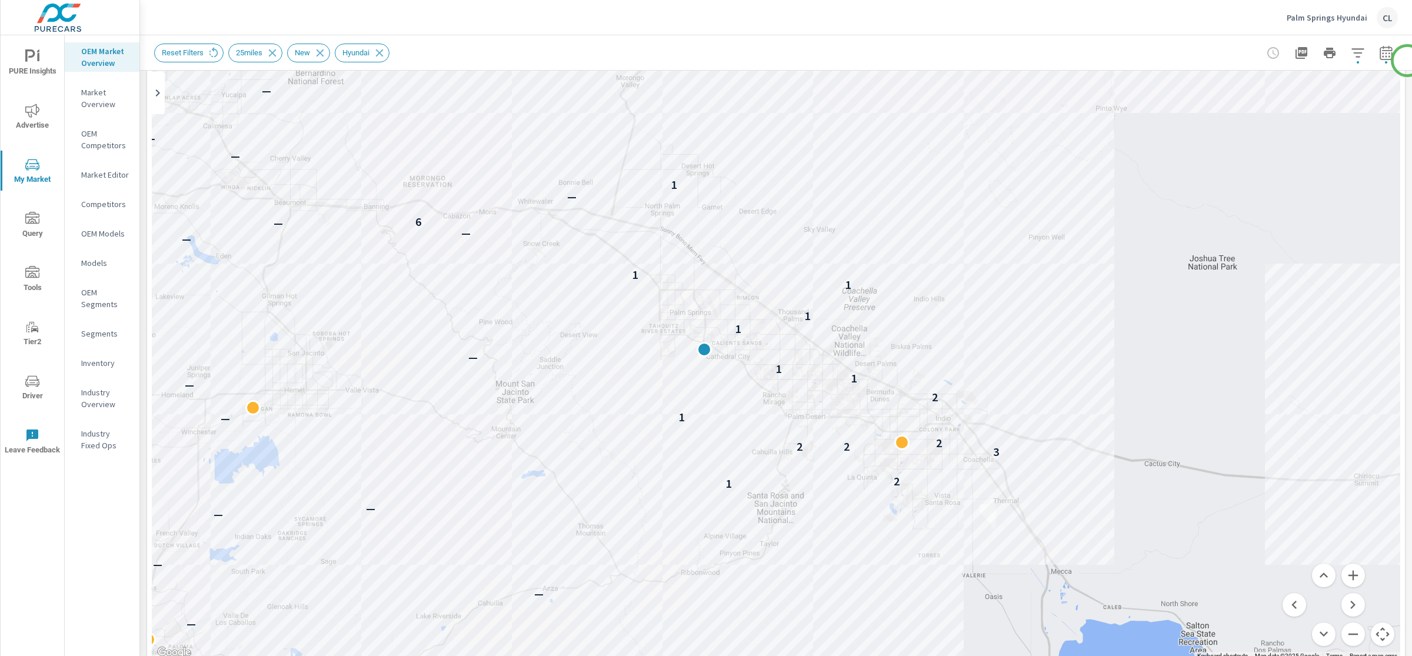
scroll to position [147, 0]
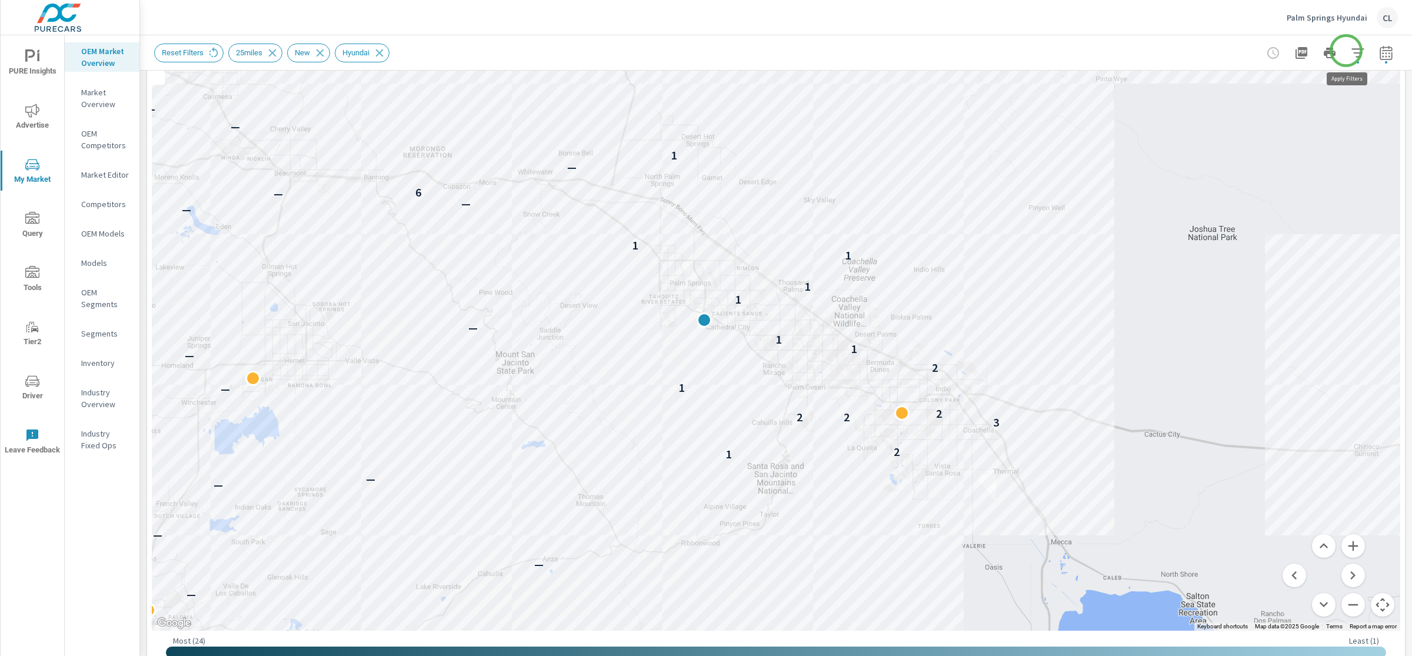
click at [1351, 51] on icon "button" at bounding box center [1358, 53] width 14 height 14
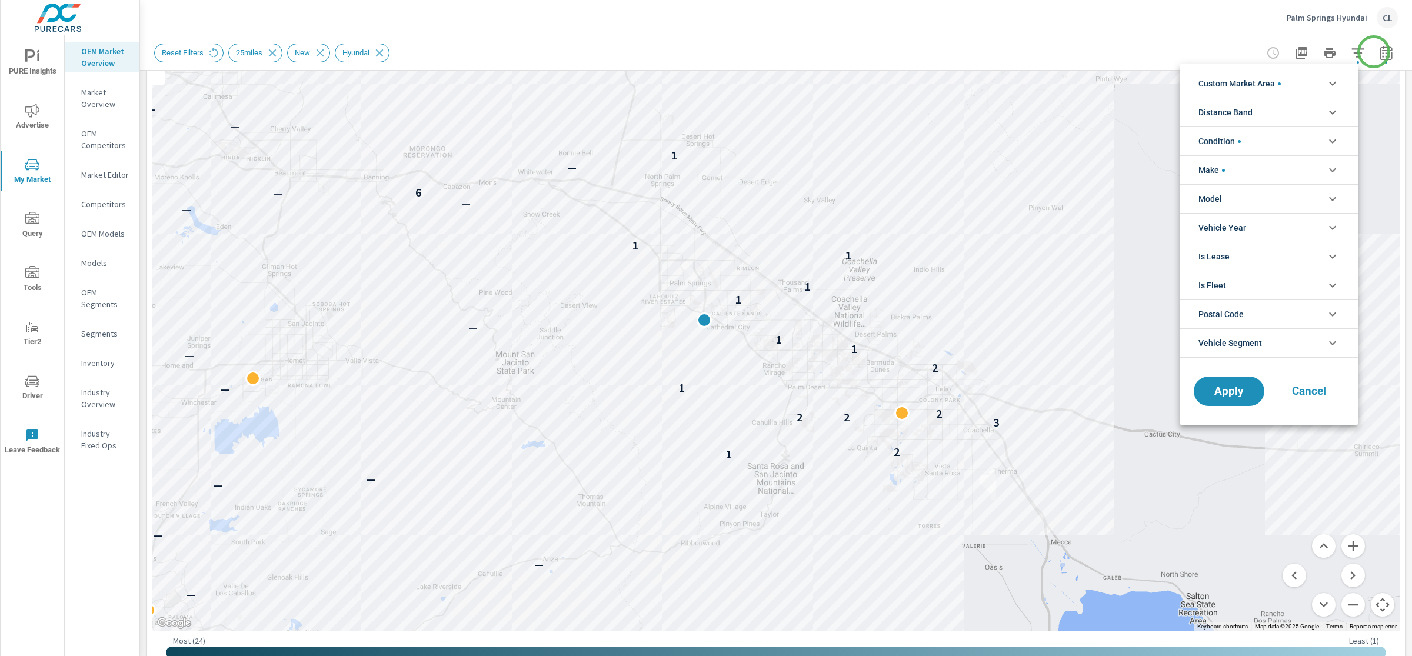
click at [1374, 52] on div at bounding box center [706, 328] width 1412 height 656
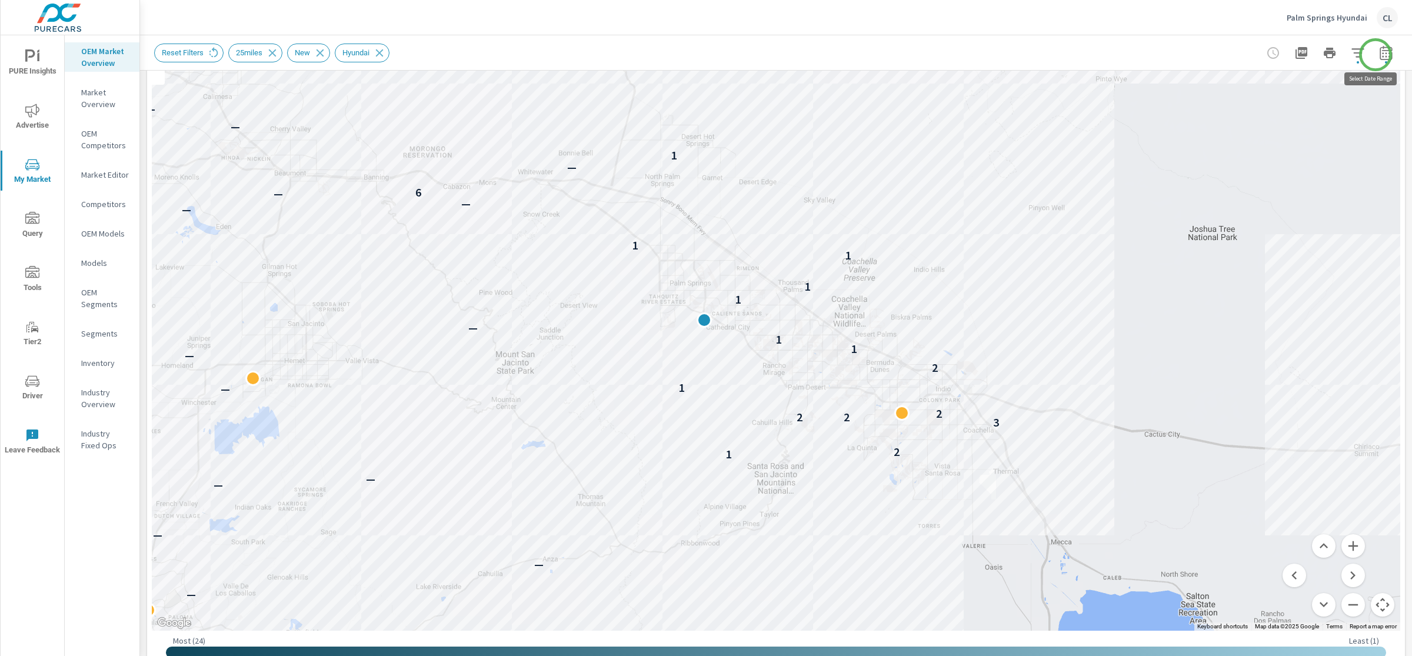
click at [1380, 55] on icon "button" at bounding box center [1387, 53] width 14 height 14
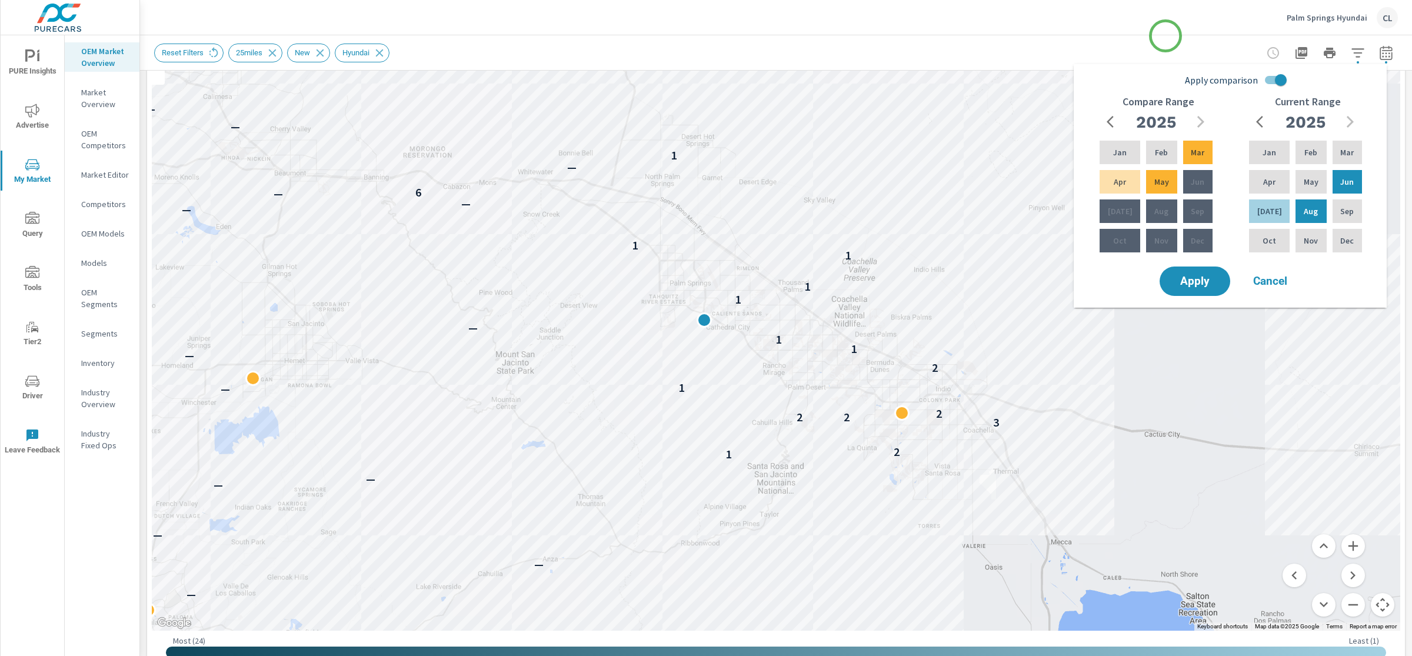
click at [1166, 36] on div "Reset Filters 25miles New Hyundai" at bounding box center [776, 52] width 1244 height 35
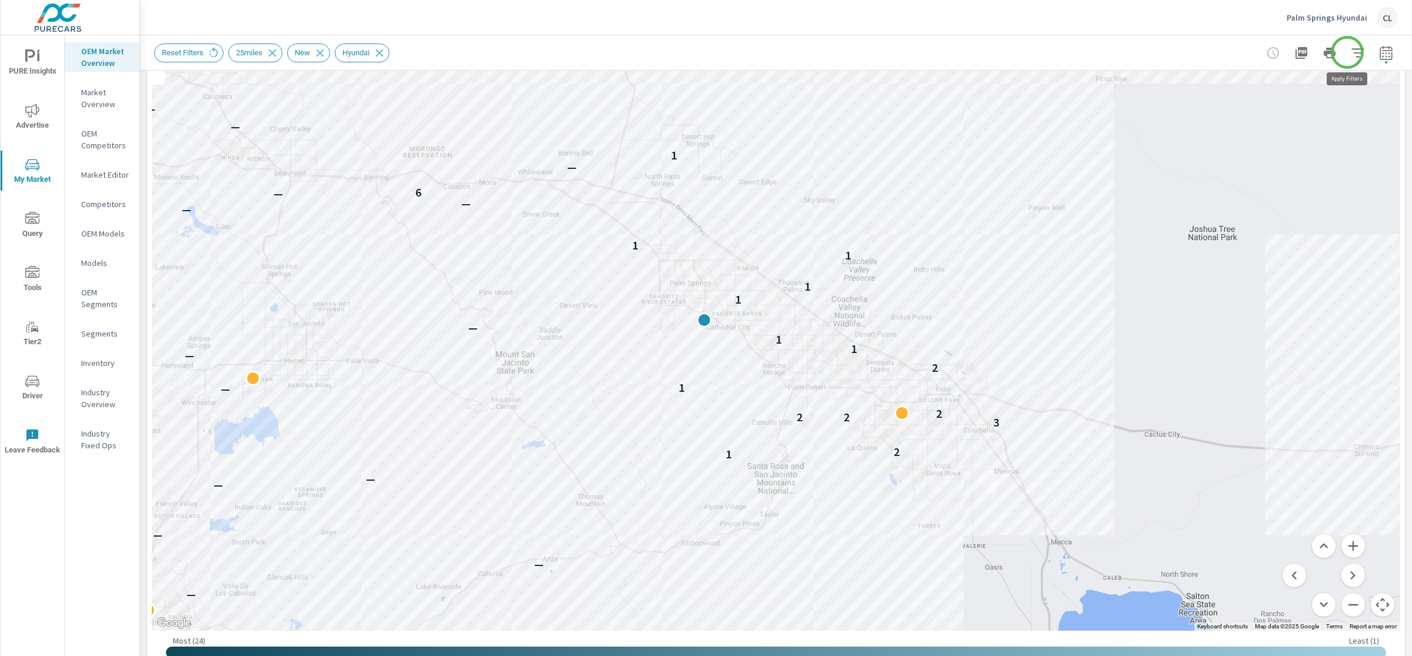
click at [1351, 51] on icon "button" at bounding box center [1358, 53] width 14 height 14
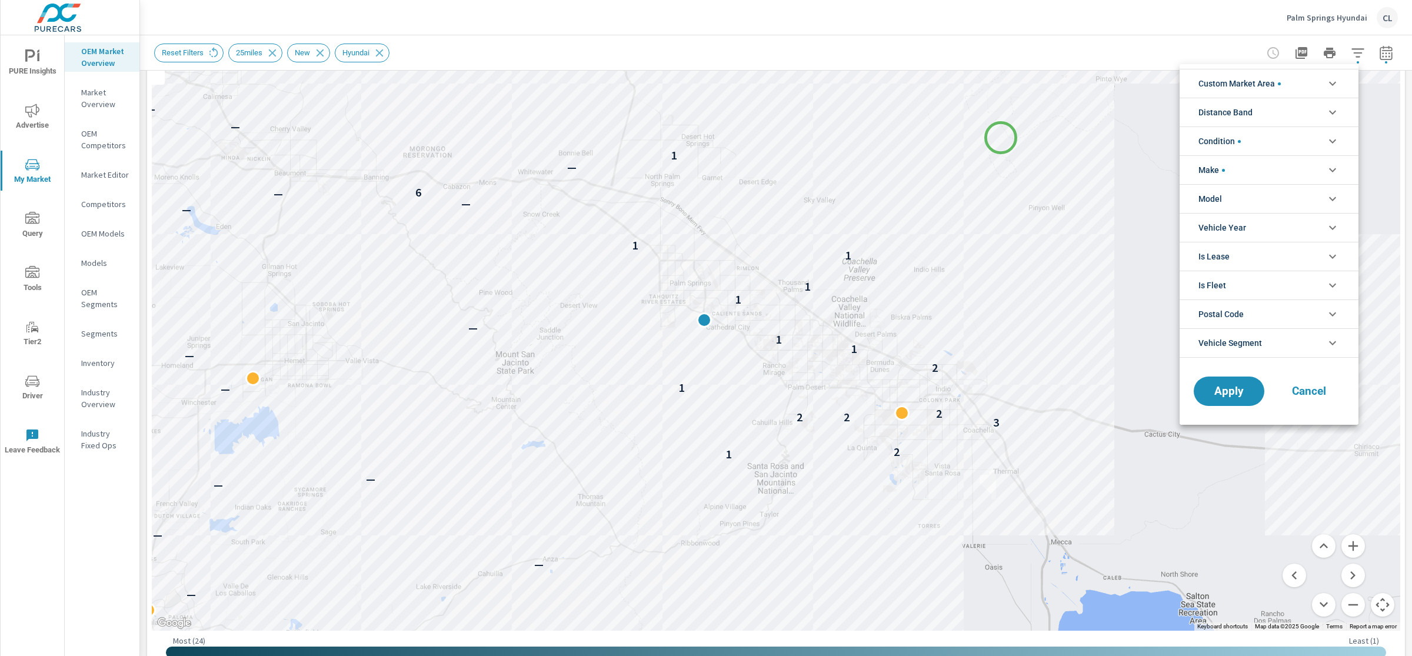
drag, startPoint x: 990, startPoint y: 109, endPoint x: 1002, endPoint y: 139, distance: 32.0
click at [1002, 139] on div at bounding box center [706, 328] width 1412 height 656
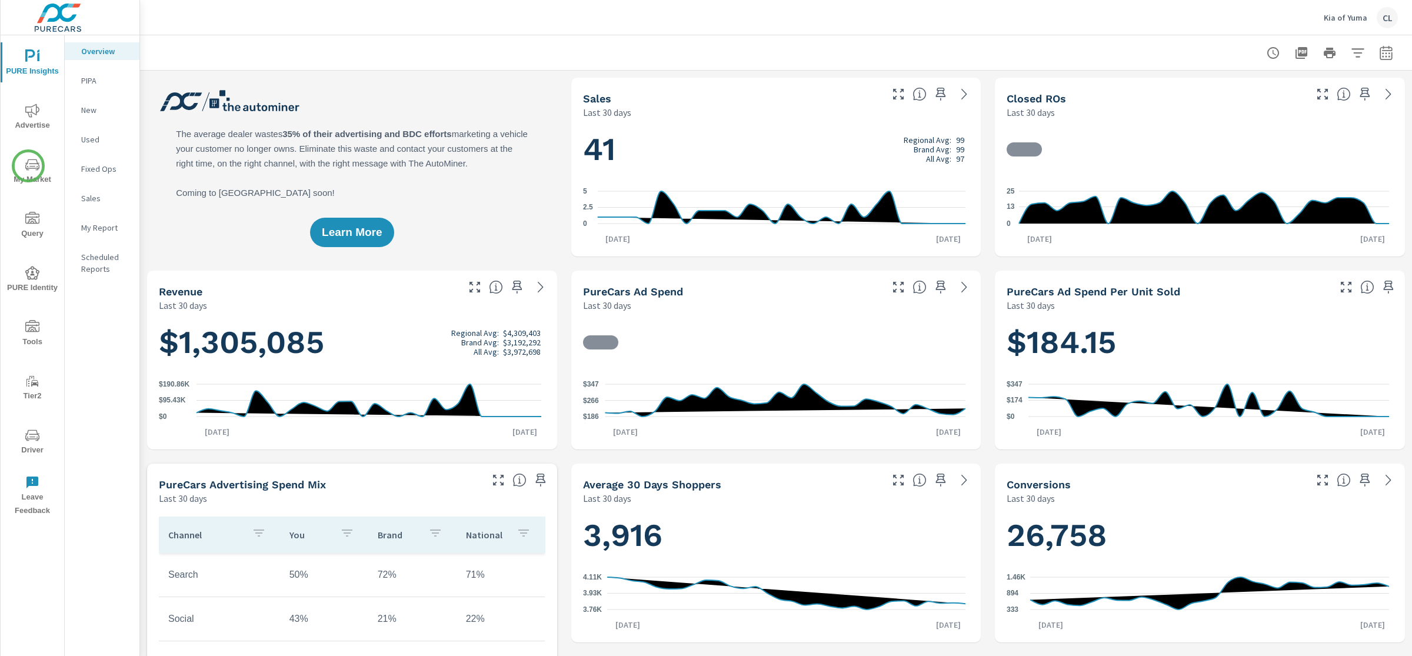
click at [28, 167] on icon "nav menu" at bounding box center [32, 165] width 14 height 14
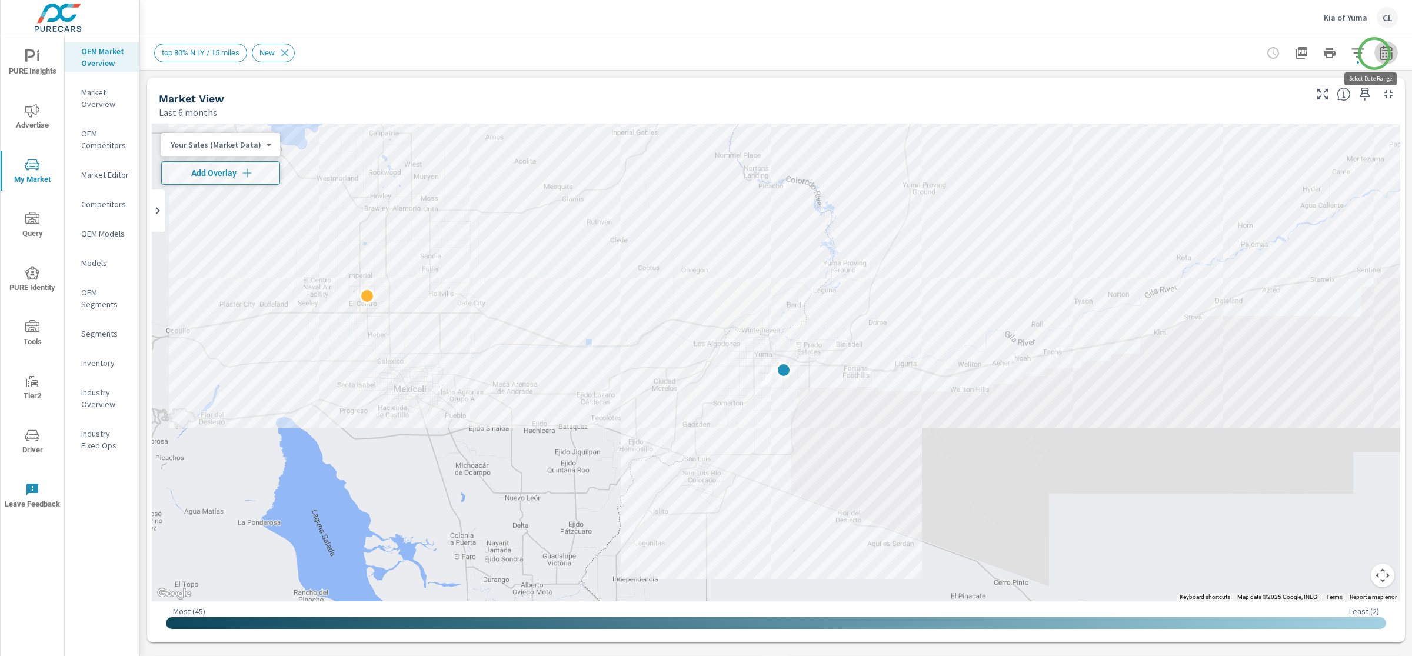
click at [1235, 54] on icon "button" at bounding box center [1387, 53] width 14 height 14
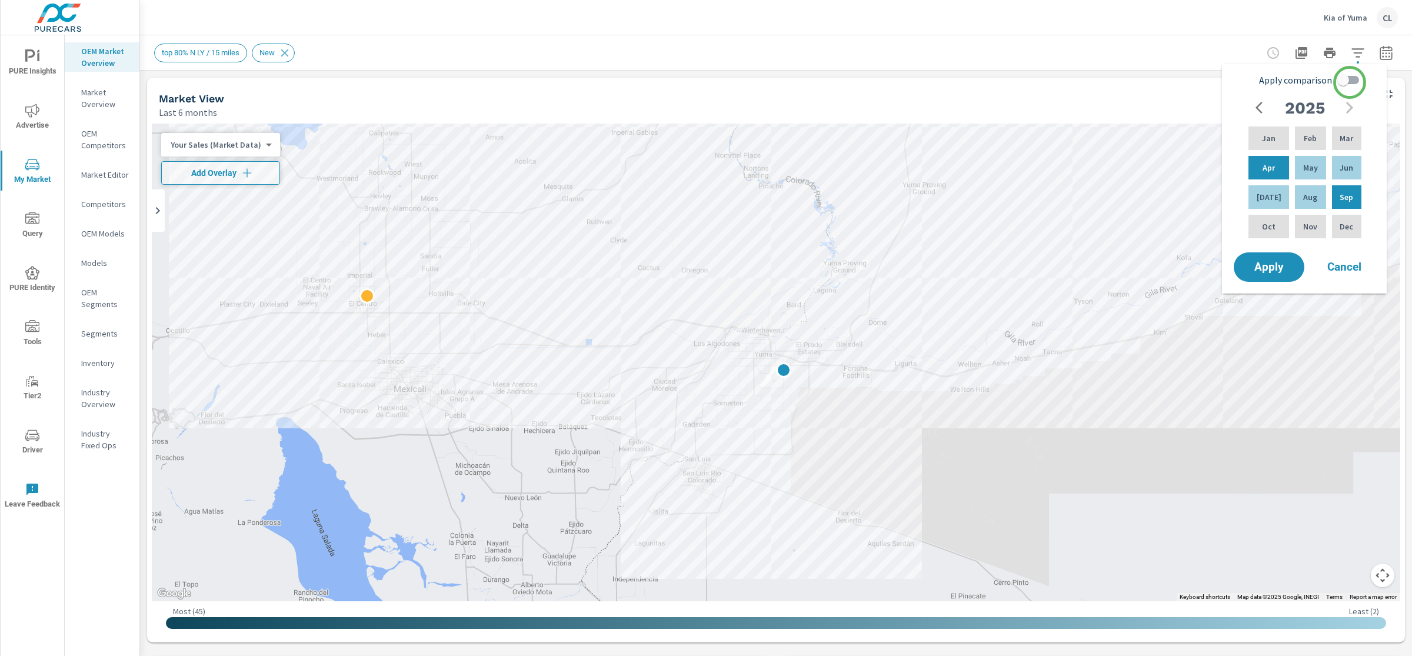
click at [1235, 79] on input "Apply comparison" at bounding box center [1343, 80] width 67 height 22
checkbox input "true"
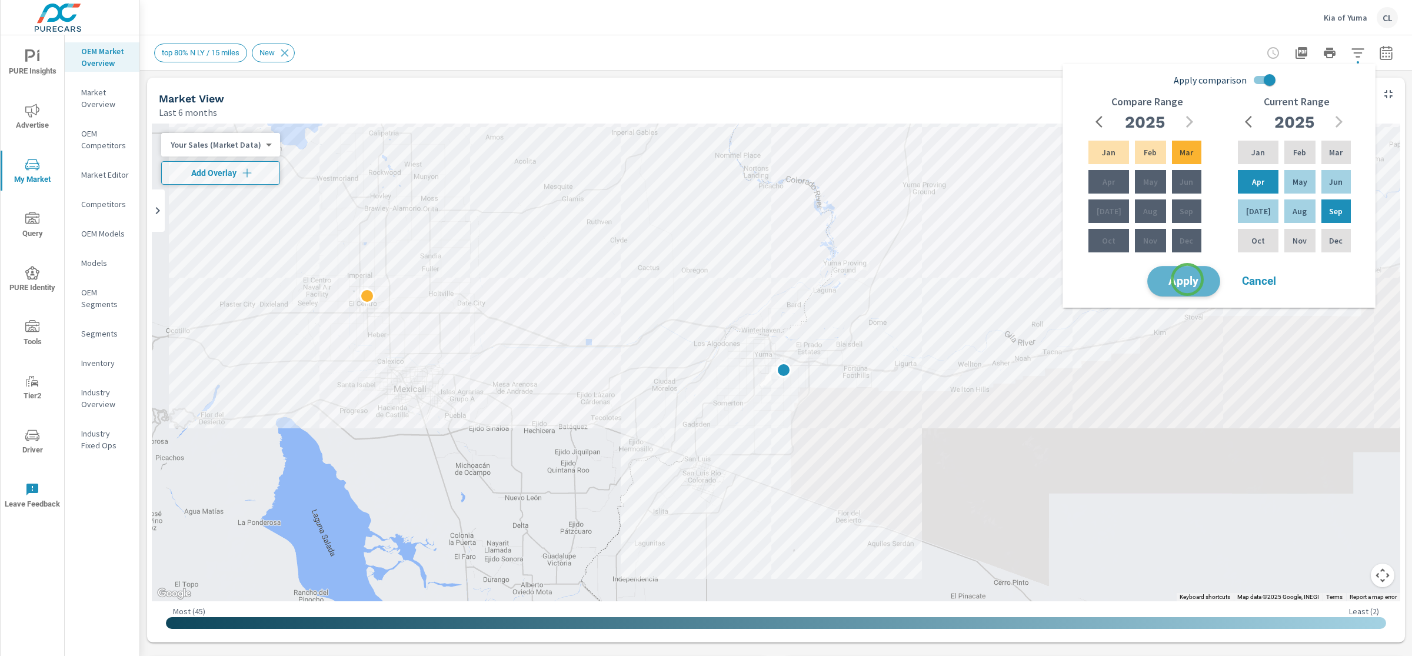
click at [1188, 280] on span "Apply" at bounding box center [1184, 281] width 48 height 11
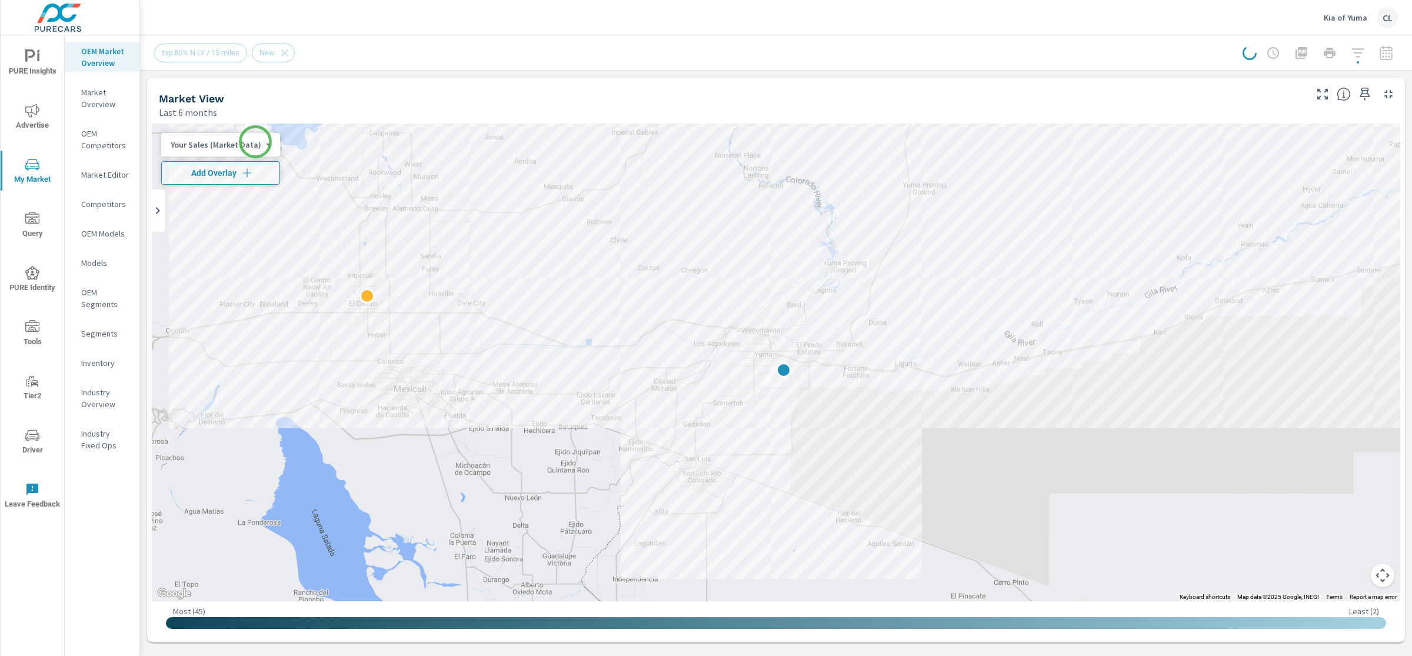
click at [255, 142] on body "PURE Insights Advertise My Market Query PURE Identity Tools Tier2 Driver Leave …" at bounding box center [706, 328] width 1412 height 656
click at [233, 183] on li "Total Market Sales" at bounding box center [218, 182] width 115 height 19
click at [236, 168] on icon "button" at bounding box center [240, 173] width 12 height 12
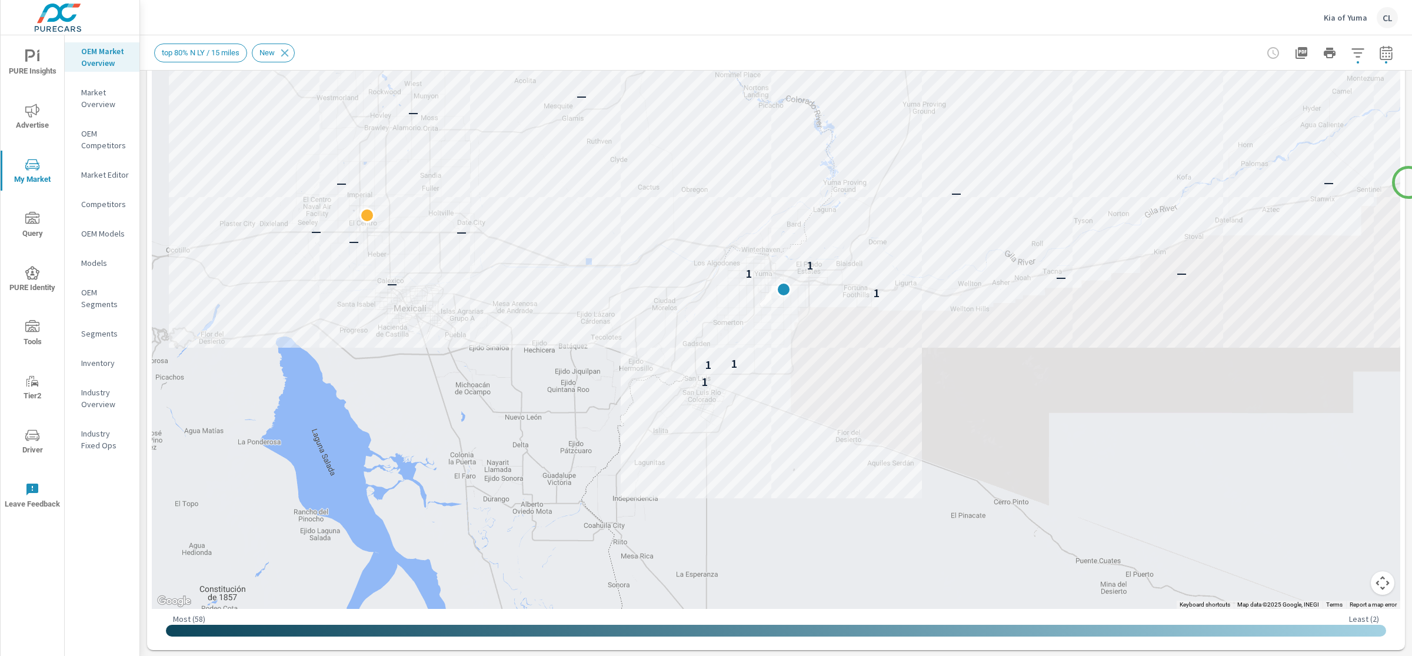
scroll to position [172, 0]
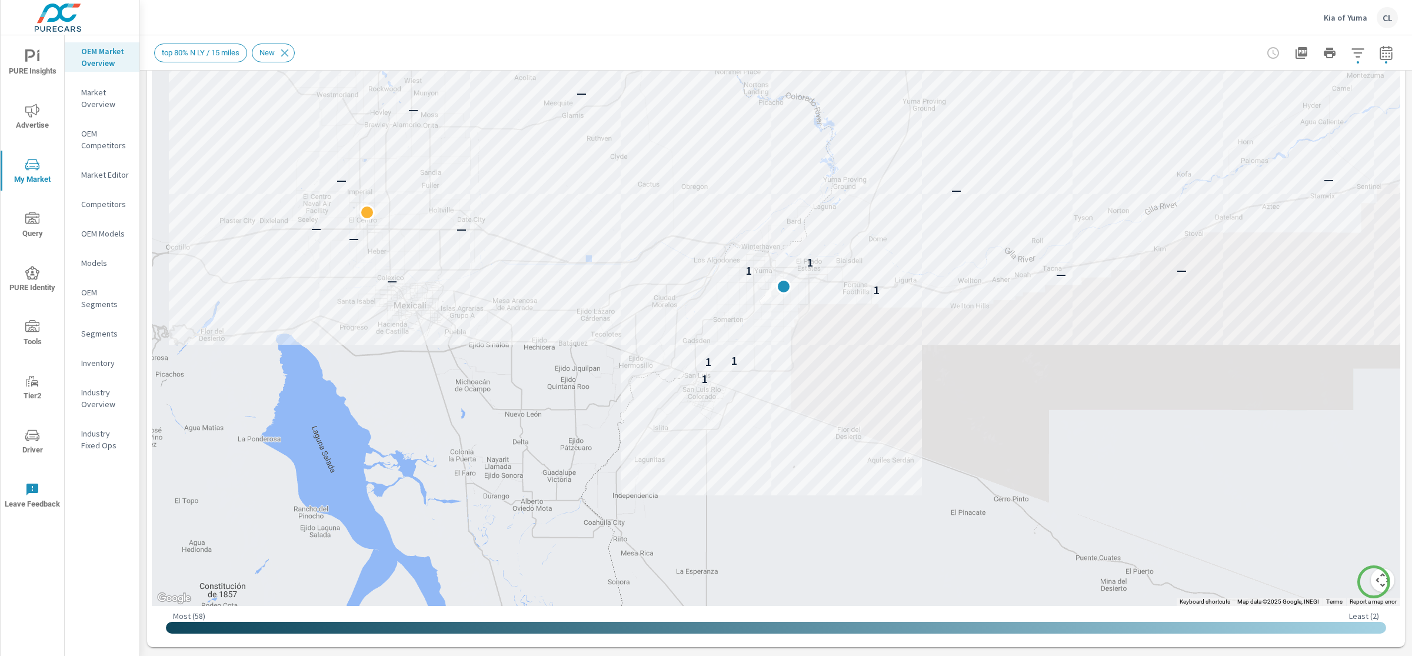
click at [1235, 582] on button "Map camera controls" at bounding box center [1383, 581] width 24 height 24
click at [1235, 579] on button "Zoom out" at bounding box center [1354, 581] width 24 height 24
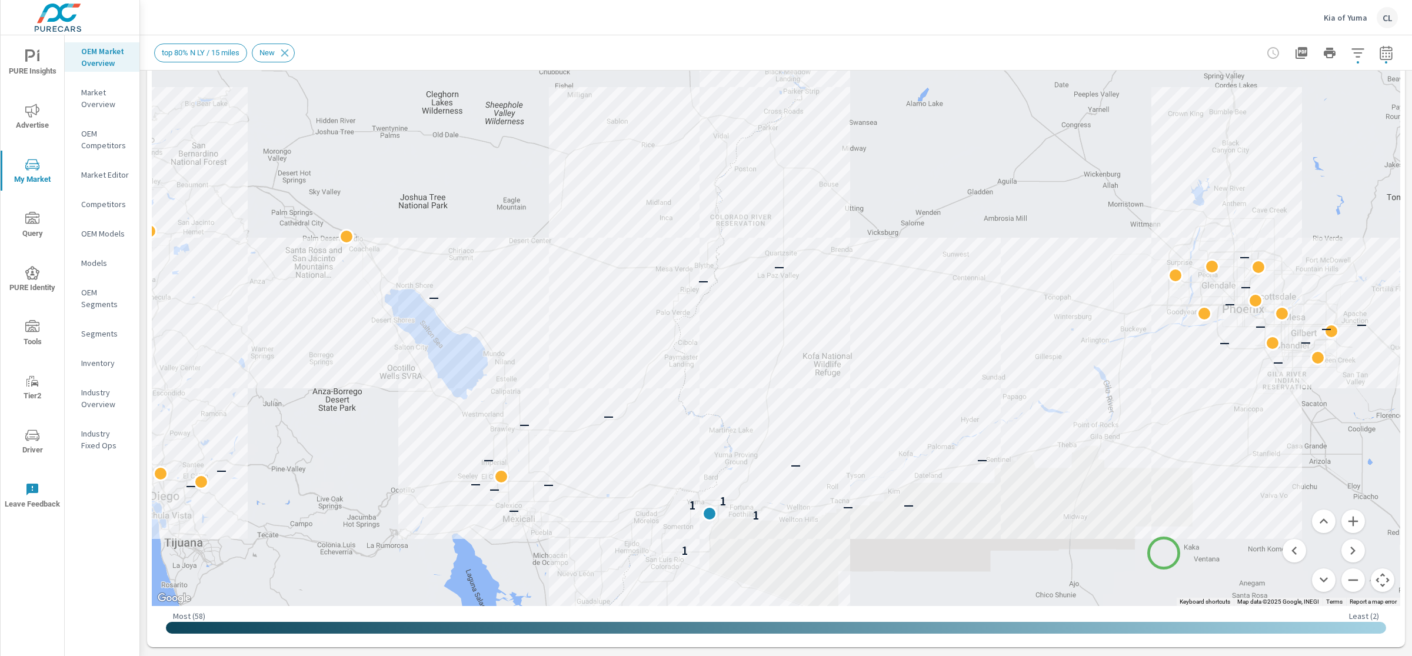
drag, startPoint x: 1238, startPoint y: 326, endPoint x: 1164, endPoint y: 553, distance: 239.0
click at [1235, 50] on icon "button" at bounding box center [1358, 53] width 14 height 14
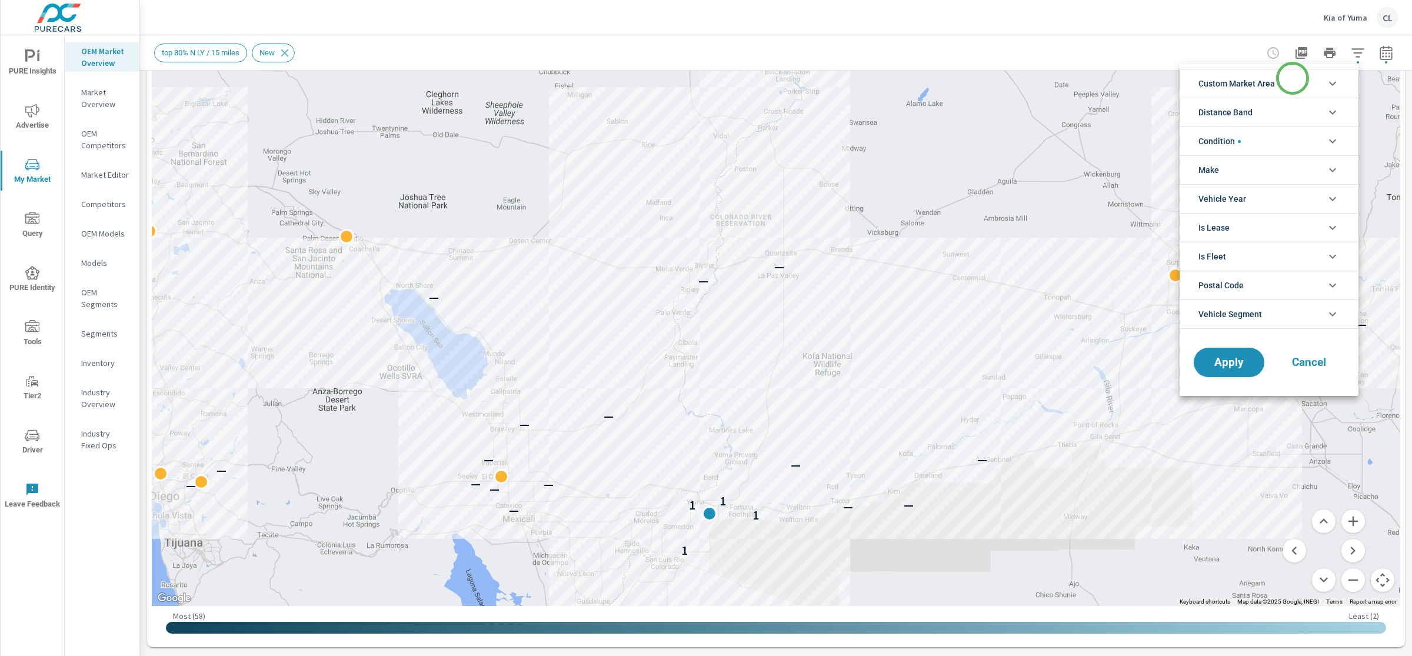
click at [1235, 79] on li "Custom Market Area" at bounding box center [1269, 83] width 179 height 29
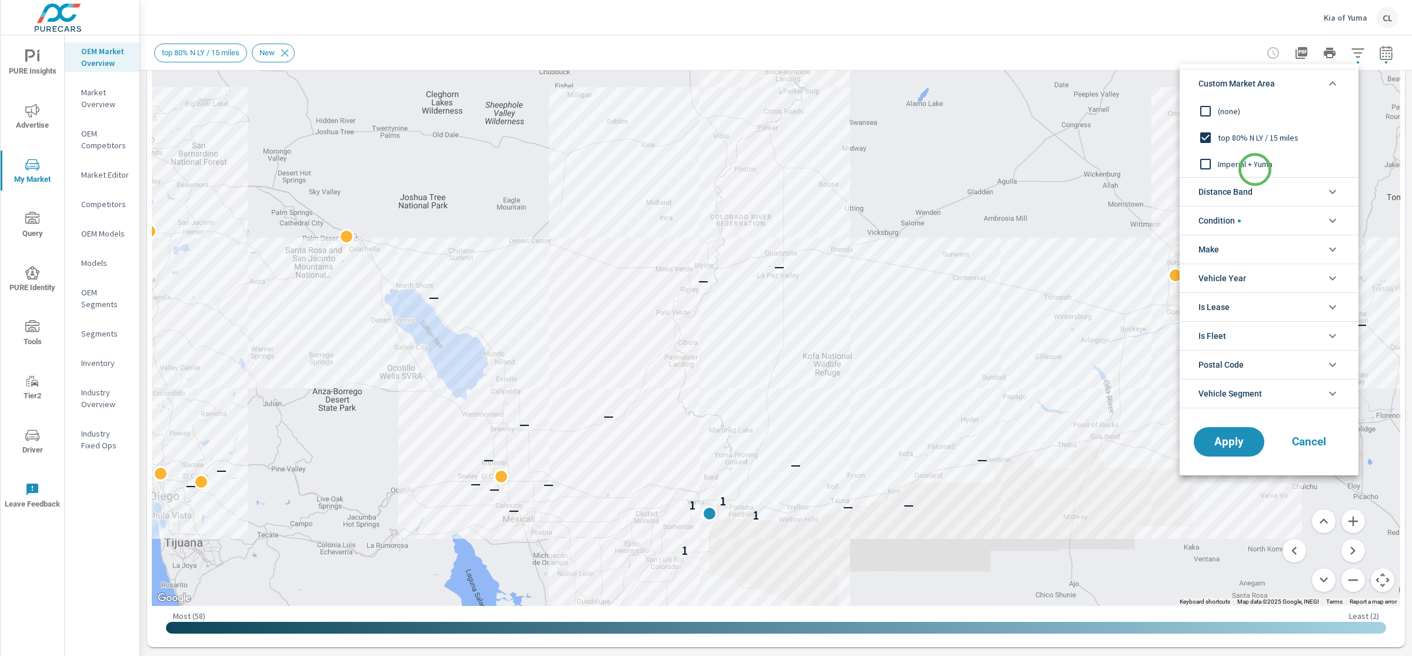
click at [1235, 166] on span "Imperial + Yuma" at bounding box center [1282, 164] width 129 height 14
click at [1231, 442] on span "Apply" at bounding box center [1229, 442] width 48 height 11
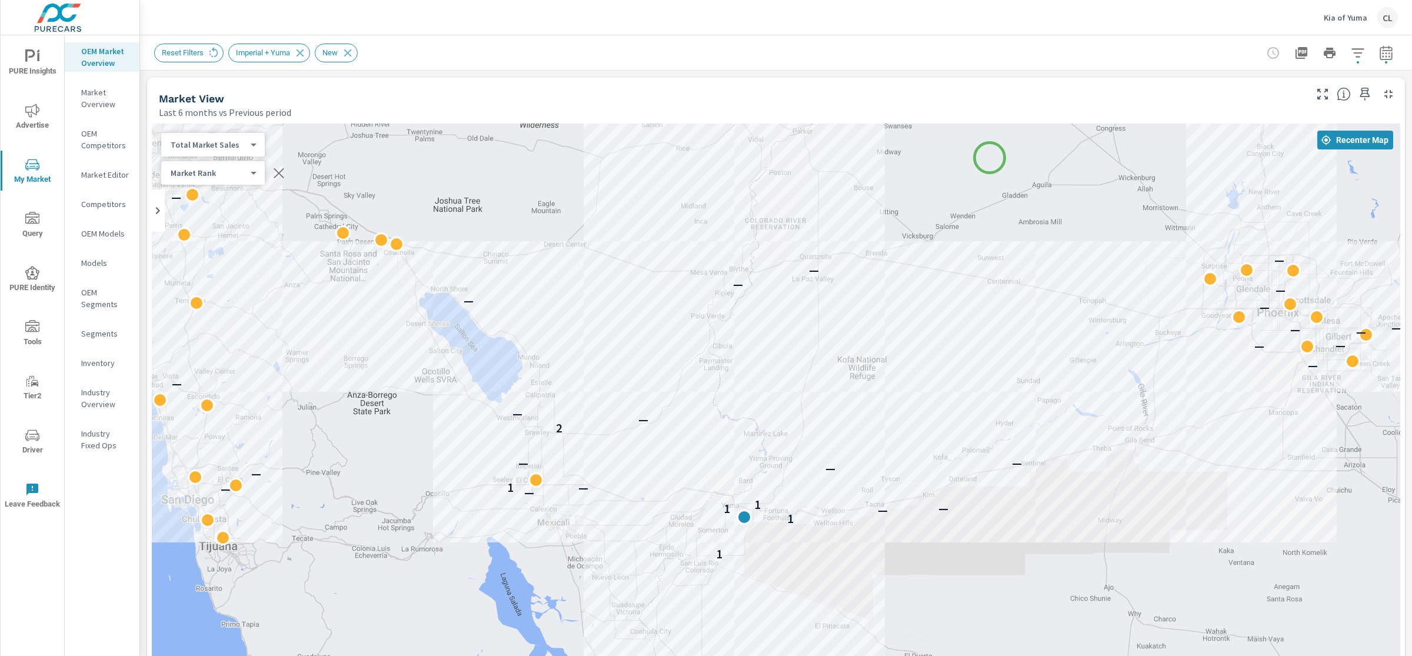
drag, startPoint x: 955, startPoint y: 327, endPoint x: 990, endPoint y: 150, distance: 180.5
click at [990, 149] on div "— — — — 1 1 — 1 — 1 — — — 1 — — — — 2 — — — — — — — — — — — — — — — — — — — — —…" at bounding box center [776, 451] width 1249 height 654
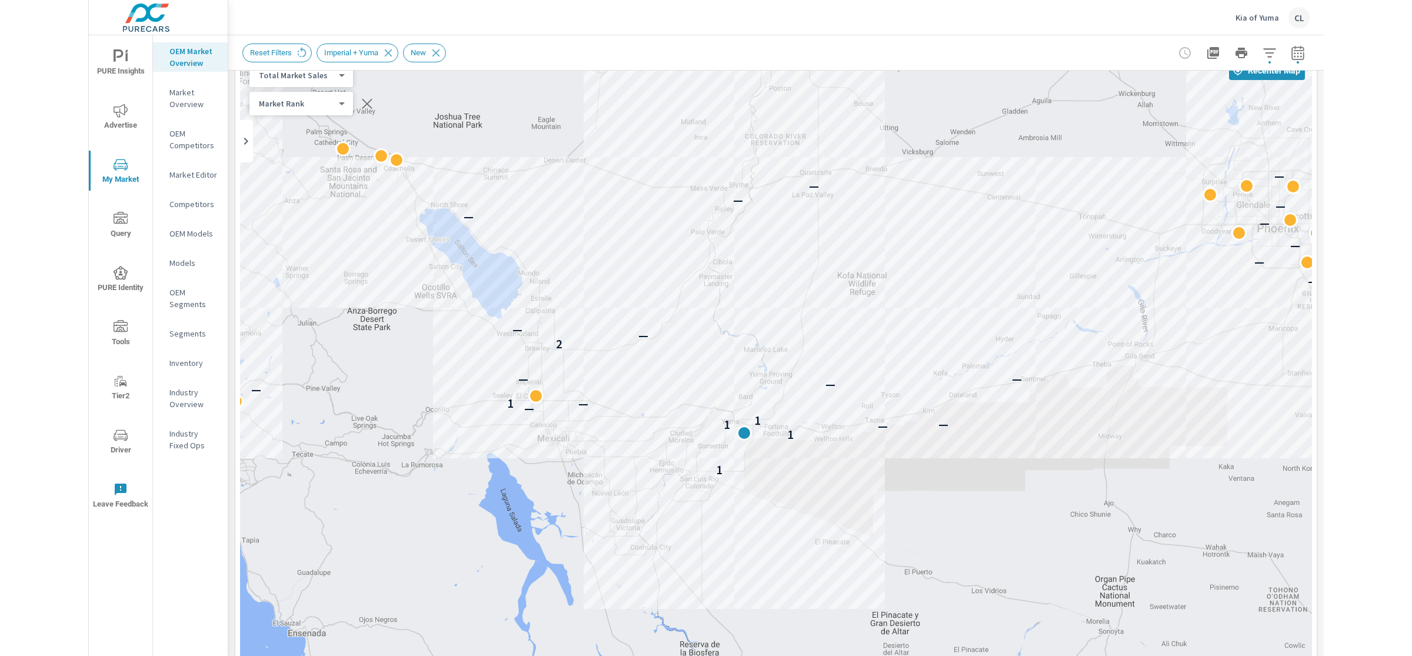
scroll to position [69, 0]
